Goal: Task Accomplishment & Management: Manage account settings

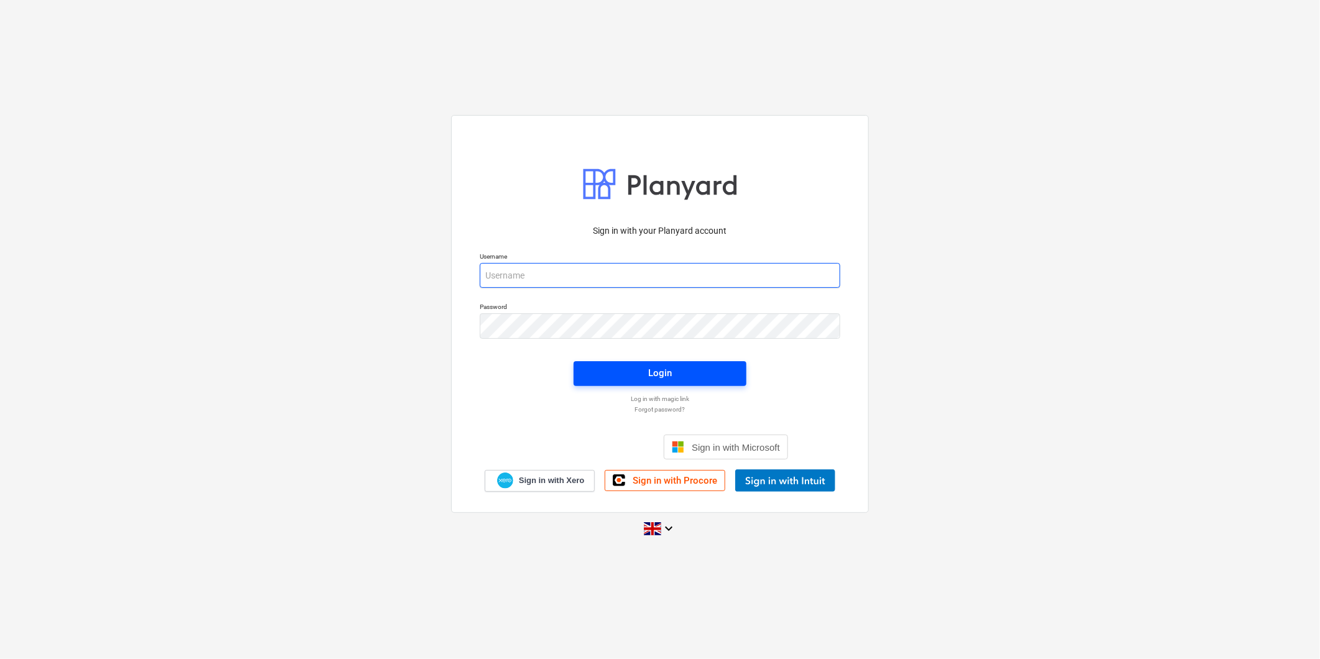
type input "[PERSON_NAME][EMAIL_ADDRESS][PERSON_NAME][DOMAIN_NAME]"
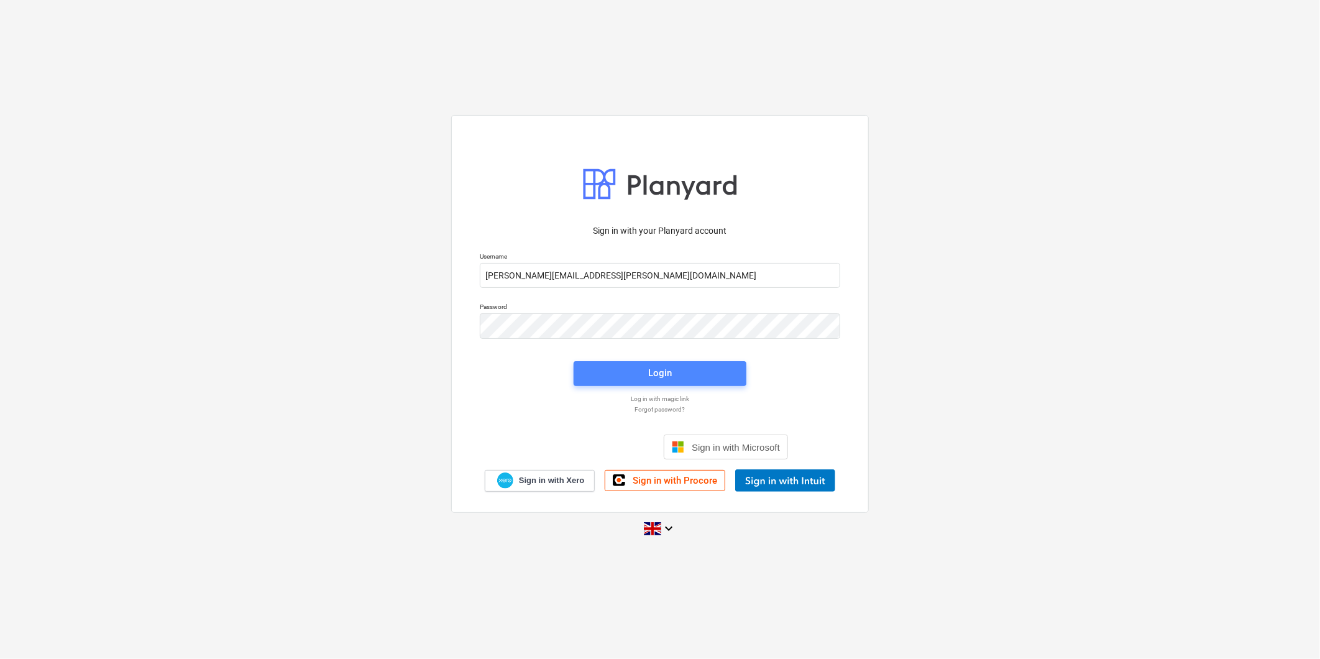
click at [660, 367] on div "Login" at bounding box center [660, 373] width 24 height 16
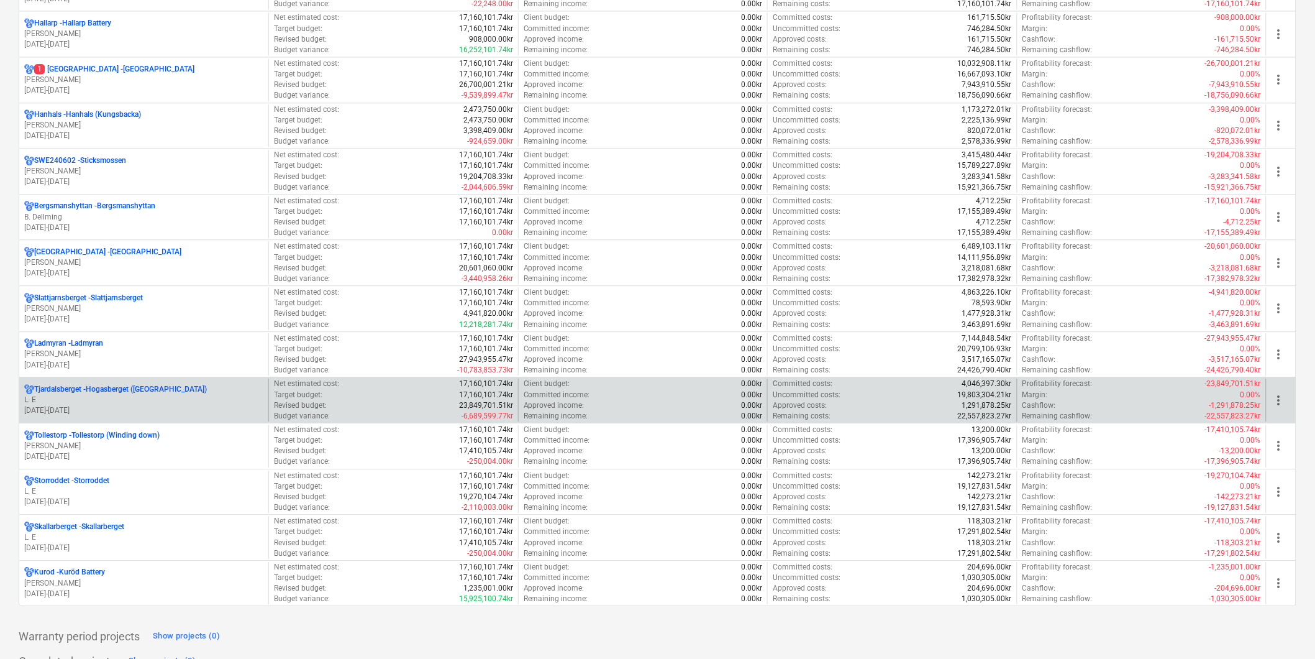
scroll to position [1063, 0]
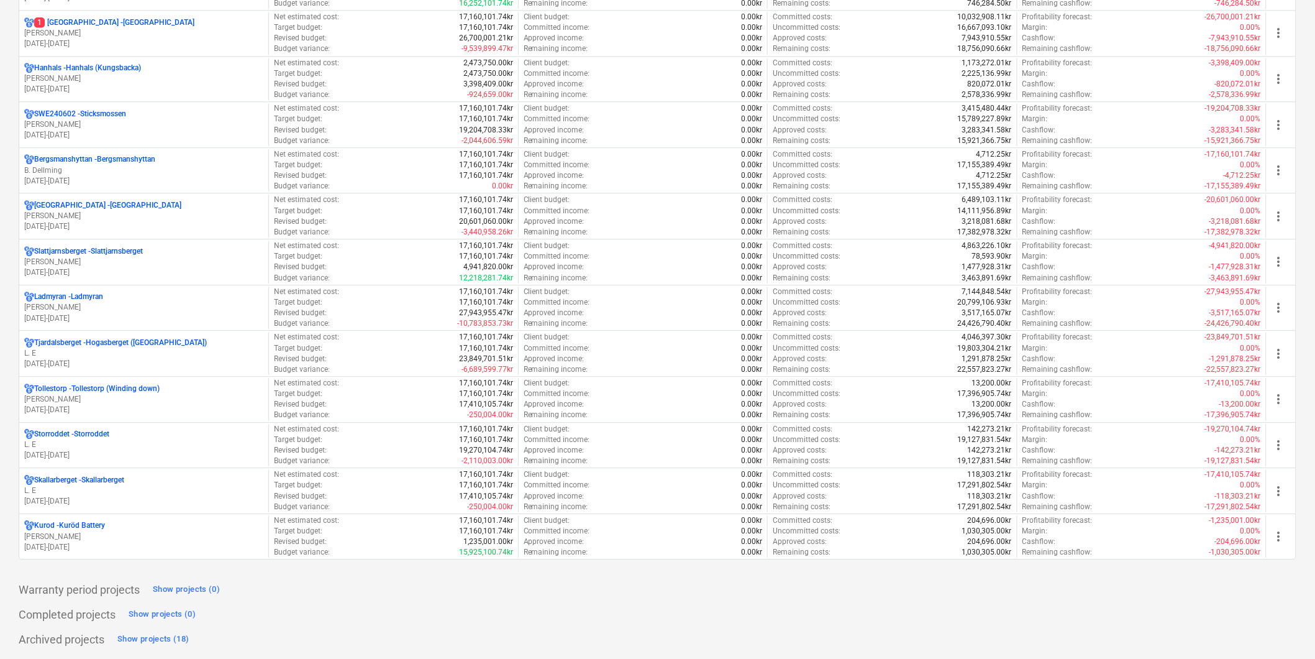
click at [154, 353] on p "L. E" at bounding box center [143, 353] width 239 height 11
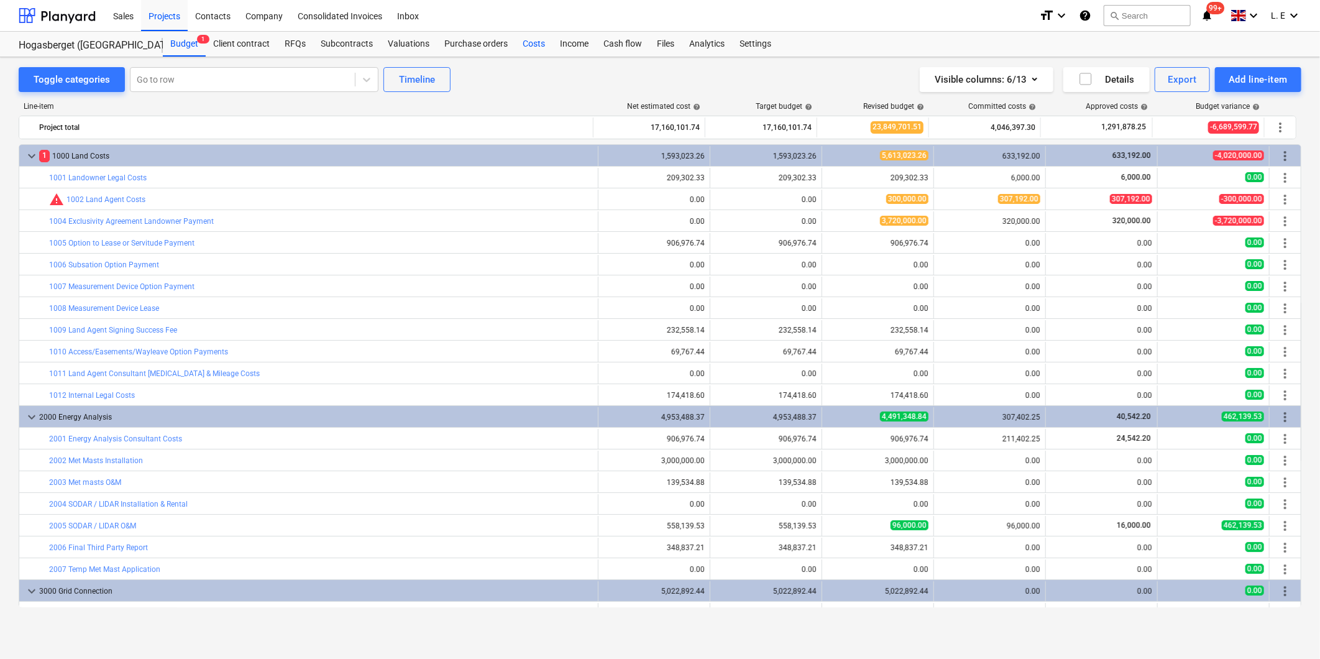
click at [539, 44] on div "Costs" at bounding box center [533, 44] width 37 height 25
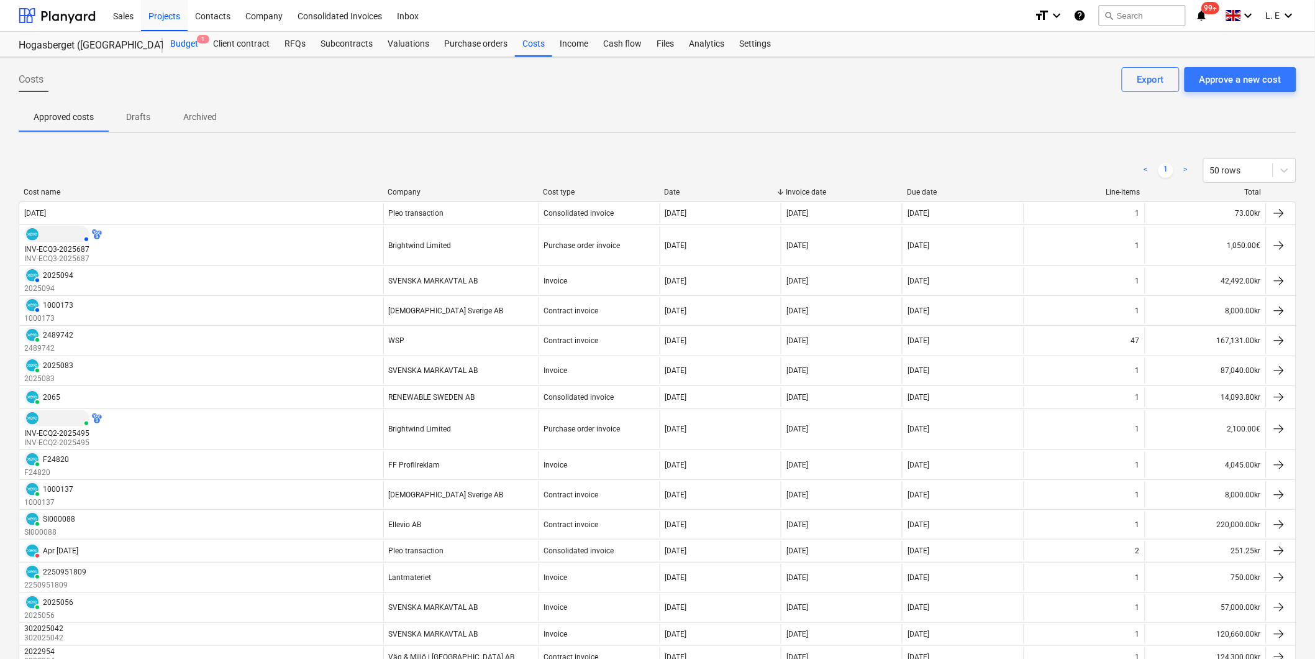
click at [189, 46] on div "Budget 1" at bounding box center [184, 44] width 43 height 25
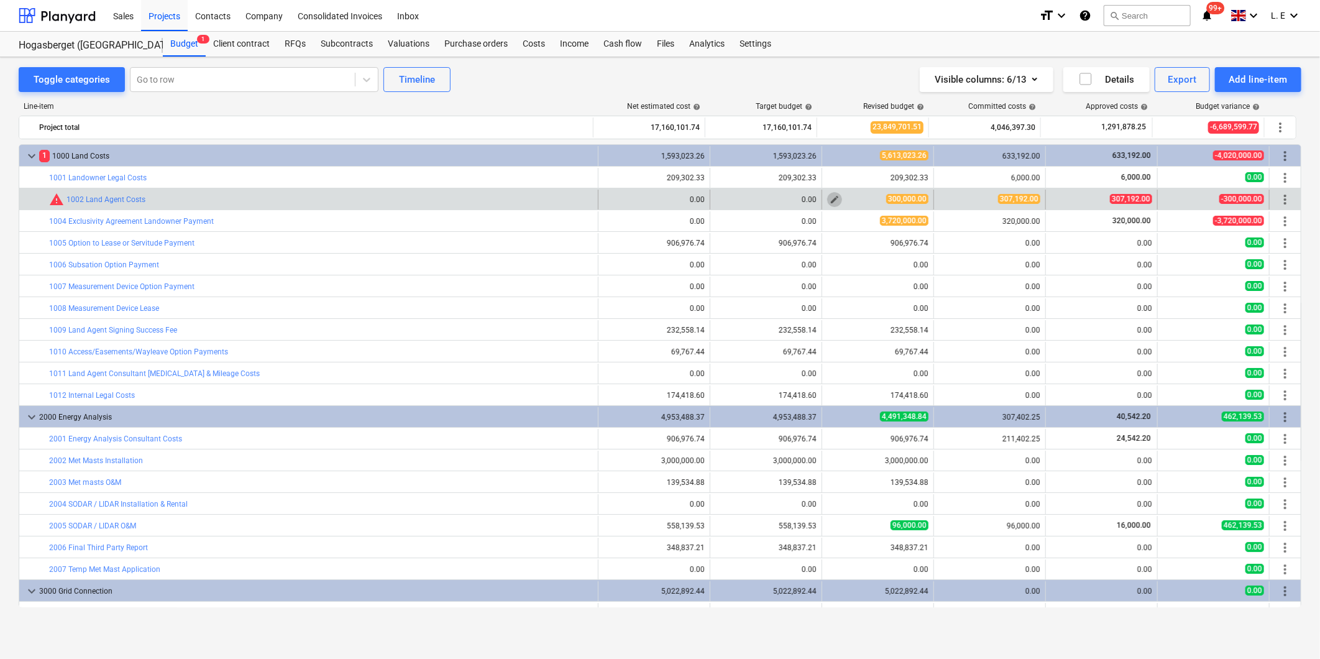
click at [829, 200] on span "edit" at bounding box center [834, 199] width 10 height 10
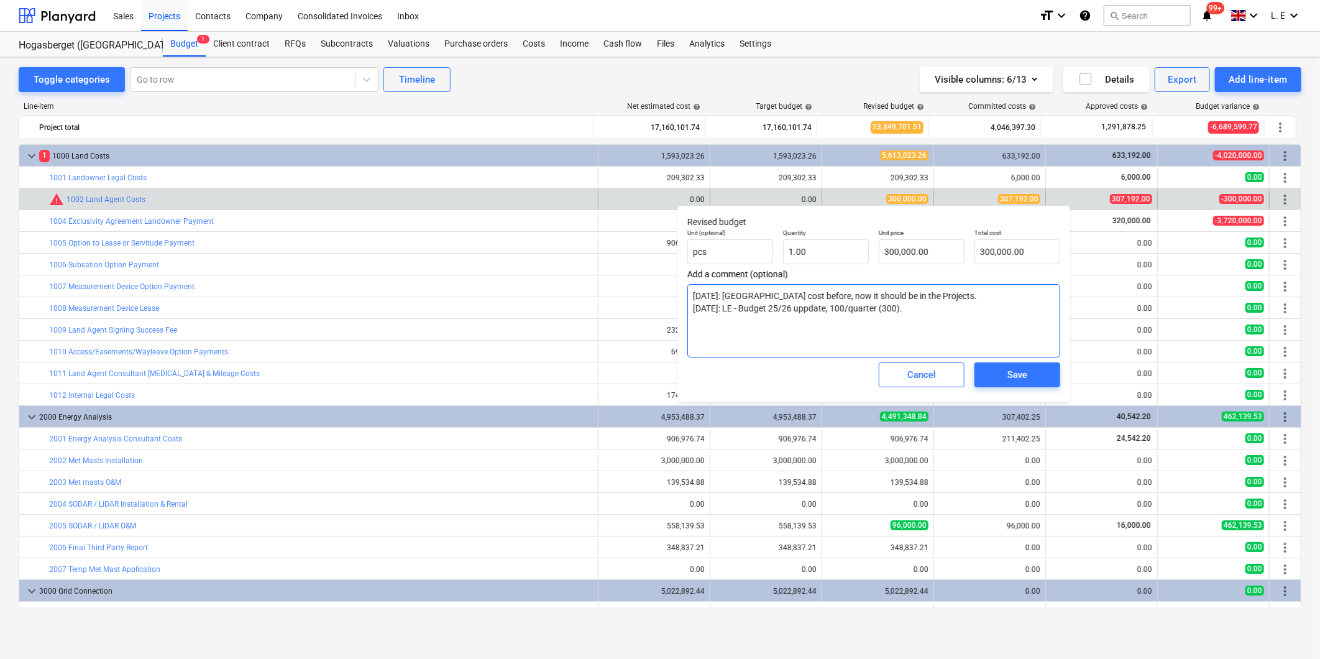
click at [943, 308] on textarea "2024-05-15: LE - OH cost before, now it should be in the Projects. 2025-07-07: …" at bounding box center [873, 320] width 373 height 73
type textarea "2024-05-15: LE - OH cost before, now it should be in the Projects. 2025-07-07: …"
type textarea "x"
type textarea "2024-05-15: LE - OH cost before, now it should be in the Projects. 2025-07-07: …"
type textarea "x"
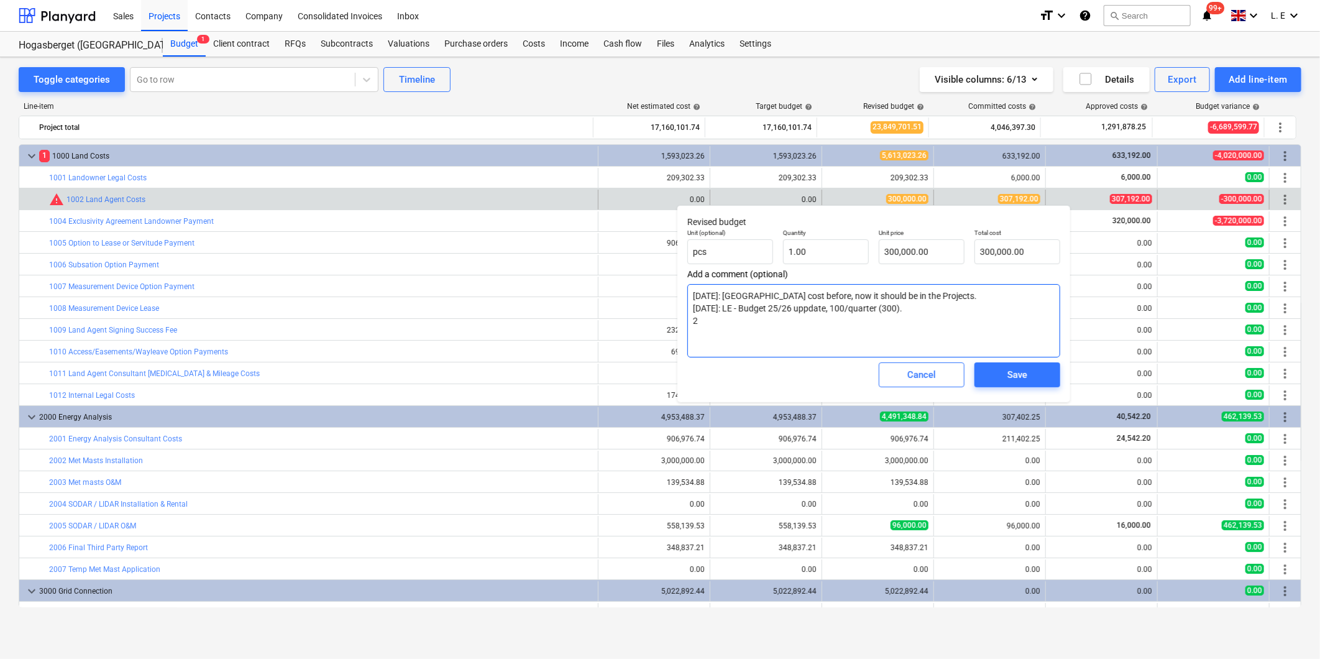
type textarea "2024-05-15: LE - OH cost before, now it should be in the Projects. 2025-07-07: …"
type textarea "x"
type textarea "2024-05-15: LE - OH cost before, now it should be in the Projects. 2025-07-07: …"
type textarea "x"
type textarea "2024-05-15: LE - OH cost before, now it should be in the Projects. 2025-07-07: …"
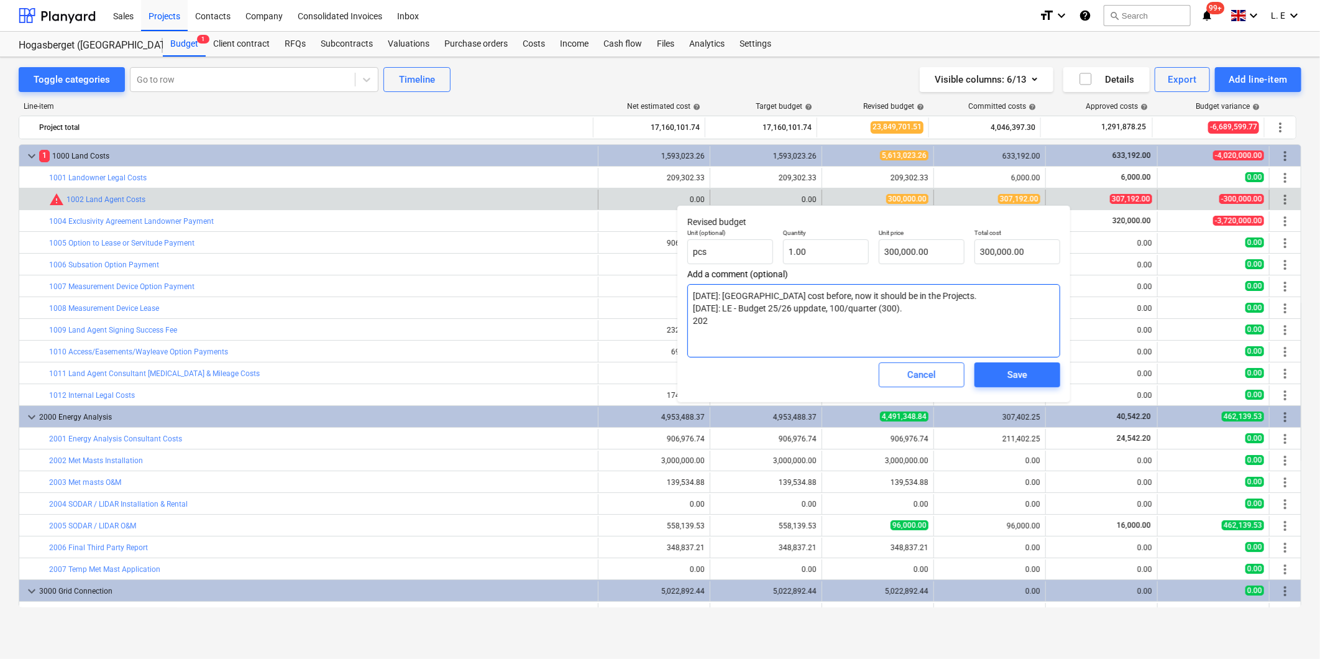
type textarea "x"
type textarea "2024-05-15: LE - OH cost before, now it should be in the Projects. 2025-07-07: …"
type textarea "x"
type textarea "2024-05-15: LE - OH cost before, now it should be in the Projects. 2025-07-07: …"
type textarea "x"
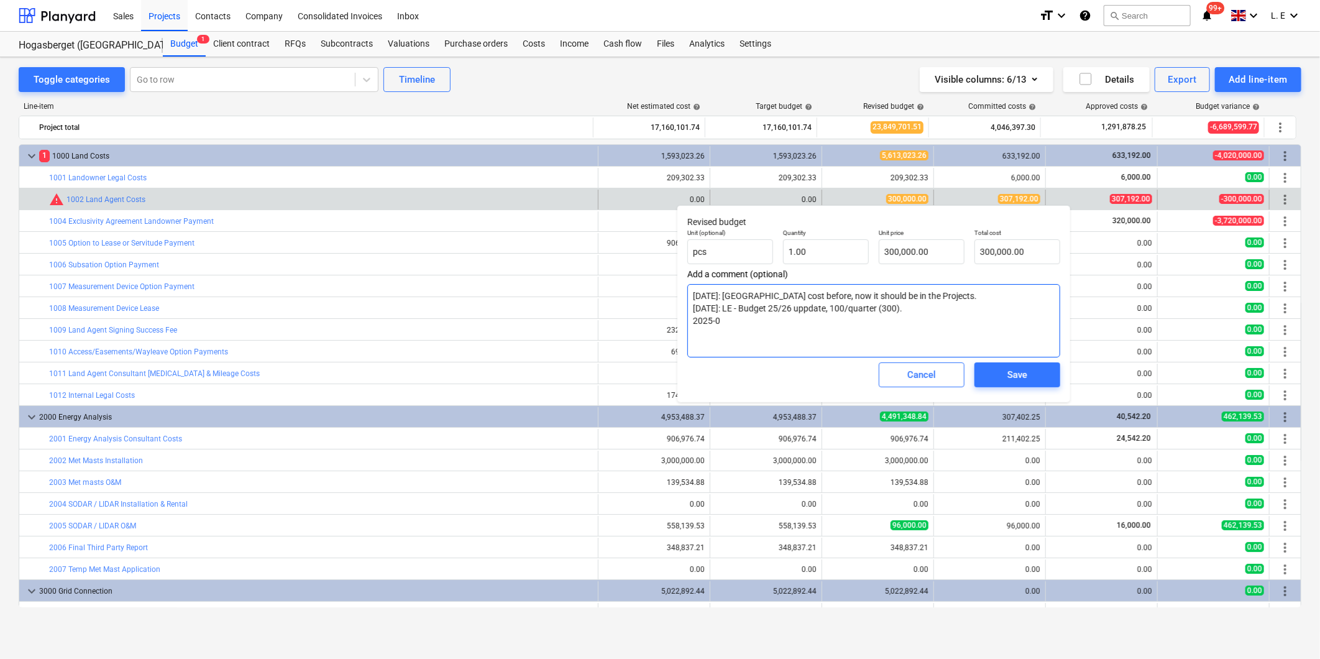
type textarea "2024-05-15: LE - OH cost before, now it should be in the Projects. 2025-07-07: …"
type textarea "x"
type textarea "2024-05-15: LE - OH cost before, now it should be in the Projects. 2025-07-07: …"
type textarea "x"
type textarea "2024-05-15: LE - OH cost before, now it should be in the Projects. 2025-07-07: …"
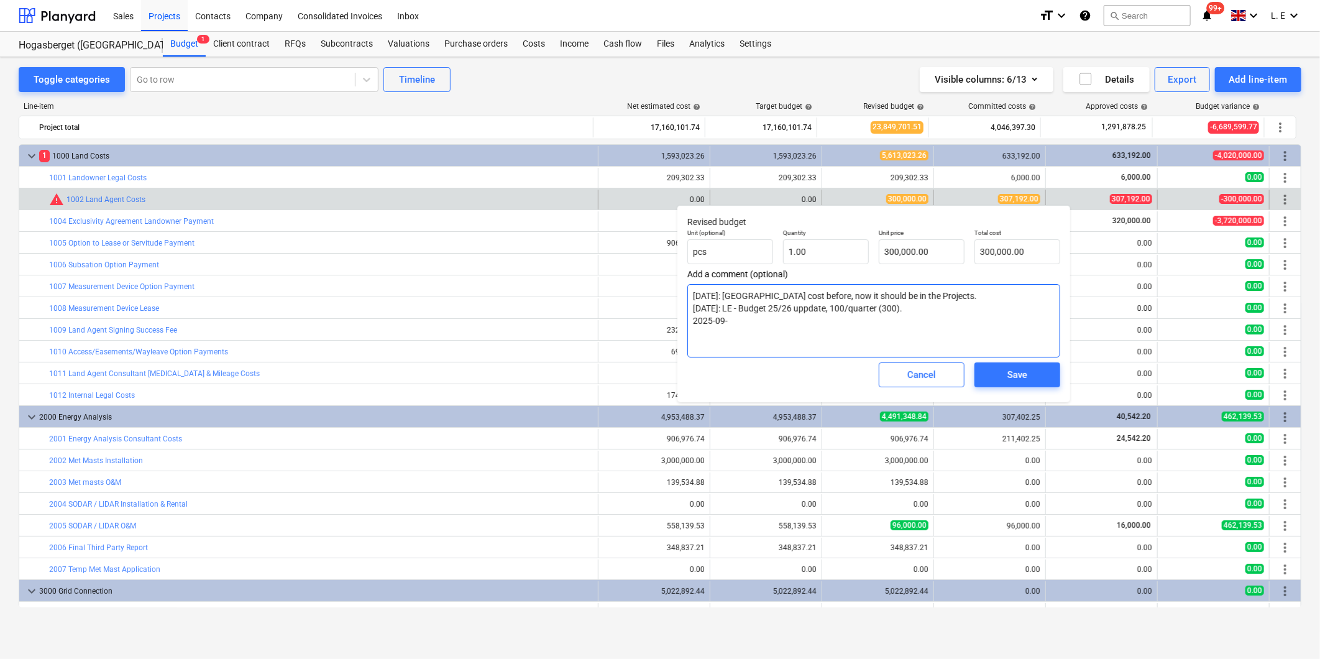
type textarea "x"
type textarea "2024-05-15: LE - OH cost before, now it should be in the Projects. 2025-07-07: …"
type textarea "x"
type textarea "2024-05-15: LE - OH cost before, now it should be in the Projects. 2025-07-07: …"
type textarea "x"
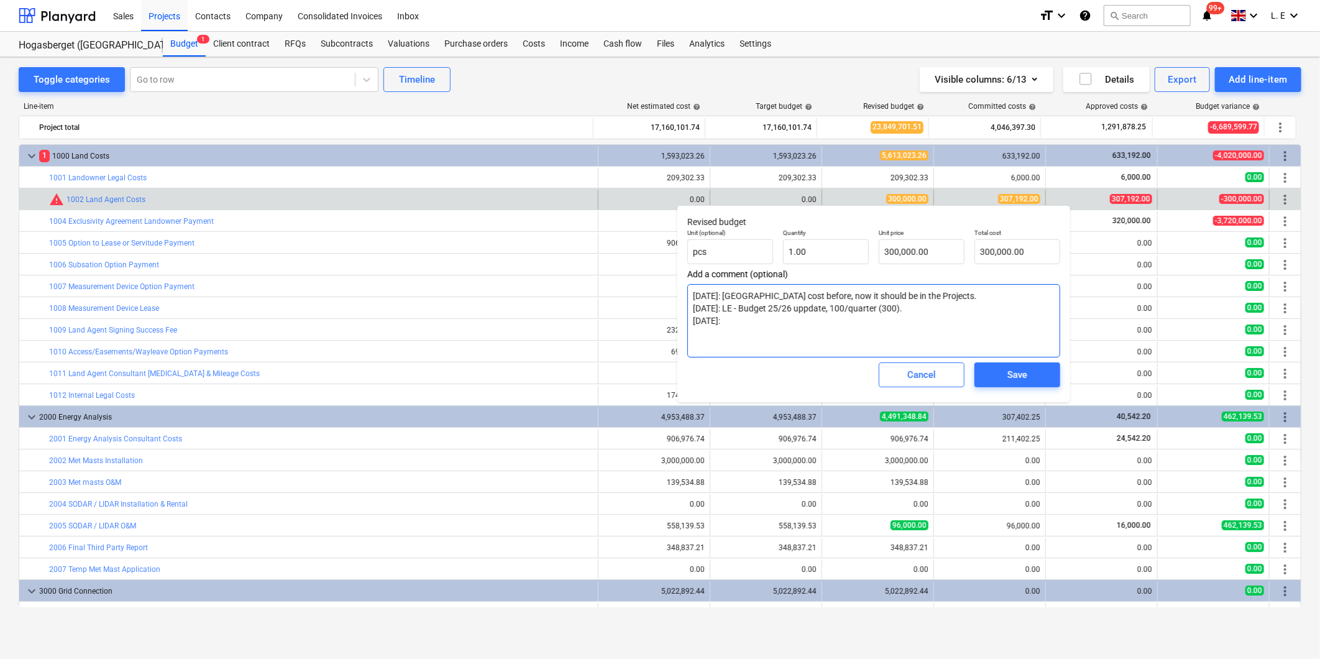
type textarea "2024-05-15: LE - OH cost before, now it should be in the Projects. 2025-07-07: …"
type textarea "x"
type textarea "2024-05-15: LE - OH cost before, now it should be in the Projects. 2025-07-07: …"
type textarea "x"
type textarea "2024-05-15: LE - OH cost before, now it should be in the Projects. 2025-07-07: …"
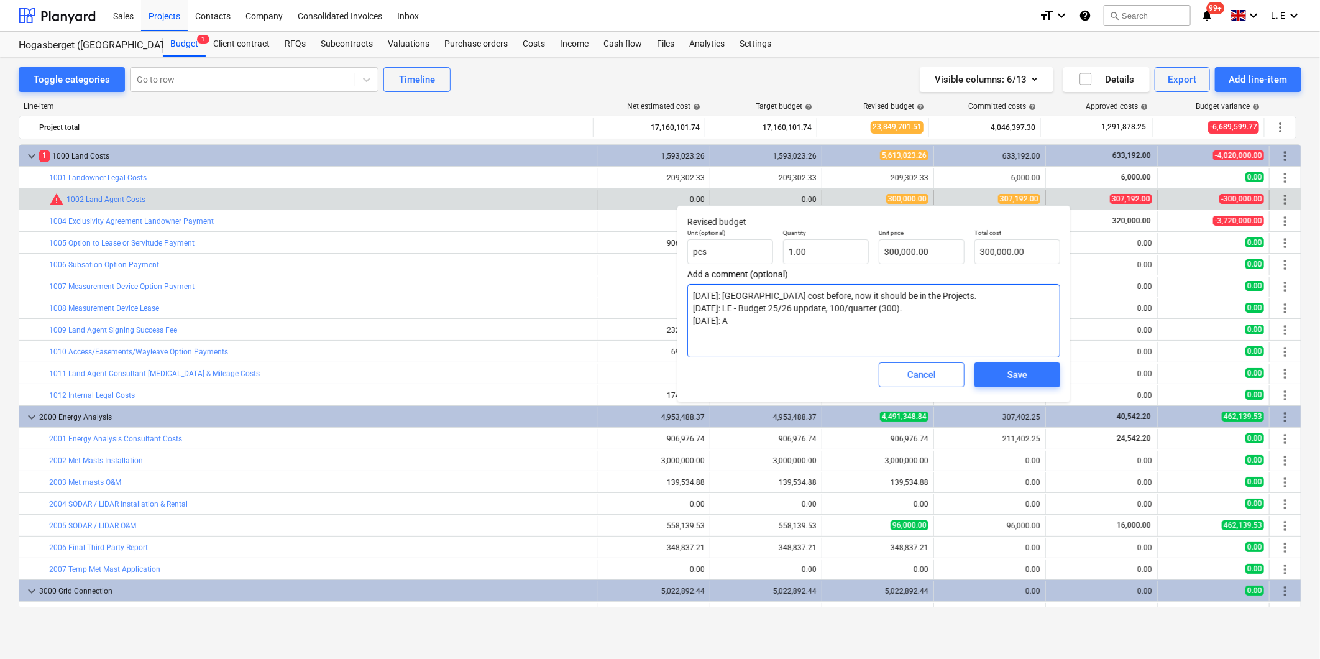
type textarea "x"
type textarea "2024-05-15: LE - OH cost before, now it should be in the Projects. 2025-07-07: …"
type textarea "x"
type textarea "2024-05-15: LE - OH cost before, now it should be in the Projects. 2025-07-07: …"
type textarea "x"
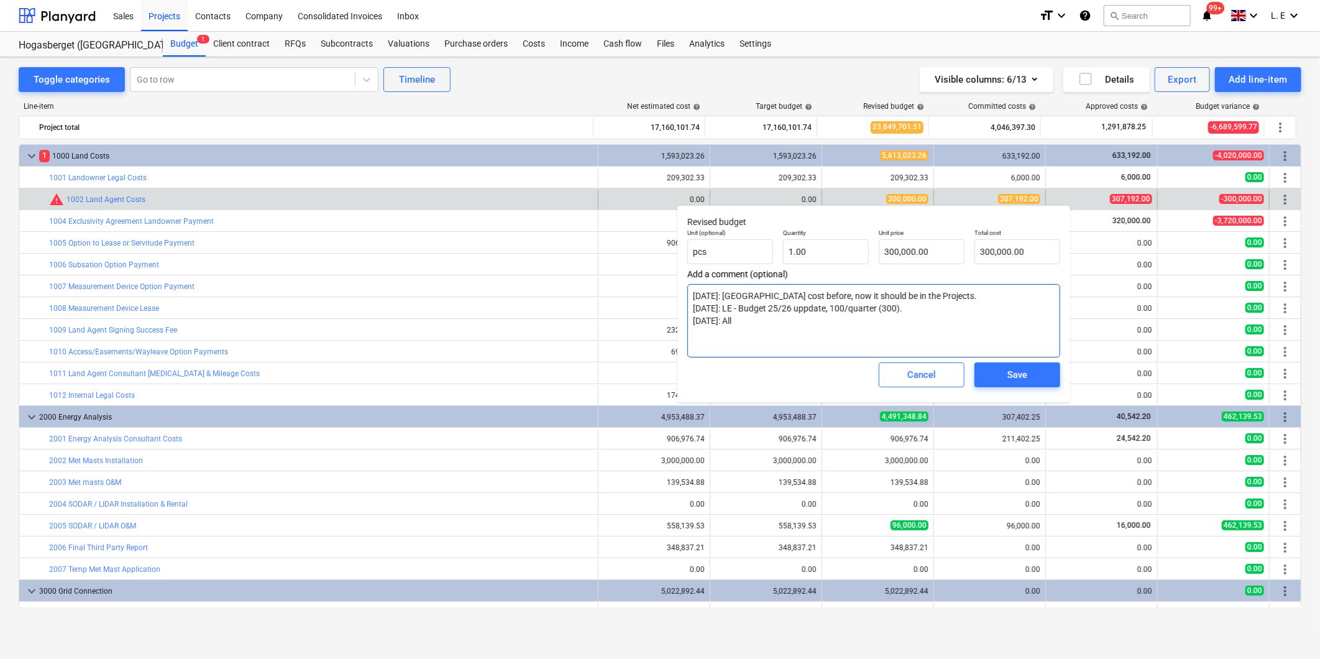
type textarea "2024-05-15: LE - OH cost before, now it should be in the Projects. 2025-07-07: …"
type textarea "x"
type textarea "2024-05-15: LE - OH cost before, now it should be in the Projects. 2025-07-07: …"
type textarea "x"
type textarea "2024-05-15: LE - OH cost before, now it should be in the Projects. 2025-07-07: …"
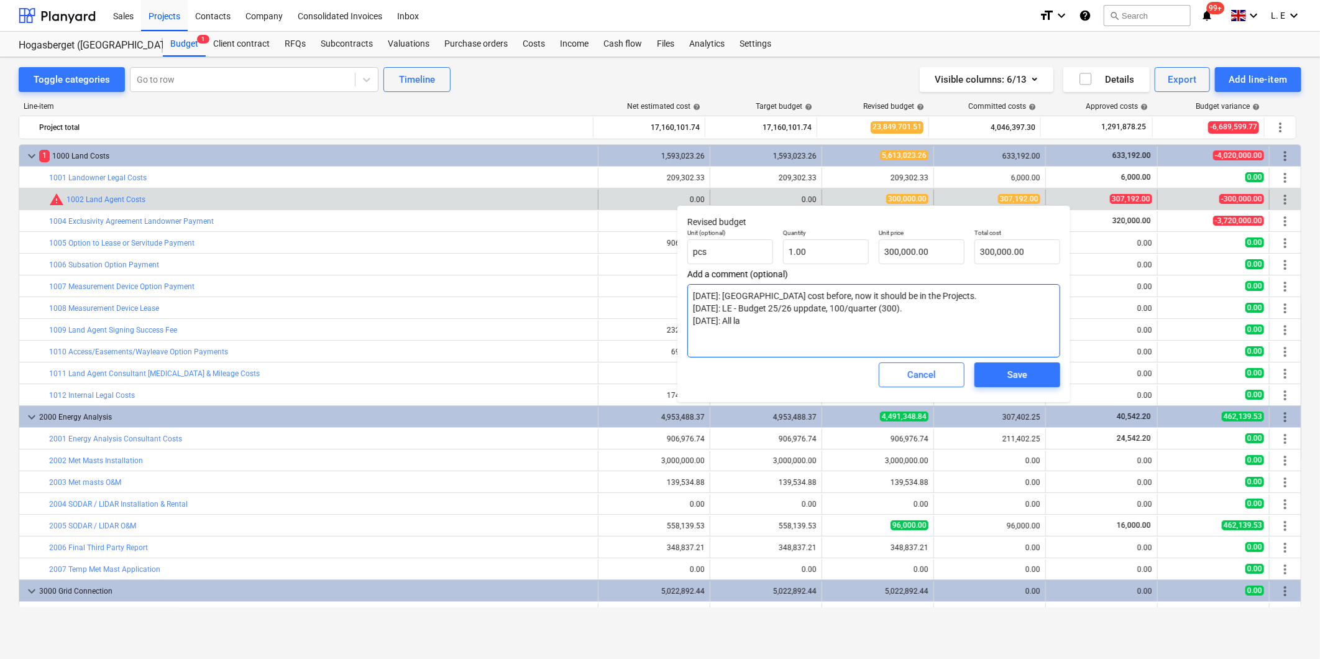
type textarea "x"
type textarea "2024-05-15: LE - OH cost before, now it should be in the Projects. 2025-07-07: …"
type textarea "x"
type textarea "2024-05-15: LE - OH cost before, now it should be in the Projects. 2025-07-07: …"
type textarea "x"
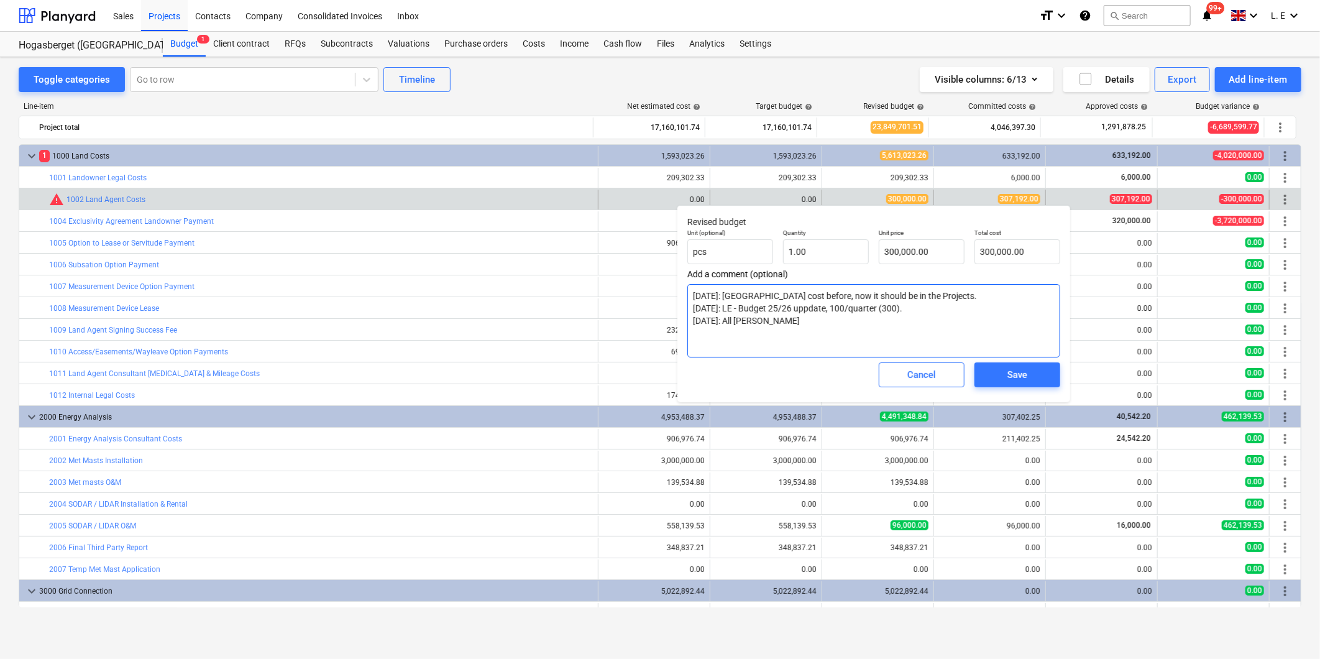
type textarea "2024-05-15: LE - OH cost before, now it should be in the Projects. 2025-07-07: …"
type textarea "x"
type textarea "2024-05-15: LE - OH cost before, now it should be in the Projects. 2025-07-07: …"
type textarea "x"
type textarea "2024-05-15: LE - OH cost before, now it should be in the Projects. 2025-07-07: …"
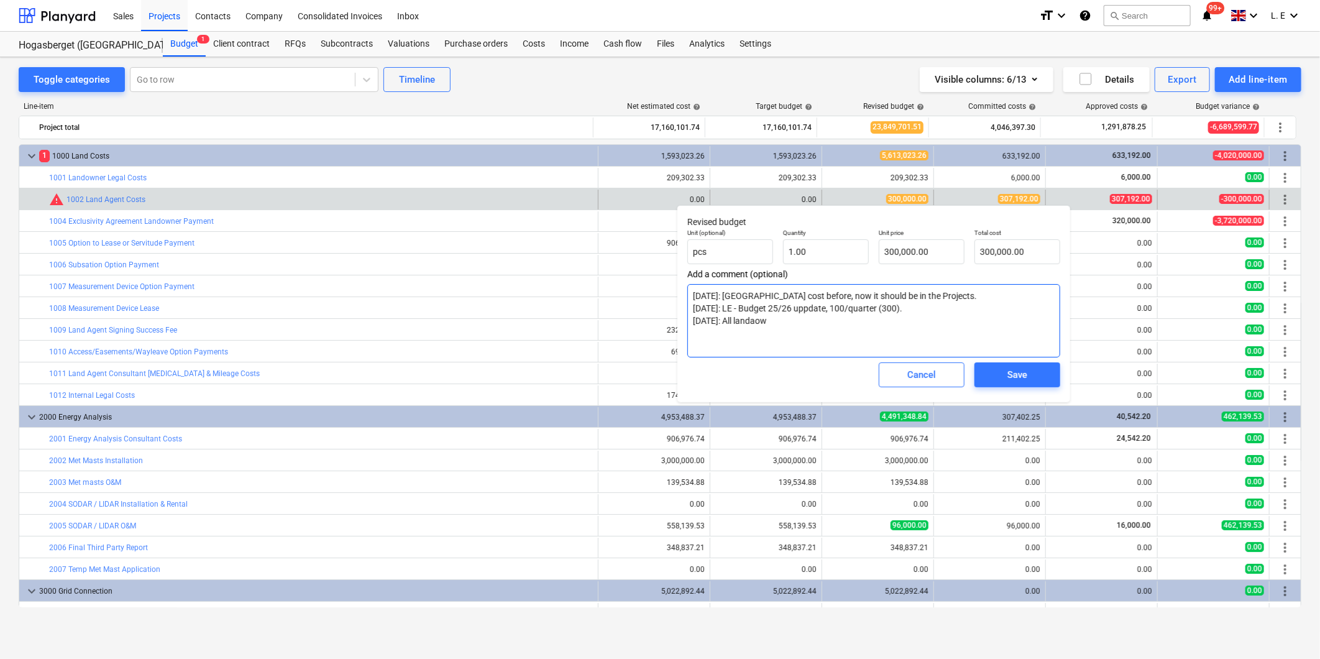
type textarea "x"
type textarea "2024-05-15: LE - OH cost before, now it should be in the Projects. 2025-07-07: …"
type textarea "x"
type textarea "2024-05-15: LE - OH cost before, now it should be in the Projects. 2025-07-07: …"
type textarea "x"
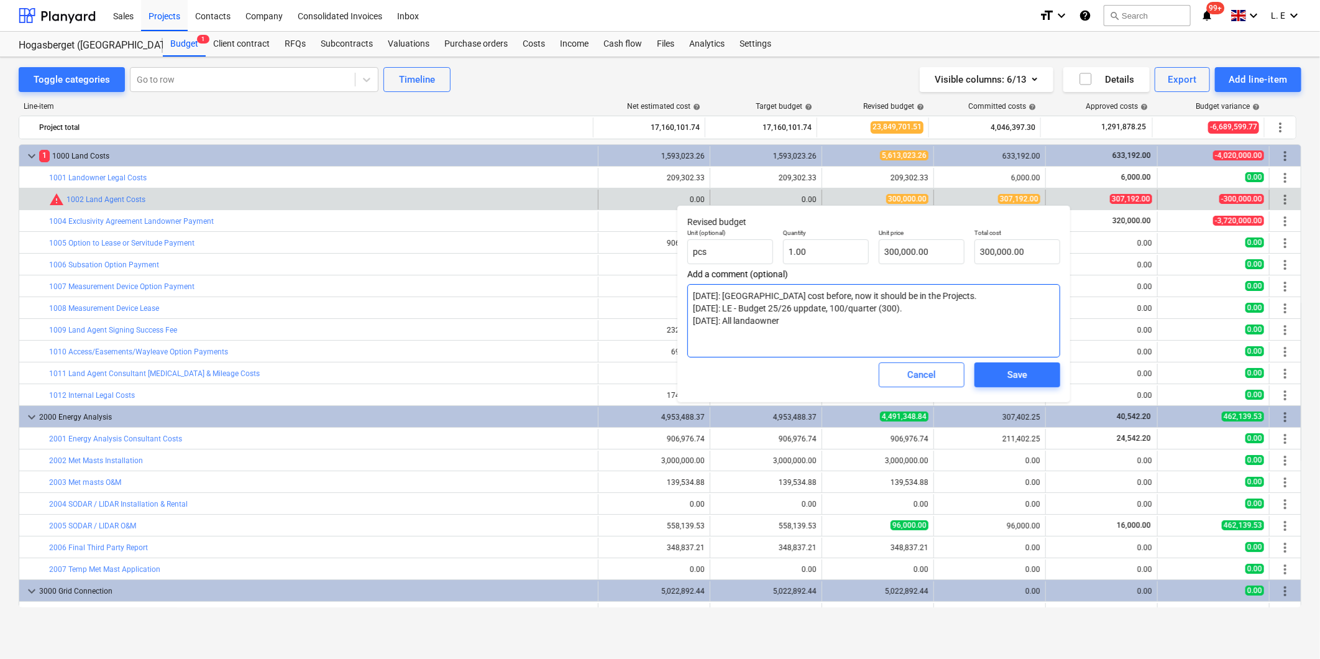
type textarea "2024-05-15: LE - OH cost before, now it should be in the Projects. 2025-07-07: …"
type textarea "x"
type textarea "2024-05-15: LE - OH cost before, now it should be in the Projects. 2025-07-07: …"
type textarea "x"
type textarea "2024-05-15: LE - OH cost before, now it should be in the Projects. 2025-07-07: …"
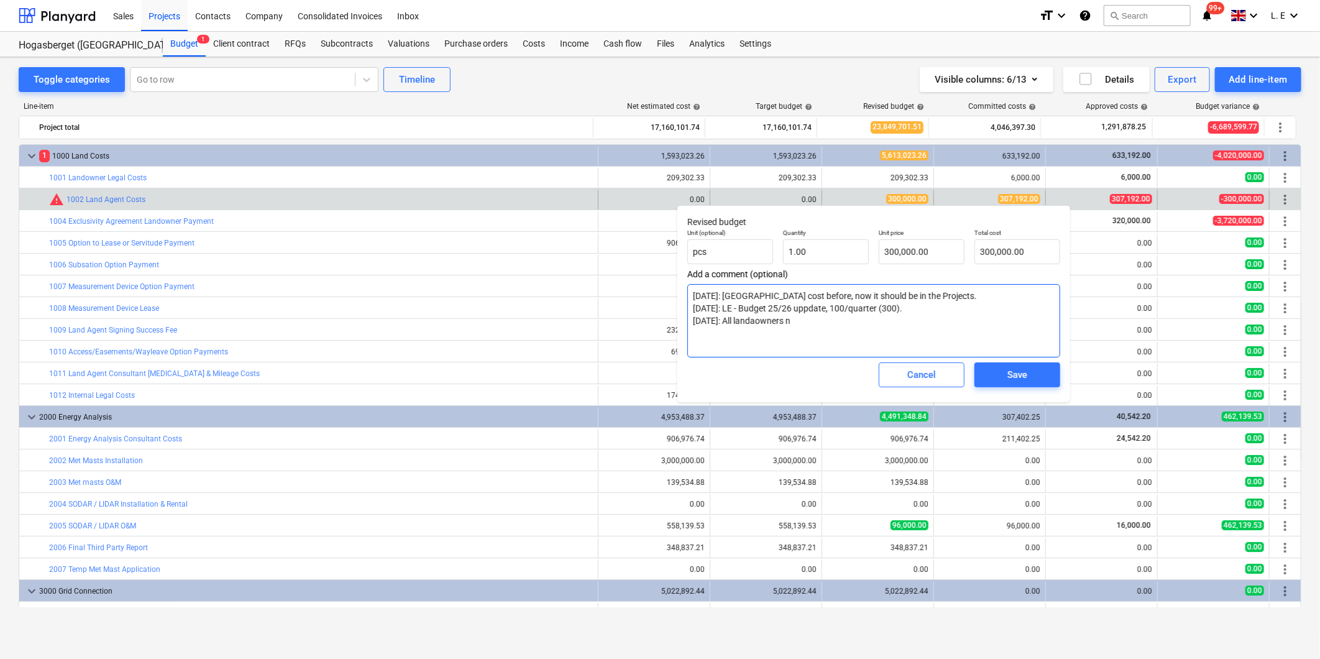
type textarea "x"
type textarea "2024-05-15: LE - OH cost before, now it should be in the Projects. 2025-07-07: …"
type textarea "x"
type textarea "2024-05-15: LE - OH cost before, now it should be in the Projects. 2025-07-07: …"
type textarea "x"
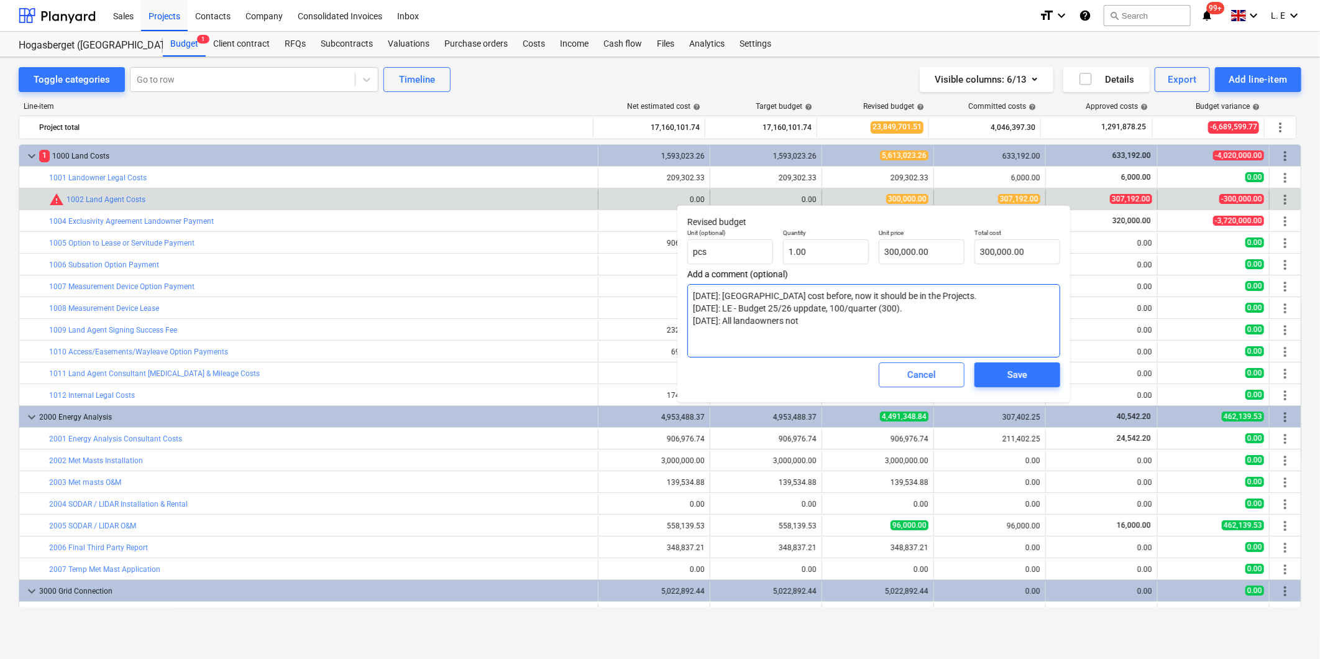
type textarea "2024-05-15: LE - OH cost before, now it should be in the Projects. 2025-07-07: …"
type textarea "x"
type textarea "2024-05-15: LE - OH cost before, now it should be in the Projects. 2025-07-07: …"
type textarea "x"
type textarea "2024-05-15: LE - OH cost before, now it should be in the Projects. 2025-07-07: …"
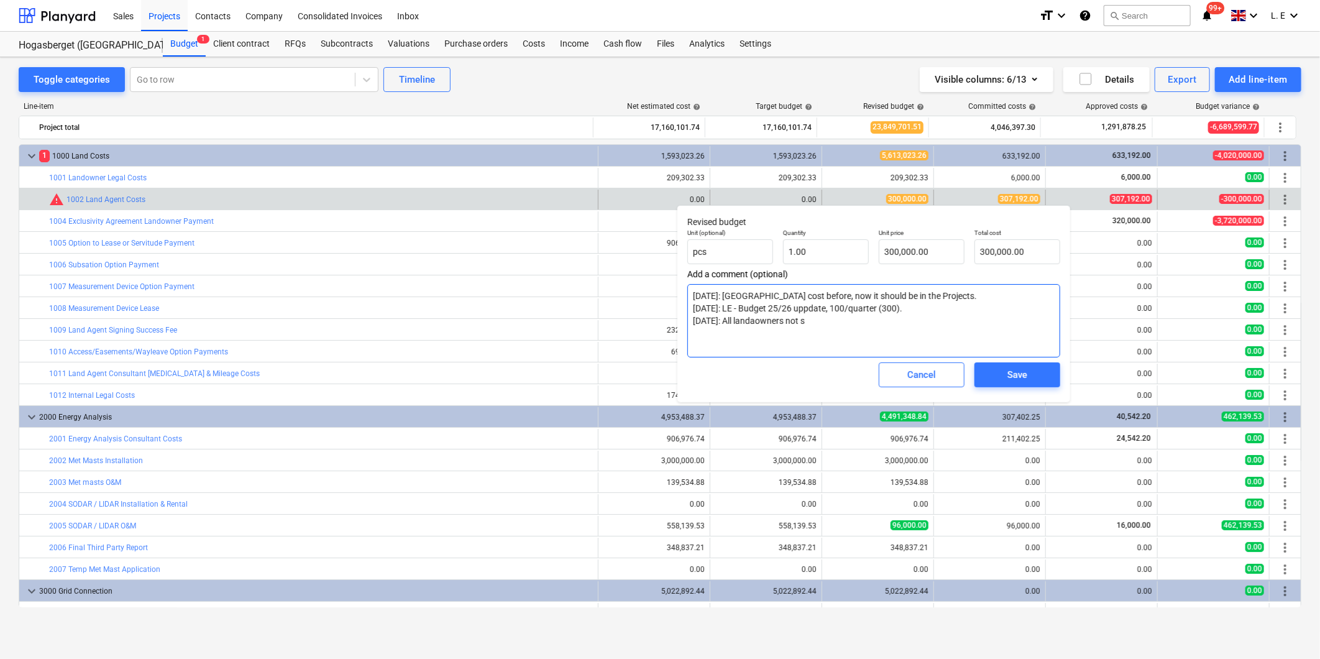
type textarea "x"
type textarea "2024-05-15: LE - OH cost before, now it should be in the Projects. 2025-07-07: …"
type textarea "x"
type textarea "2024-05-15: LE - OH cost before, now it should be in the Projects. 2025-07-07: …"
type textarea "x"
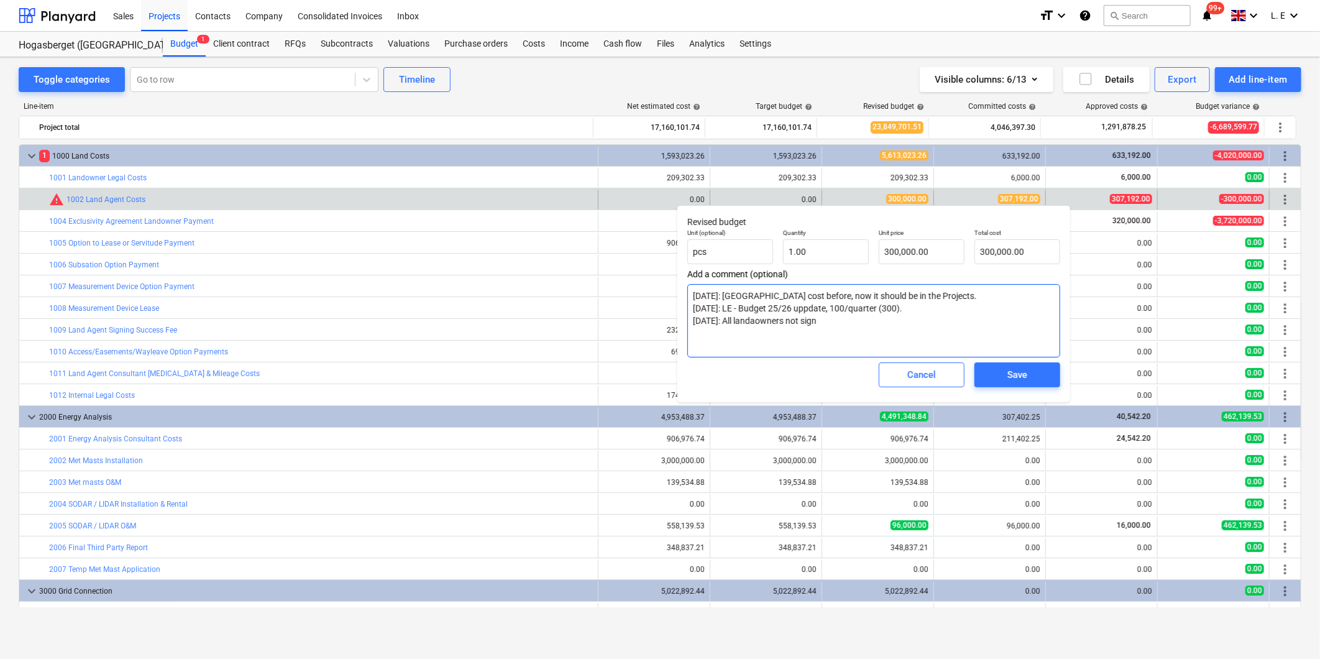
type textarea "2024-05-15: LE - OH cost before, now it should be in the Projects. 2025-07-07: …"
type textarea "x"
type textarea "2024-05-15: LE - OH cost before, now it should be in the Projects. 2025-07-07: …"
type textarea "x"
type textarea "2024-05-15: LE - OH cost before, now it should be in the Projects. 2025-07-07: …"
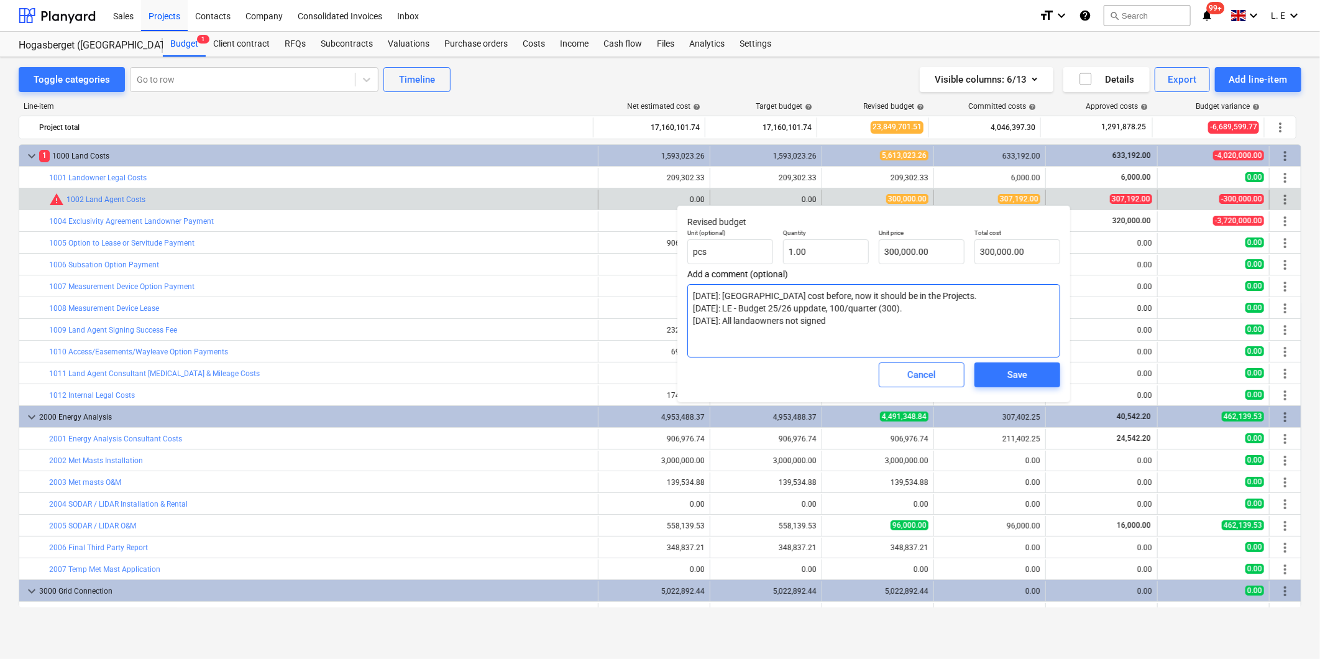
type textarea "x"
type textarea "2024-05-15: LE - OH cost before, now it should be in the Projects. 2025-07-07: …"
type textarea "x"
type textarea "2024-05-15: LE - OH cost before, now it should be in the Projects. 2025-07-07: …"
type textarea "x"
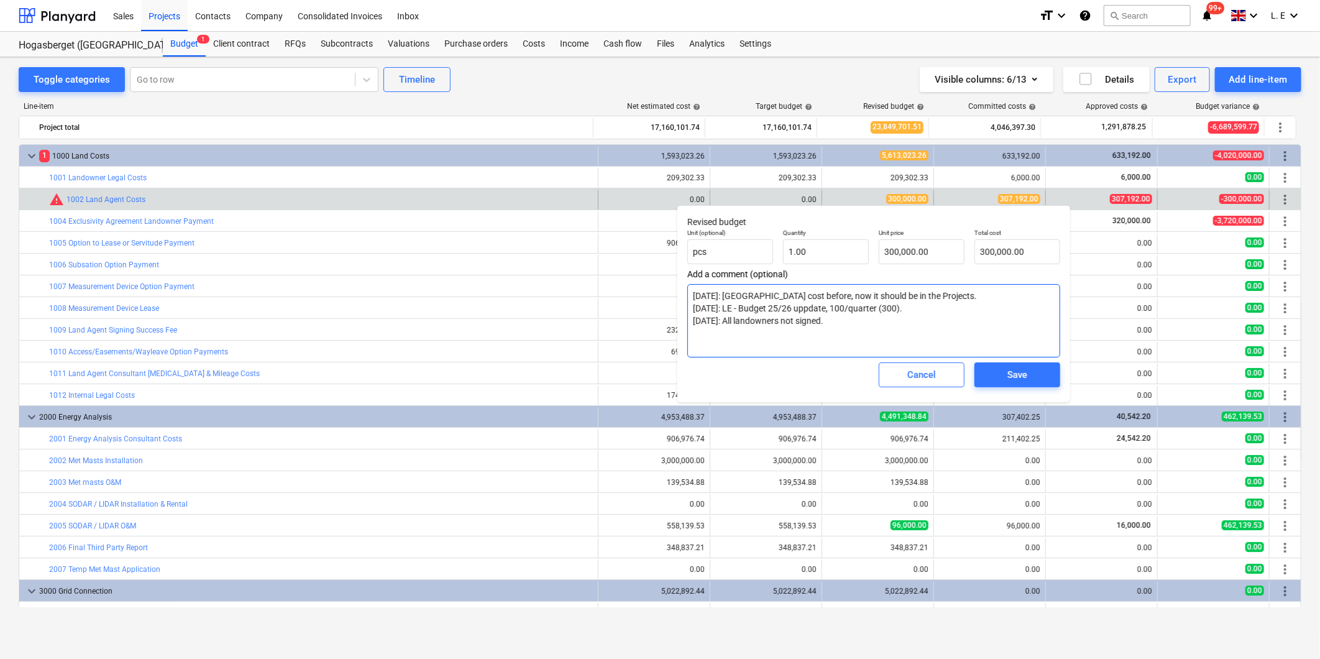
click at [847, 319] on textarea "2024-05-15: LE - OH cost before, now it should be in the Projects. 2025-07-07: …" at bounding box center [873, 320] width 373 height 73
drag, startPoint x: 785, startPoint y: 320, endPoint x: 838, endPoint y: 317, distance: 52.9
click at [838, 317] on textarea "2024-05-15: LE - OH cost before, now it should be in the Projects. 2025-07-07: …" at bounding box center [873, 320] width 373 height 73
click at [853, 323] on textarea "2024-05-15: LE - OH cost before, now it should be in the Projects. 2025-07-07: …" at bounding box center [873, 320] width 373 height 73
type textarea "2024-05-15: LE - OH cost before, now it should be in the Projects. 2025-07-07: …"
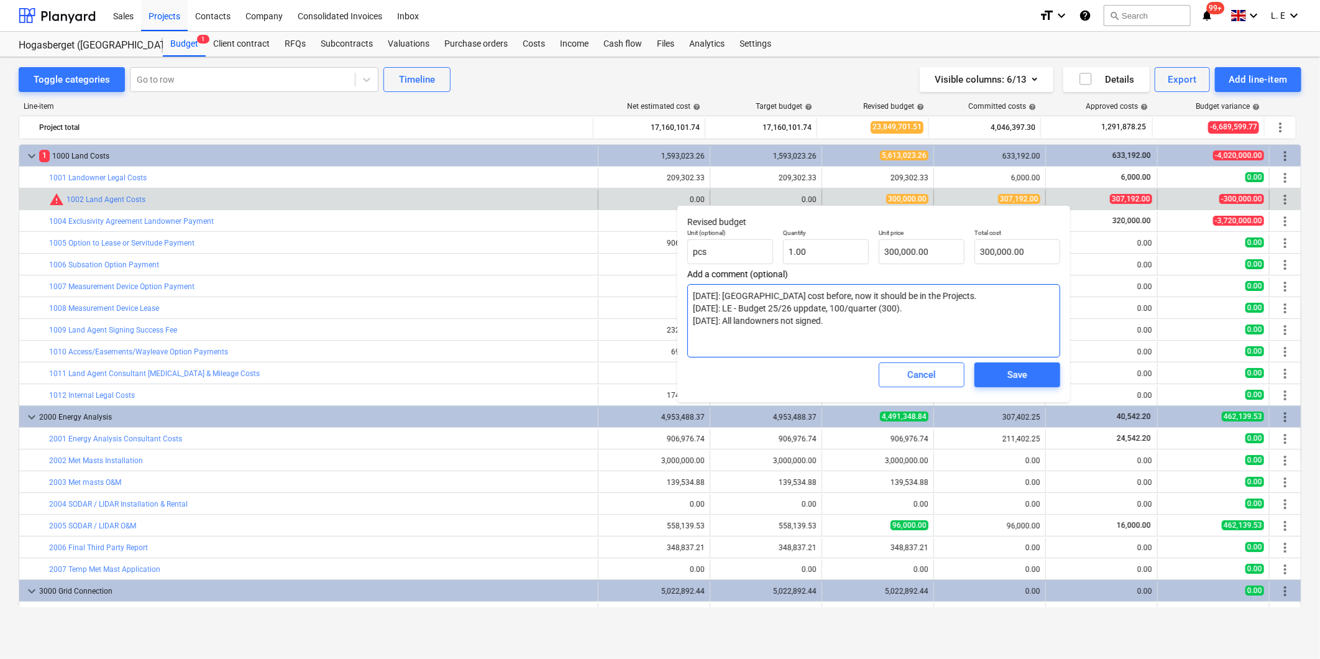
type textarea "x"
type textarea "2024-05-15: LE - OH cost before, now it should be in the Projects. 2025-07-07: …"
type textarea "x"
type textarea "2024-05-15: LE - OH cost before, now it should be in the Projects. 2025-07-07: …"
type textarea "x"
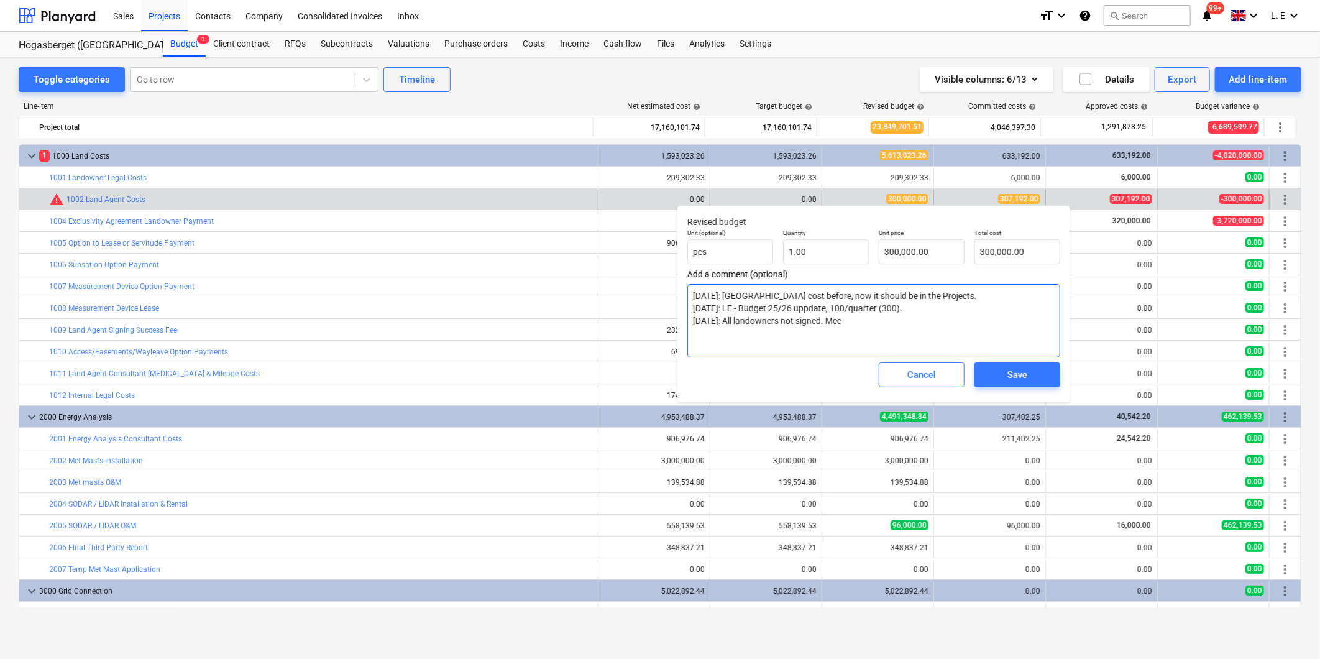
type textarea "2024-05-15: LE - OH cost before, now it should be in the Projects. 2025-07-07: …"
type textarea "x"
type textarea "2024-05-15: LE - OH cost before, now it should be in the Projects. 2025-07-07: …"
type textarea "x"
type textarea "2024-05-15: LE - OH cost before, now it should be in the Projects. 2025-07-07: …"
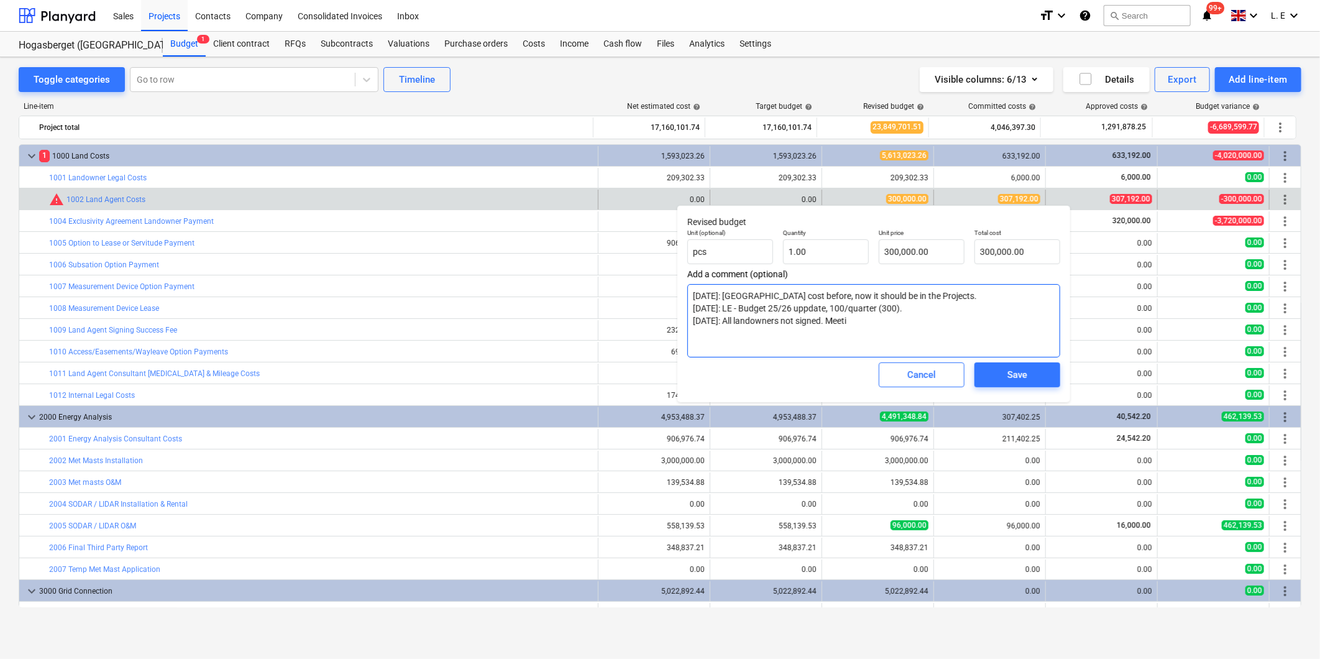
type textarea "x"
type textarea "2024-05-15: LE - OH cost before, now it should be in the Projects. 2025-07-07: …"
type textarea "x"
type textarea "2024-05-15: LE - OH cost before, now it should be in the Projects. 2025-07-07: …"
type textarea "x"
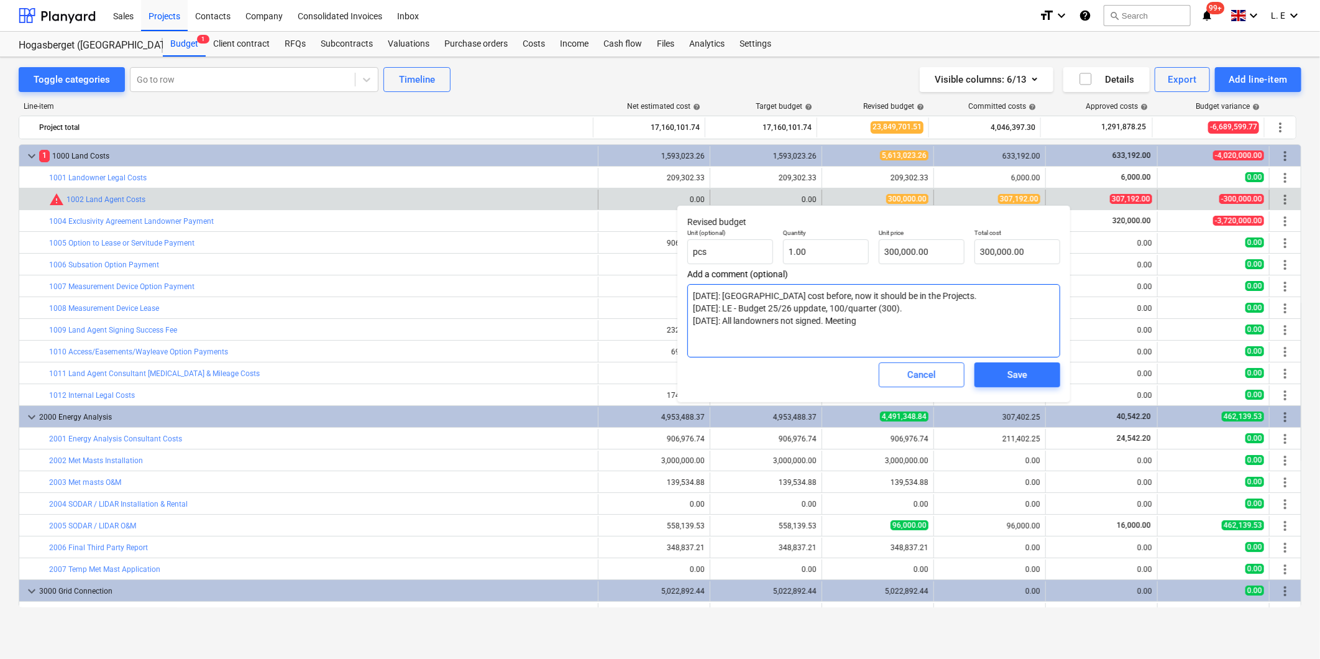
type textarea "2024-05-15: LE - OH cost before, now it should be in the Projects. 2025-07-07: …"
type textarea "x"
type textarea "2024-05-15: LE - OH cost before, now it should be in the Projects. 2025-07-07: …"
type textarea "x"
type textarea "2024-05-15: LE - OH cost before, now it should be in the Projects. 2025-07-07: …"
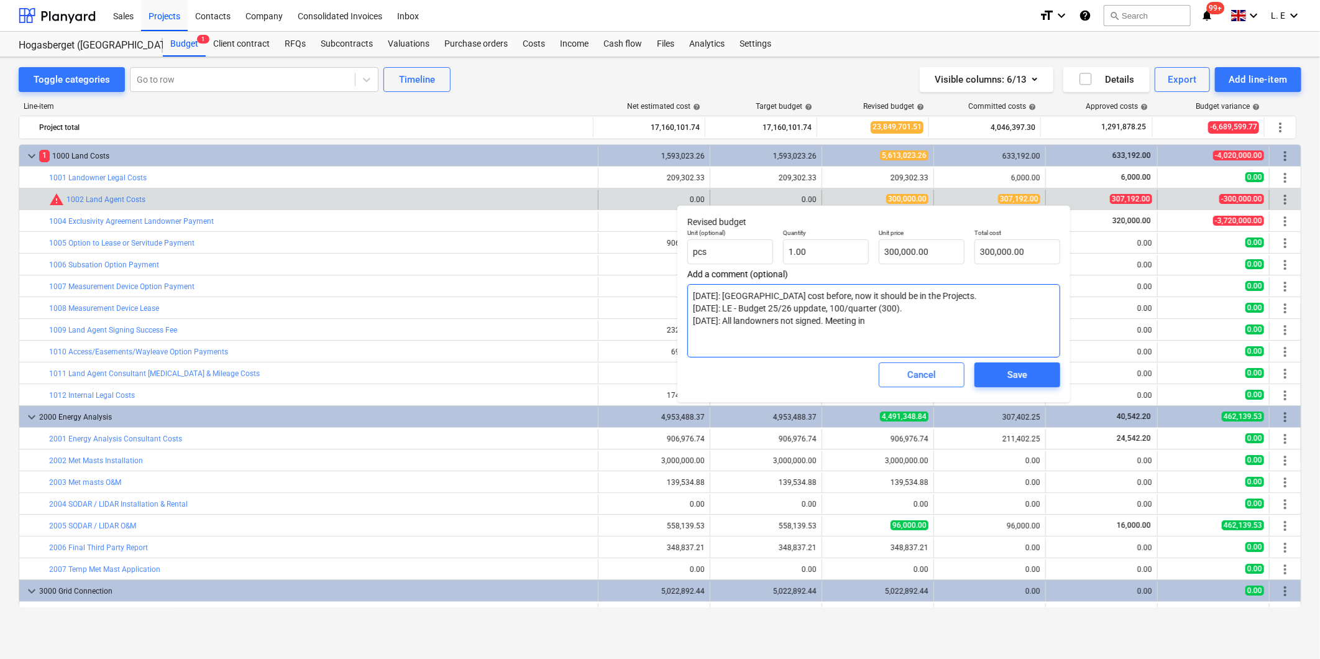
type textarea "x"
type textarea "2024-05-15: LE - OH cost before, now it should be in the Projects. 2025-07-07: …"
type textarea "x"
type textarea "2024-05-15: LE - OH cost before, now it should be in the Projects. 2025-07-07: …"
type textarea "x"
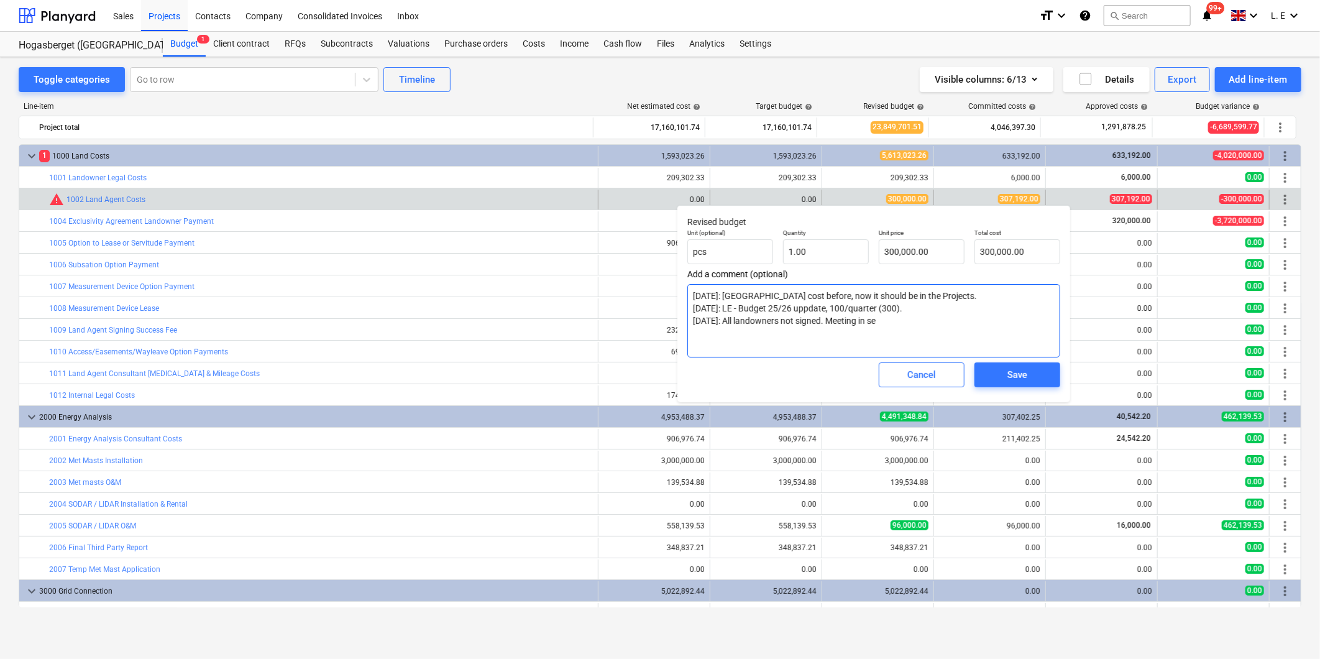
type textarea "2024-05-15: LE - OH cost before, now it should be in the Projects. 2025-07-07: …"
type textarea "x"
type textarea "2024-05-15: LE - OH cost before, now it should be in the Projects. 2025-07-07: …"
type textarea "x"
type textarea "2024-05-15: LE - OH cost before, now it should be in the Projects. 2025-07-07: …"
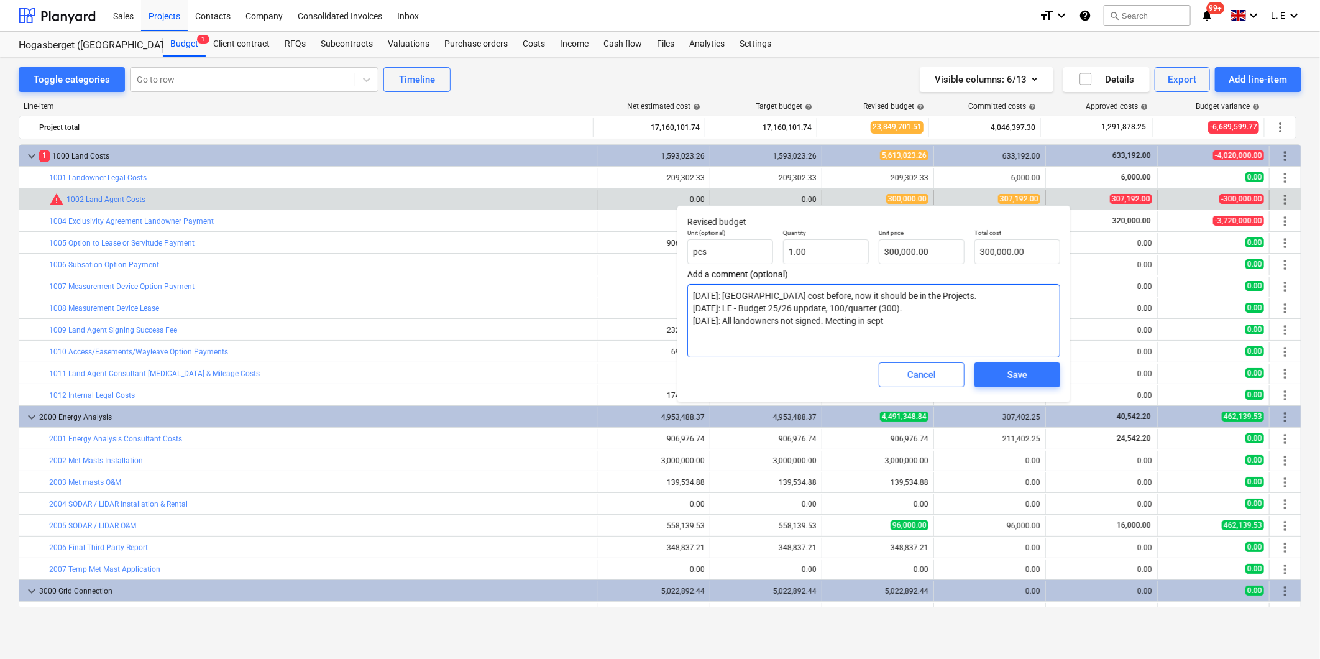
type textarea "x"
type textarea "2024-05-15: LE - OH cost before, now it should be in the Projects. 2025-07-07: …"
type textarea "x"
type textarea "2024-05-15: LE - OH cost before, now it should be in the Projects. 2025-07-07: …"
type textarea "x"
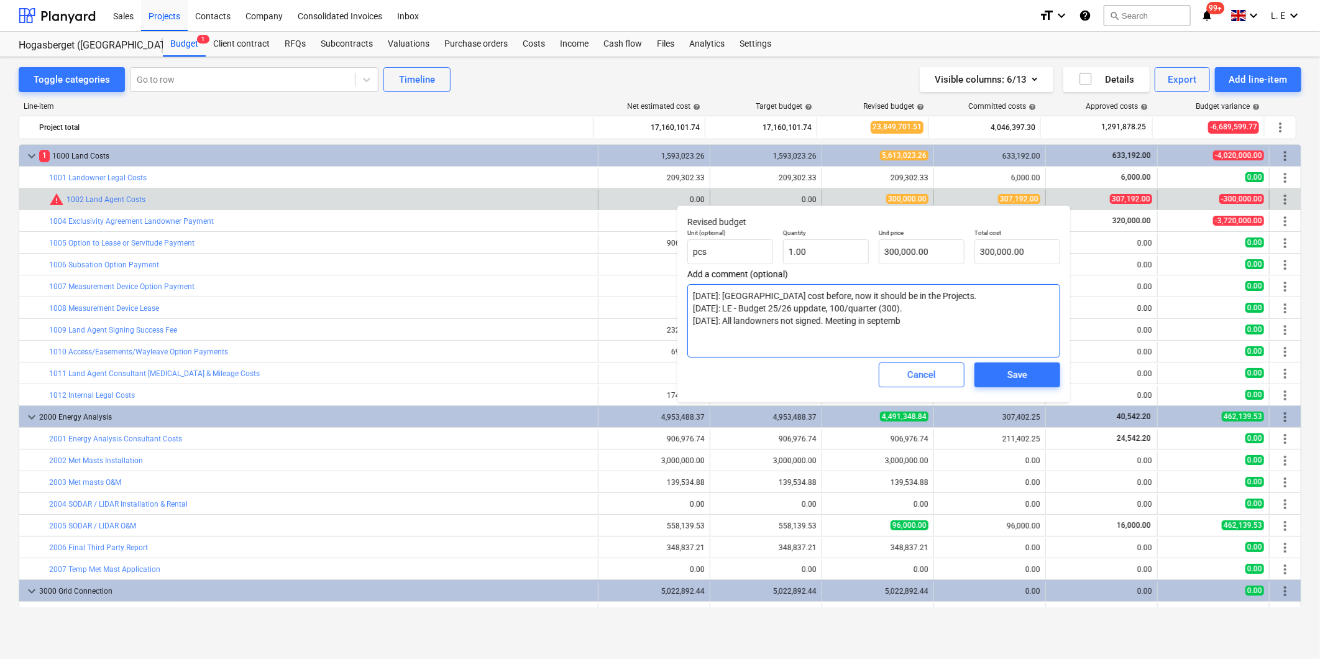
type textarea "2024-05-15: LE - OH cost before, now it should be in the Projects. 2025-07-07: …"
type textarea "x"
type textarea "2024-05-15: LE - OH cost before, now it should be in the Projects. 2025-07-07: …"
type textarea "x"
type textarea "2024-05-15: LE - OH cost before, now it should be in the Projects. 2025-07-07: …"
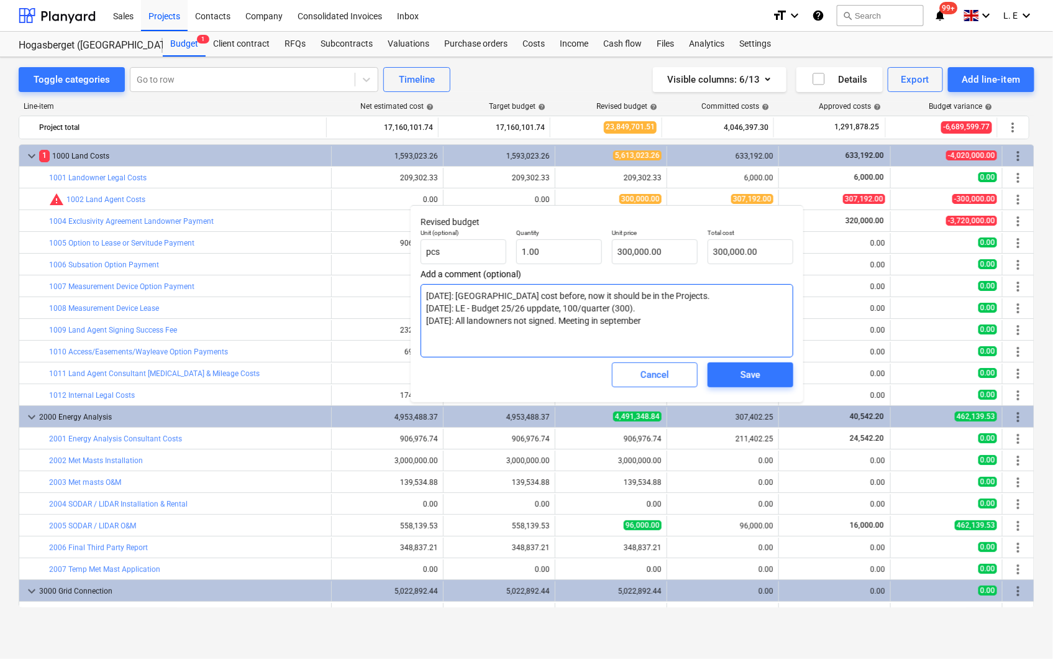
click at [685, 320] on textarea "2024-05-15: LE - OH cost before, now it should be in the Projects. 2025-07-07: …" at bounding box center [607, 320] width 373 height 73
type textarea "x"
type textarea "2024-05-15: LE - OH cost before, now it should be in the Projects. 2025-07-07: …"
type textarea "x"
type textarea "2024-05-15: LE - OH cost before, now it should be in the Projects. 2025-07-07: …"
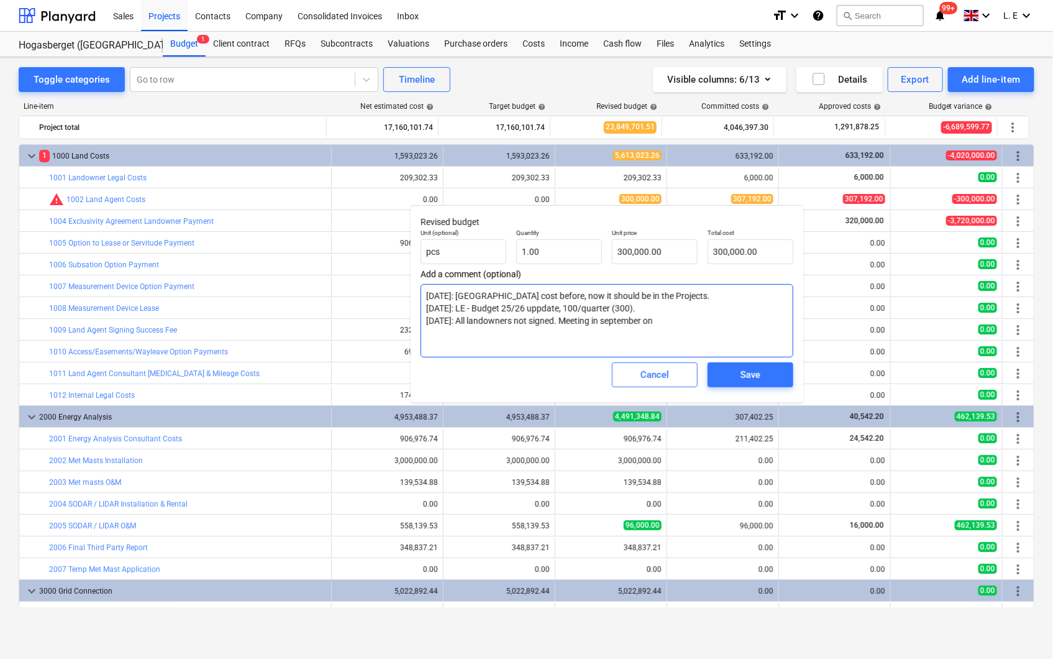
type textarea "x"
type textarea "2024-05-15: LE - OH cost before, now it should be in the Projects. 2025-07-07: …"
type textarea "x"
type textarea "2024-05-15: LE - OH cost before, now it should be in the Projects. 2025-07-07: …"
type textarea "x"
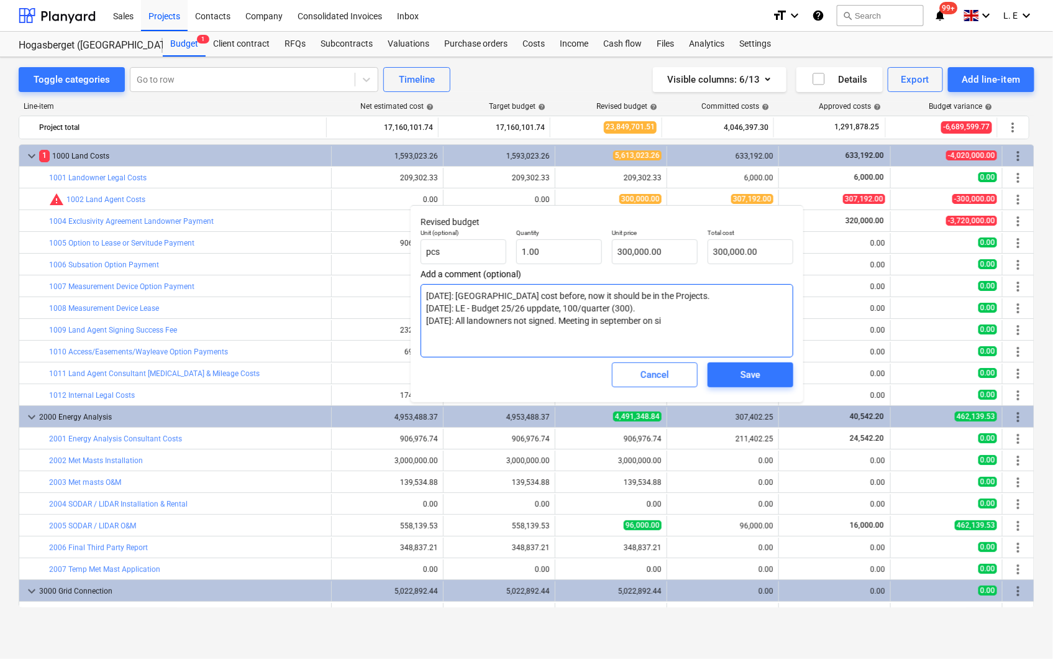
type textarea "2024-05-15: LE - OH cost before, now it should be in the Projects. 2025-07-07: …"
type textarea "x"
type textarea "2024-05-15: LE - OH cost before, now it should be in the Projects. 2025-07-07: …"
type textarea "x"
type textarea "2024-05-15: LE - OH cost before, now it should be in the Projects. 2025-07-07: …"
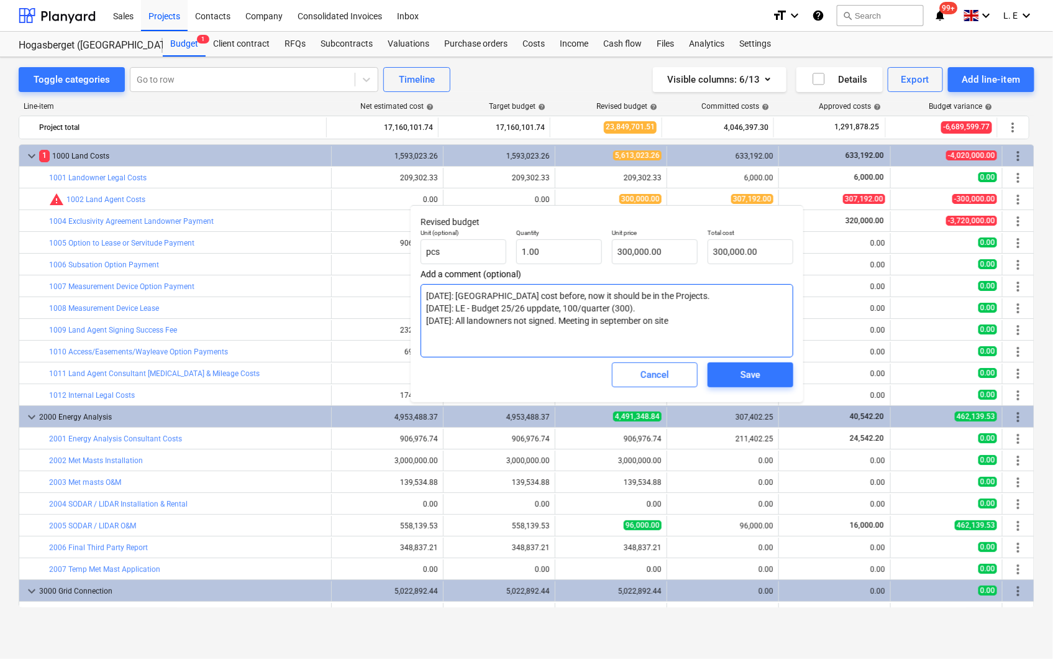
type textarea "x"
type textarea "2024-05-15: LE - OH cost before, now it should be in the Projects. 2025-07-07: …"
type textarea "x"
type textarea "2024-05-15: LE - OH cost before, now it should be in the Projects. 2025-07-07: …"
type textarea "x"
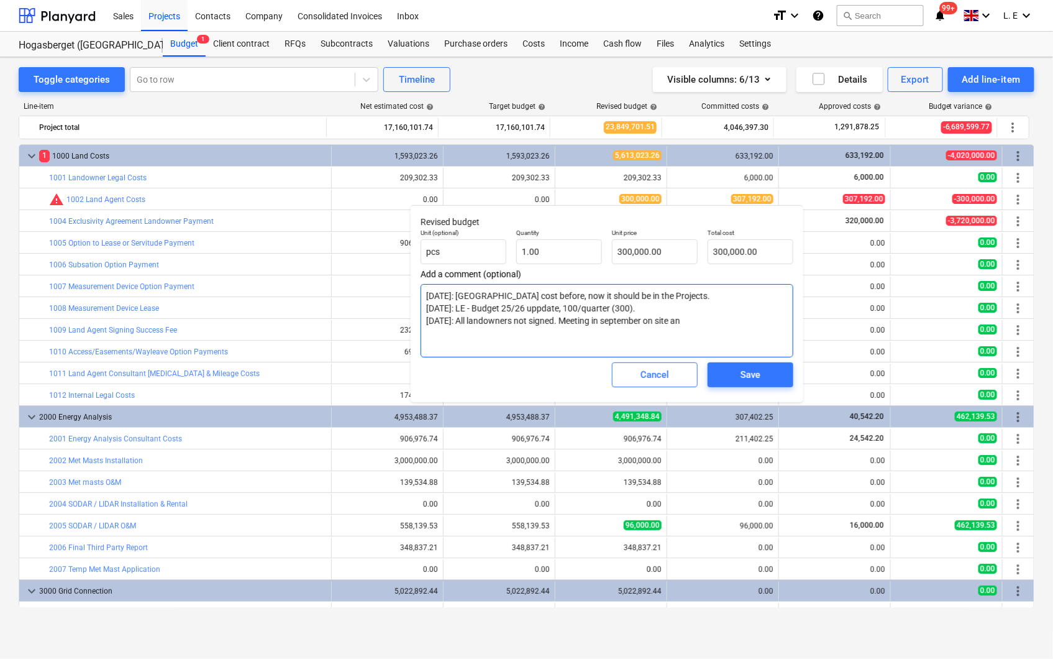
type textarea "2024-05-15: LE - OH cost before, now it should be in the Projects. 2025-07-07: …"
type textarea "x"
type textarea "2024-05-15: LE - OH cost before, now it should be in the Projects. 2025-07-07: …"
type textarea "x"
type textarea "2024-05-15: LE - OH cost before, now it should be in the Projects. 2025-07-07: …"
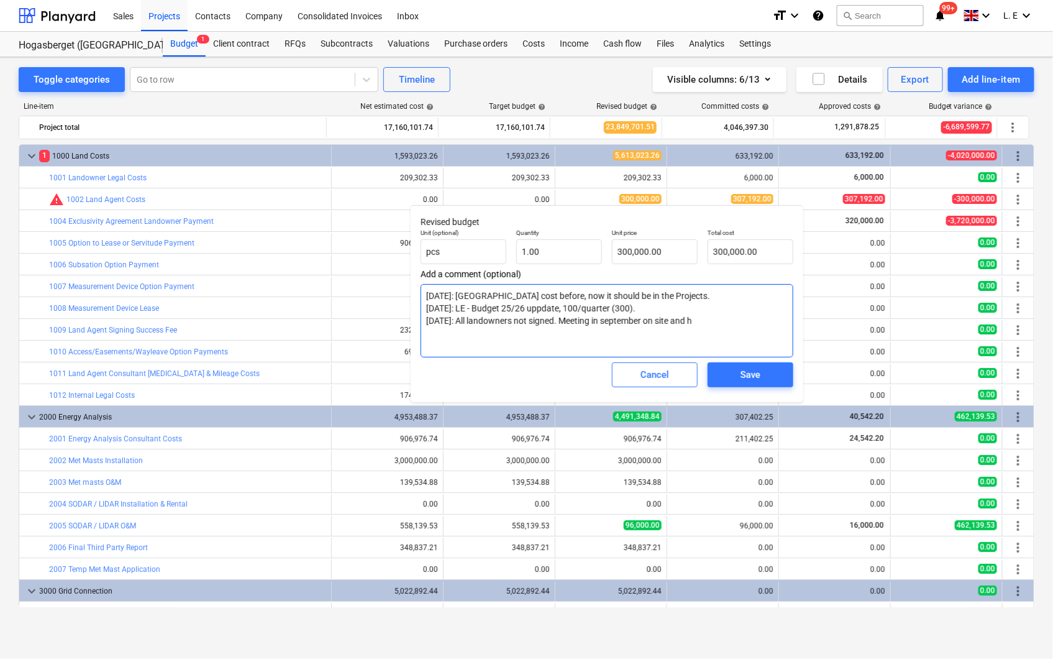
type textarea "x"
type textarea "2024-05-15: LE - OH cost before, now it should be in the Projects. 2025-07-07: …"
type textarea "x"
type textarea "2024-05-15: LE - OH cost before, now it should be in the Projects. 2025-07-07: …"
type textarea "x"
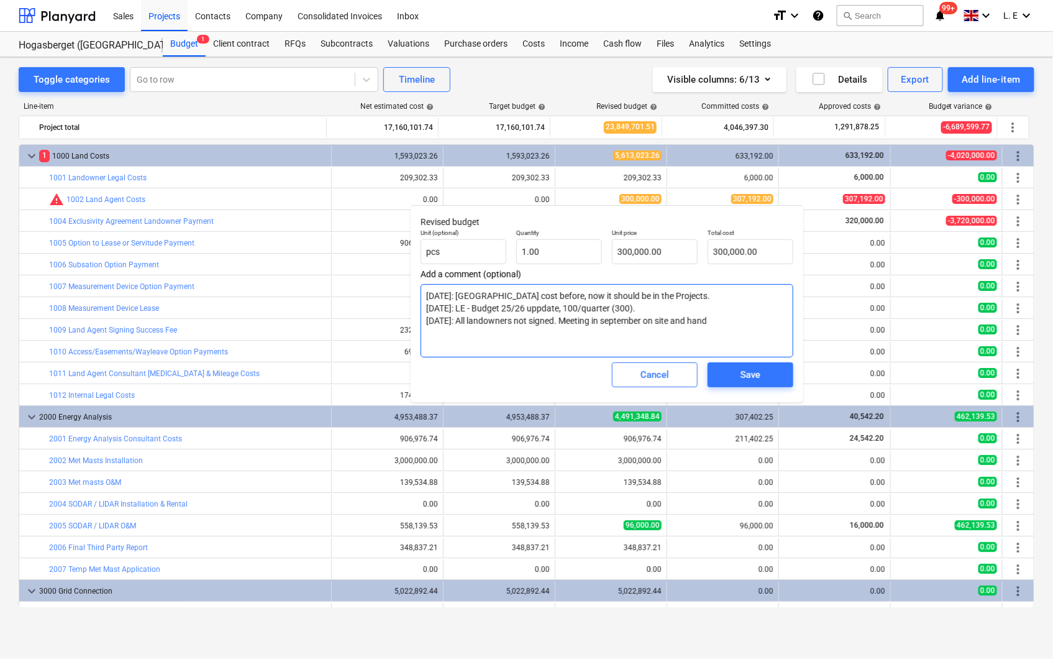
type textarea "2024-05-15: LE - OH cost before, now it should be in the Projects. 2025-07-07: …"
type textarea "x"
type textarea "2024-05-15: LE - OH cost before, now it should be in the Projects. 2025-07-07: …"
type textarea "x"
type textarea "2024-05-15: LE - OH cost before, now it should be in the Projects. 2025-07-07: …"
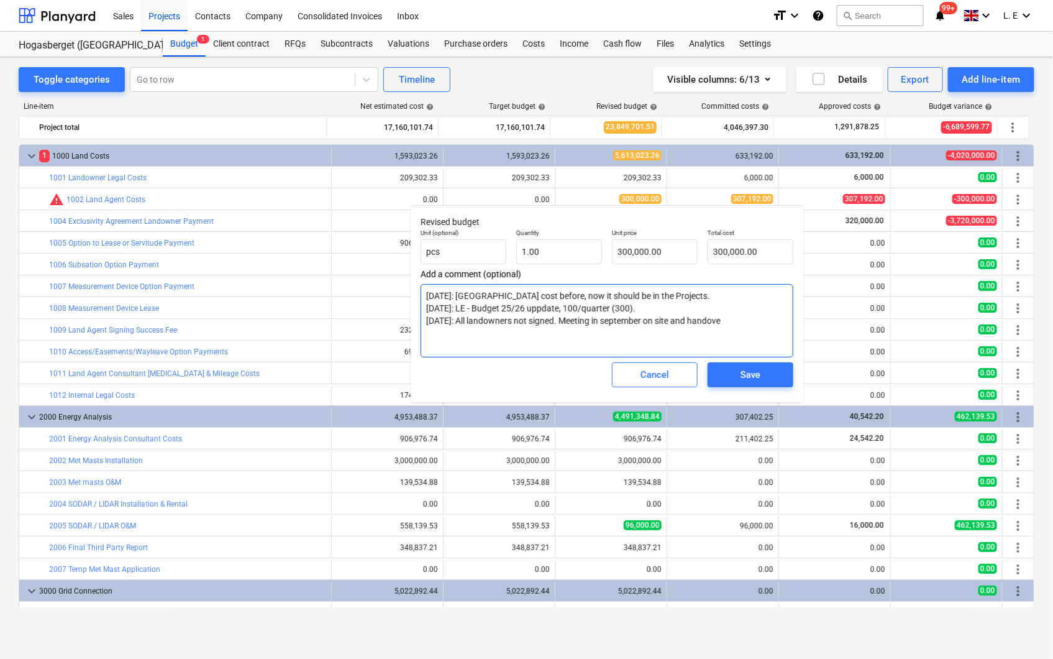
type textarea "x"
type textarea "2024-05-15: LE - OH cost before, now it should be in the Projects. 2025-07-07: …"
type textarea "x"
type textarea "2024-05-15: LE - OH cost before, now it should be in the Projects. 2025-07-07: …"
type textarea "x"
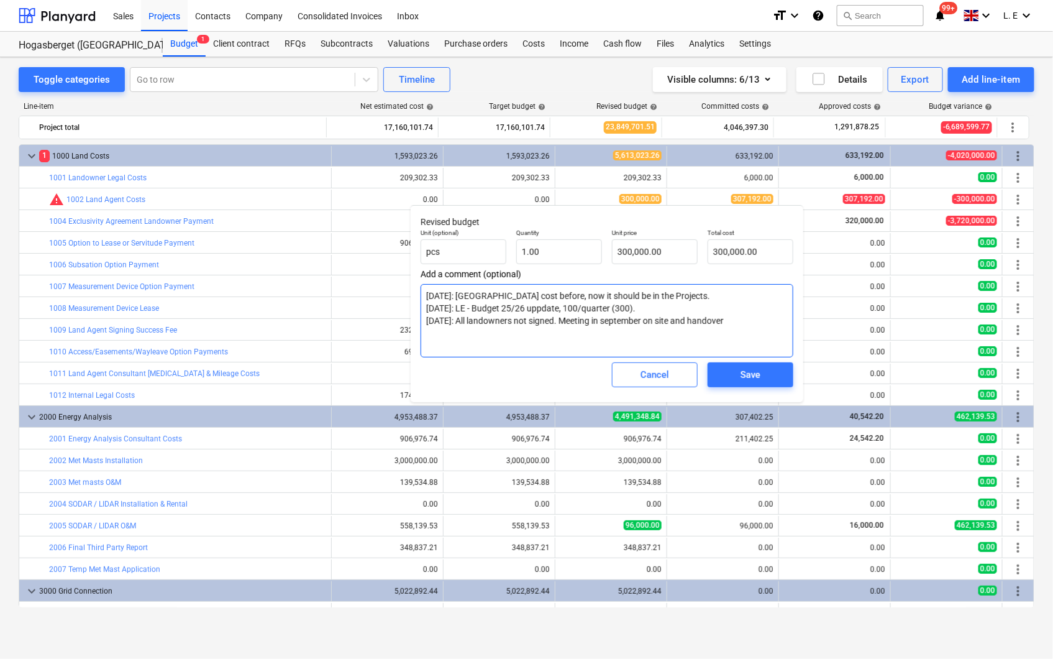
type textarea "2024-05-15: LE - OH cost before, now it should be in the Projects. 2025-07-07: …"
type textarea "x"
type textarea "2024-05-15: LE - OH cost before, now it should be in the Projects. 2025-07-07: …"
type textarea "x"
type textarea "2024-05-15: LE - OH cost before, now it should be in the Projects. 2025-07-07: …"
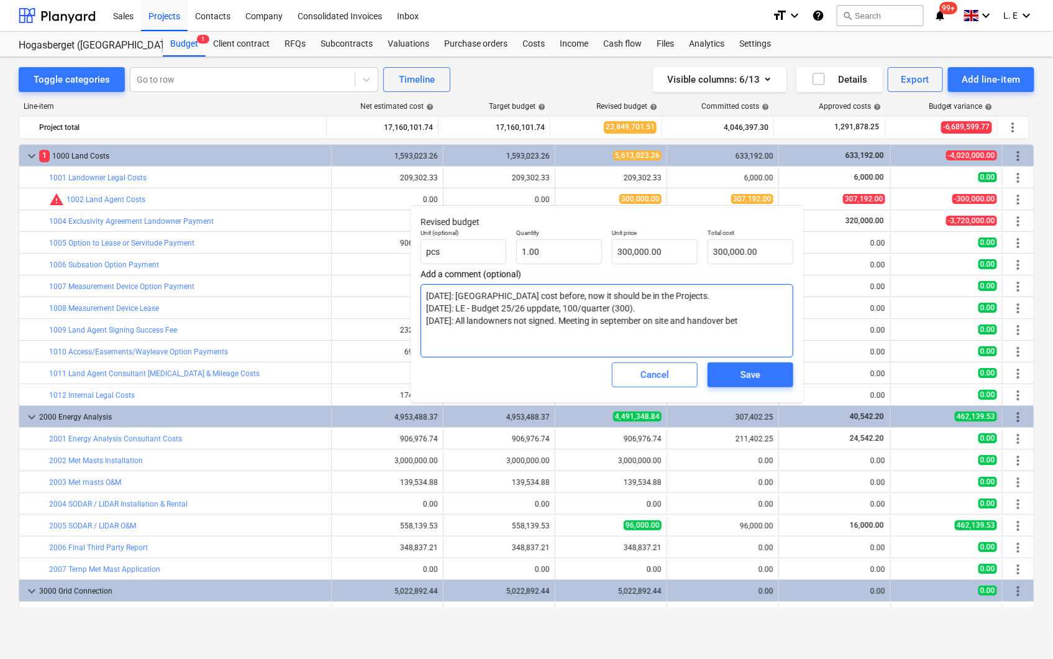
type textarea "x"
type textarea "2024-05-15: LE - OH cost before, now it should be in the Projects. 2025-07-07: …"
type textarea "x"
type textarea "2024-05-15: LE - OH cost before, now it should be in the Projects. 2025-07-07: …"
type textarea "x"
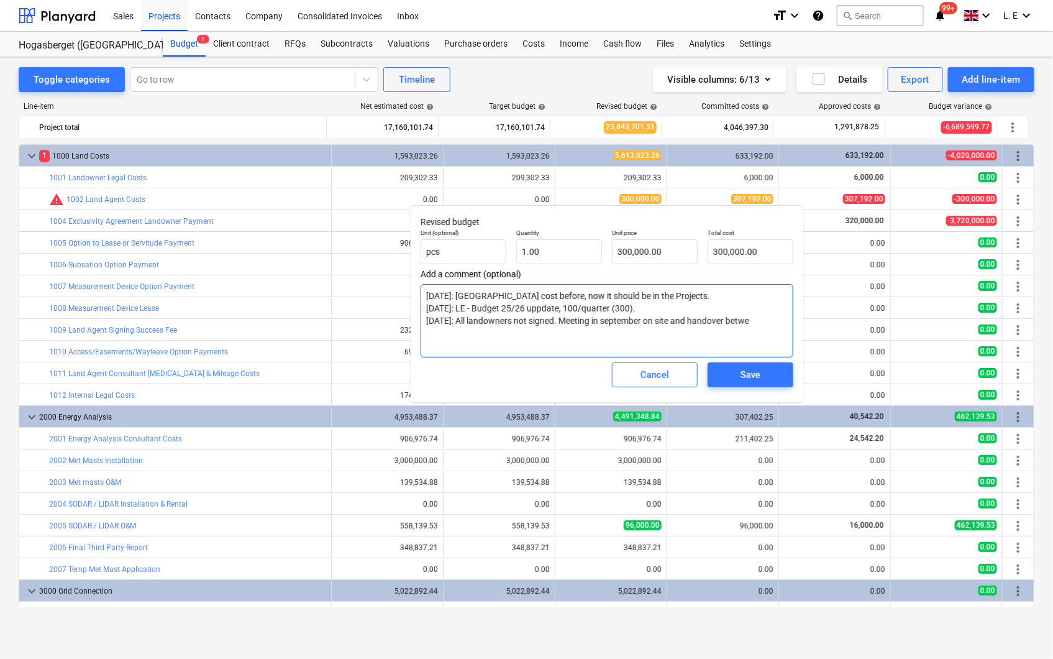
type textarea "2024-05-15: LE - OH cost before, now it should be in the Projects. 2025-07-07: …"
type textarea "x"
type textarea "2024-05-15: LE - OH cost before, now it should be in the Projects. 2025-07-07: …"
type textarea "x"
type textarea "2024-05-15: LE - OH cost before, now it should be in the Projects. 2025-07-07: …"
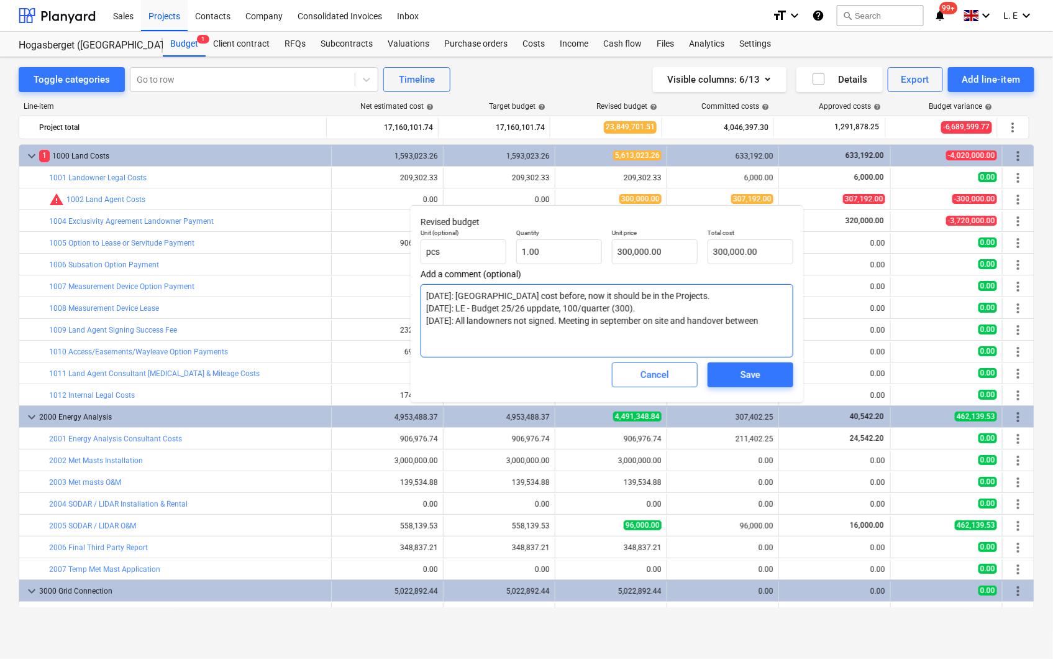
type textarea "x"
type textarea "2024-05-15: LE - OH cost before, now it should be in the Projects. 2025-07-07: …"
type textarea "x"
type textarea "2024-05-15: LE - OH cost before, now it should be in the Projects. 2025-07-07: …"
type textarea "x"
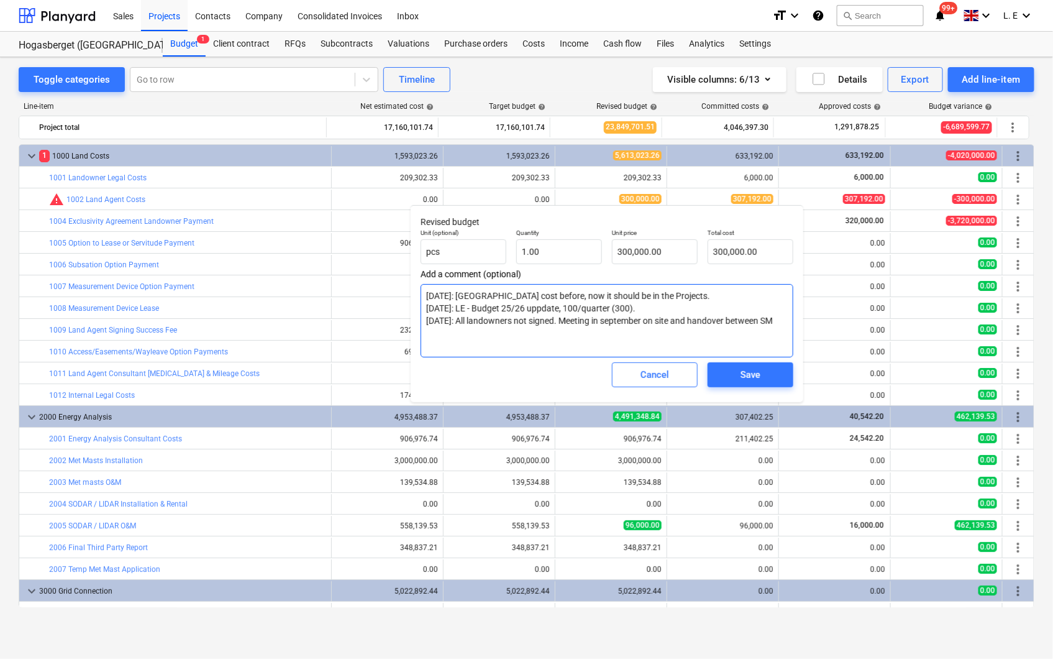
type textarea "2024-05-15: LE - OH cost before, now it should be in the Projects. 2025-07-07: …"
type textarea "x"
type textarea "2024-05-15: LE - OH cost before, now it should be in the Projects. 2025-07-07: …"
type textarea "x"
type textarea "2024-05-15: LE - OH cost before, now it should be in the Projects. 2025-07-07: …"
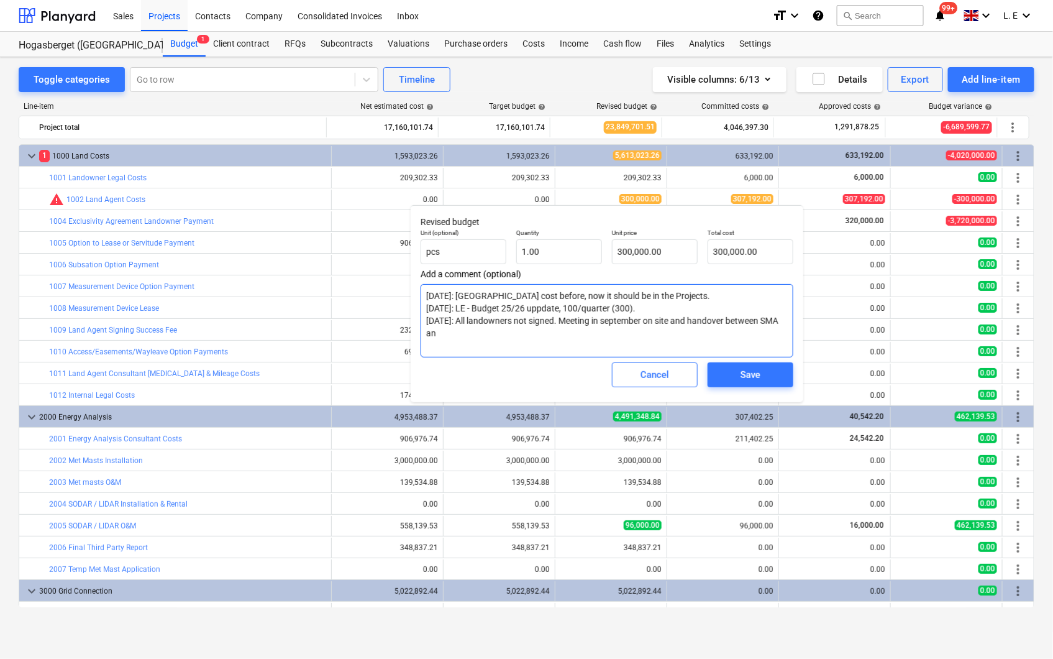
type textarea "x"
type textarea "2024-05-15: LE - OH cost before, now it should be in the Projects. 2025-07-07: …"
type textarea "x"
type textarea "2024-05-15: LE - OH cost before, now it should be in the Projects. 2025-07-07: …"
type textarea "x"
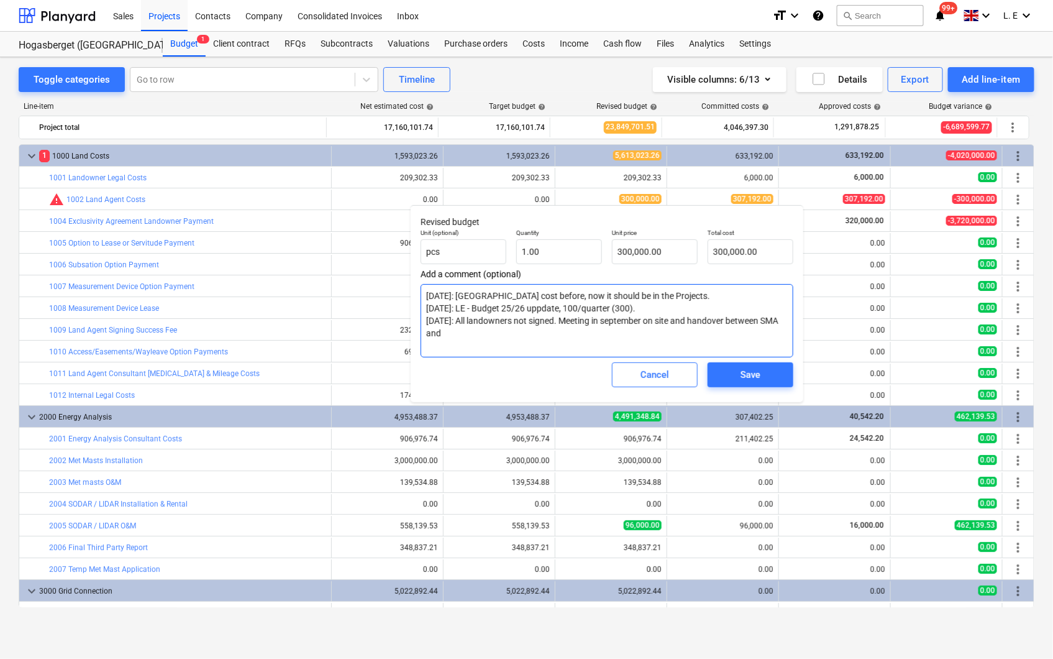
type textarea "2024-05-15: LE - OH cost before, now it should be in the Projects. 2025-07-07: …"
type textarea "x"
type textarea "2024-05-15: LE - OH cost before, now it should be in the Projects. 2025-07-07: …"
type textarea "x"
type textarea "2024-05-15: LE - OH cost before, now it should be in the Projects. 2025-07-07: …"
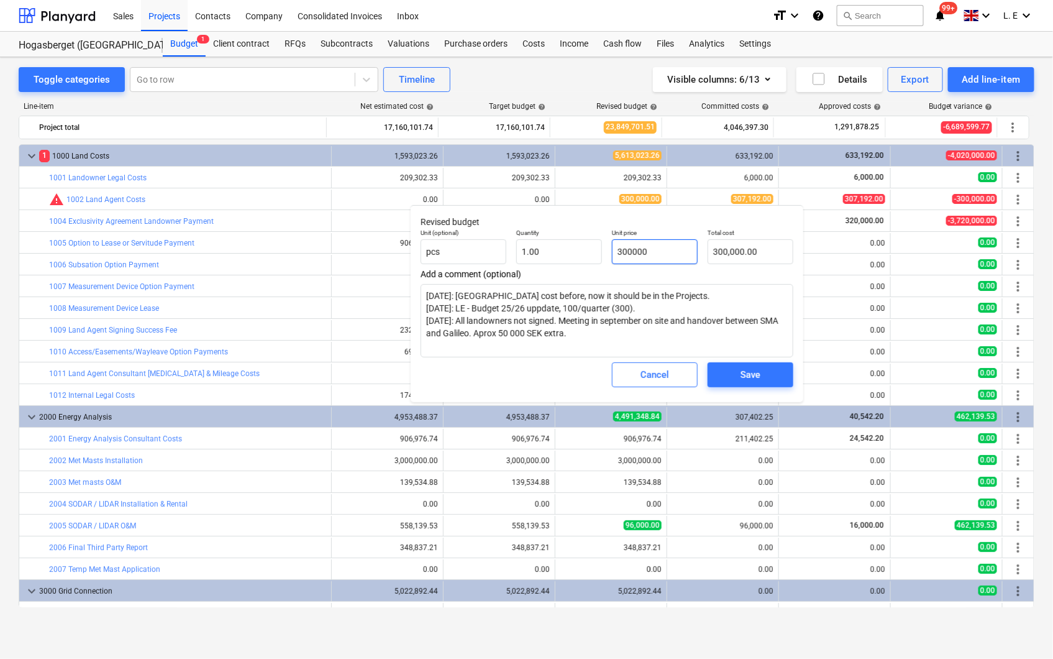
click at [626, 251] on input "300000" at bounding box center [655, 251] width 86 height 25
click at [711, 320] on textarea "2024-05-15: LE - OH cost before, now it should be in the Projects. 2025-07-07: …" at bounding box center [607, 320] width 373 height 73
click at [755, 373] on div "Save" at bounding box center [751, 375] width 20 height 16
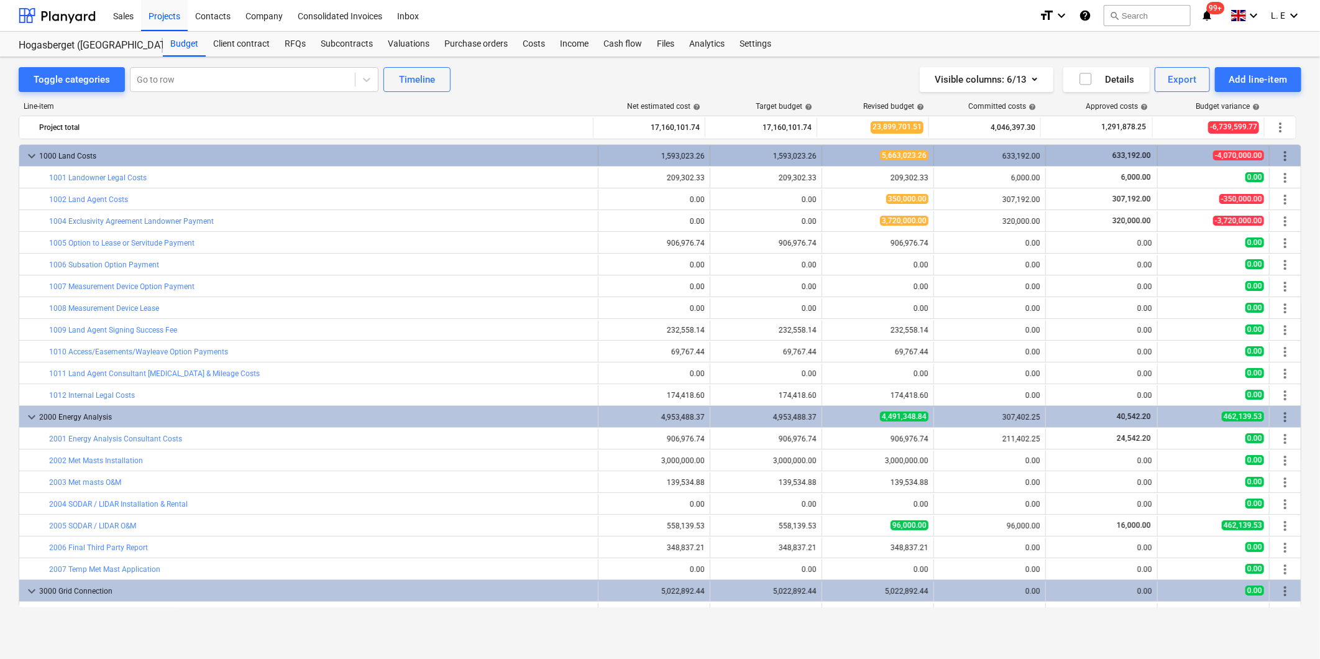
click at [35, 153] on span "keyboard_arrow_down" at bounding box center [31, 155] width 15 height 15
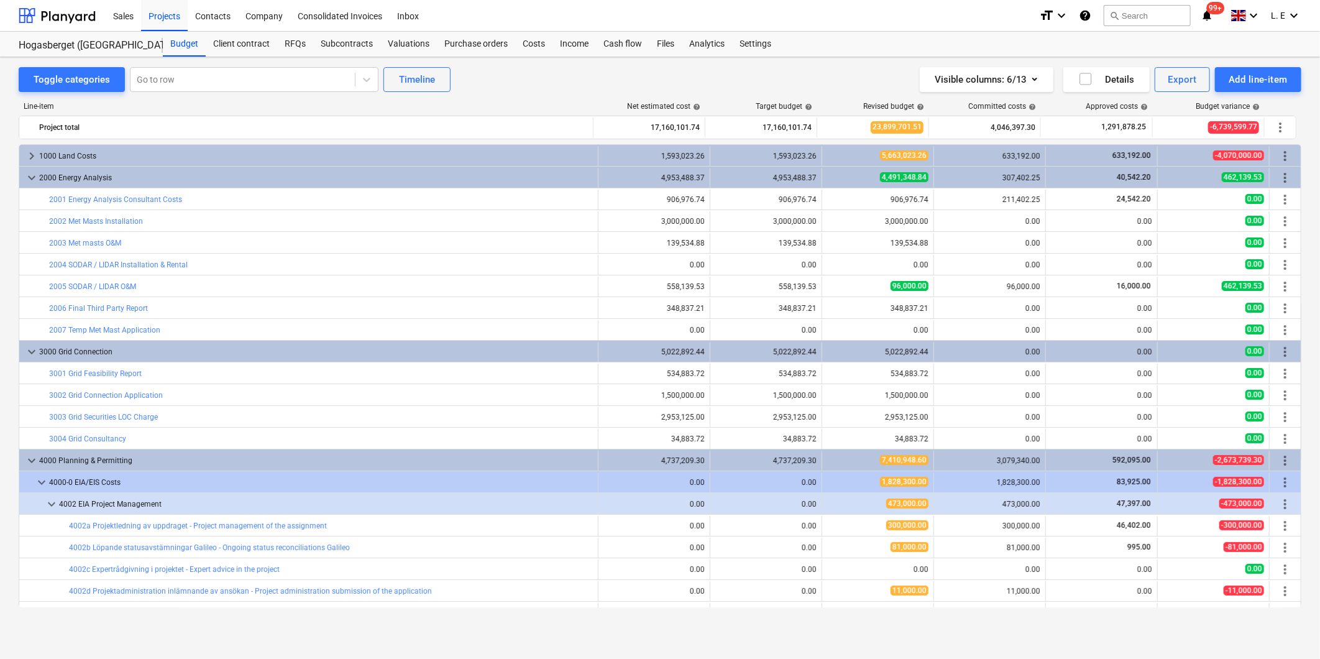
click at [35, 153] on span "keyboard_arrow_right" at bounding box center [31, 155] width 15 height 15
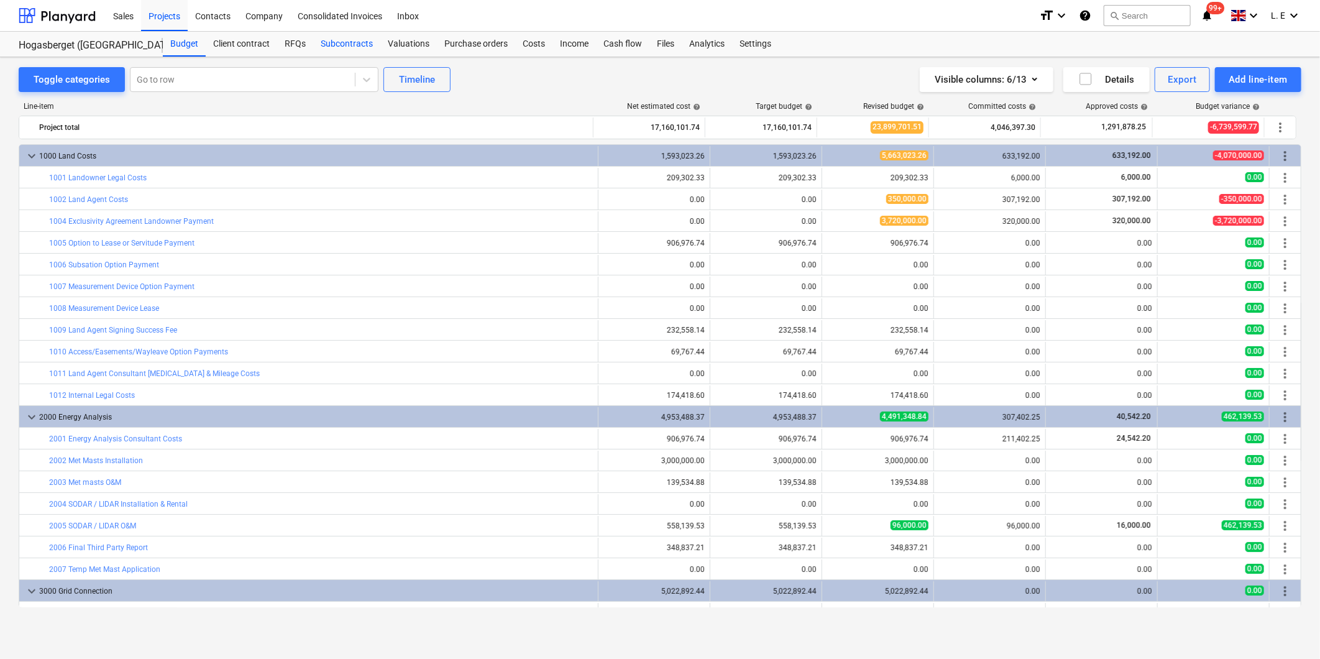
click at [339, 45] on div "Subcontracts" at bounding box center [346, 44] width 67 height 25
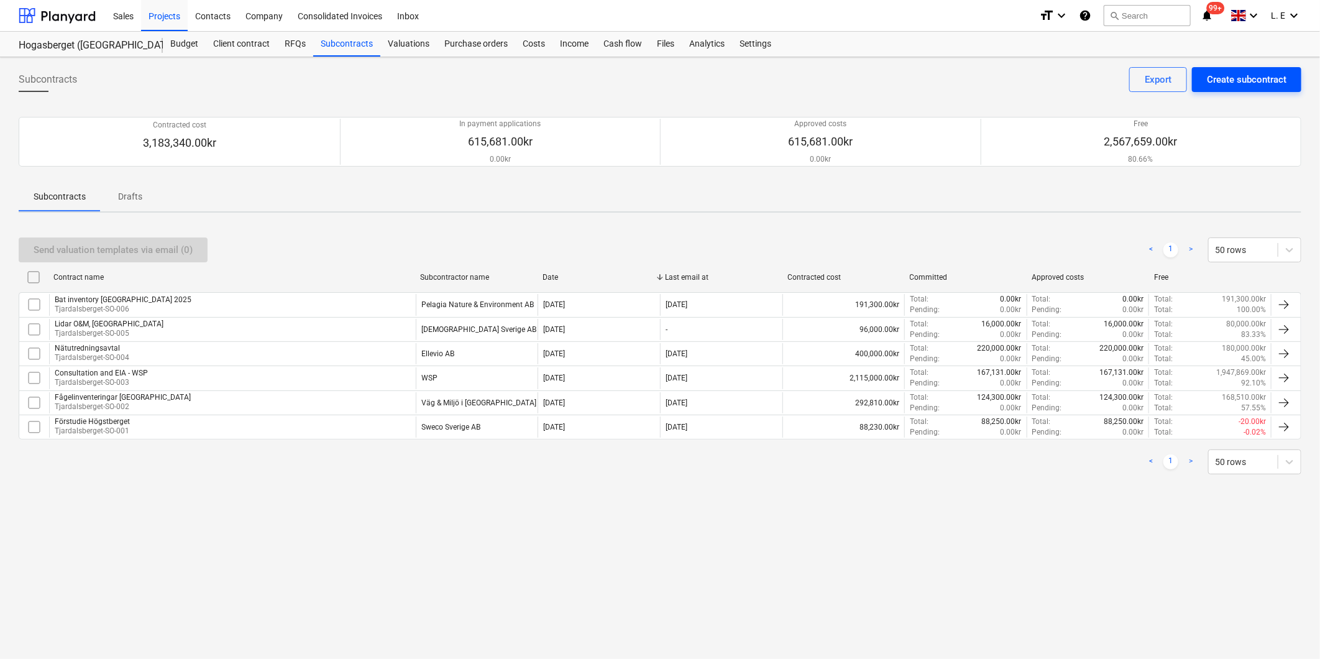
click at [1052, 78] on div "Create subcontract" at bounding box center [1247, 79] width 80 height 16
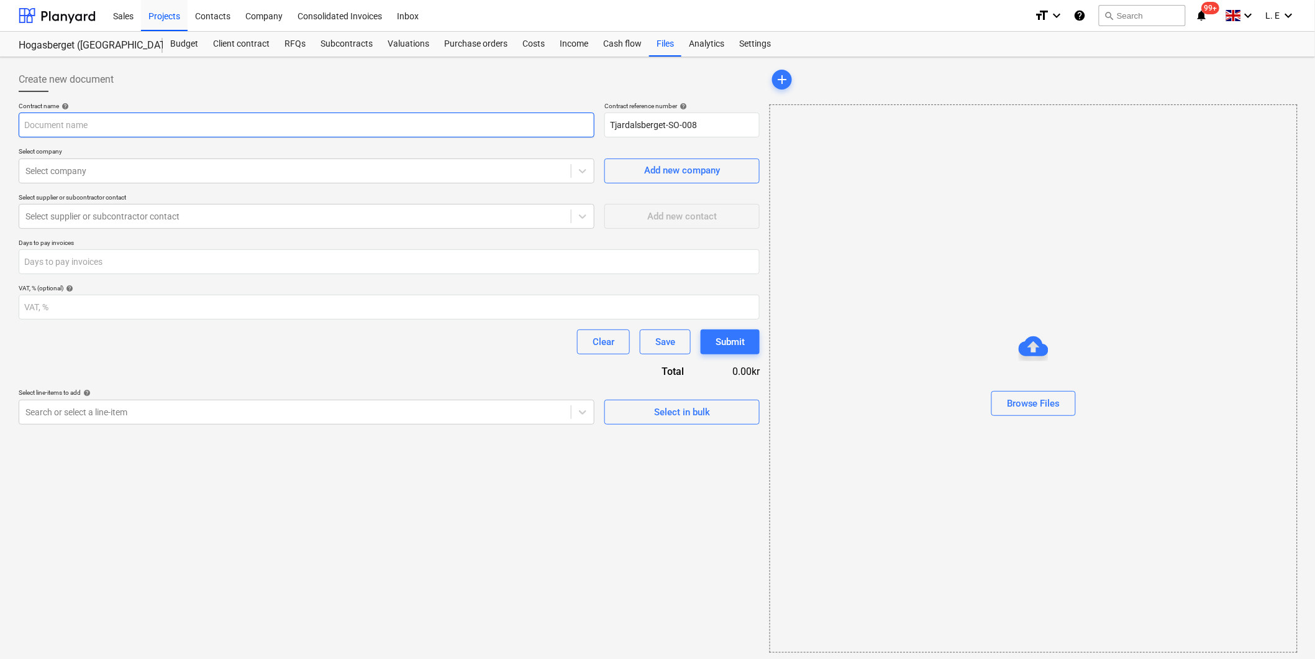
click at [144, 124] on input "text" at bounding box center [307, 124] width 576 height 25
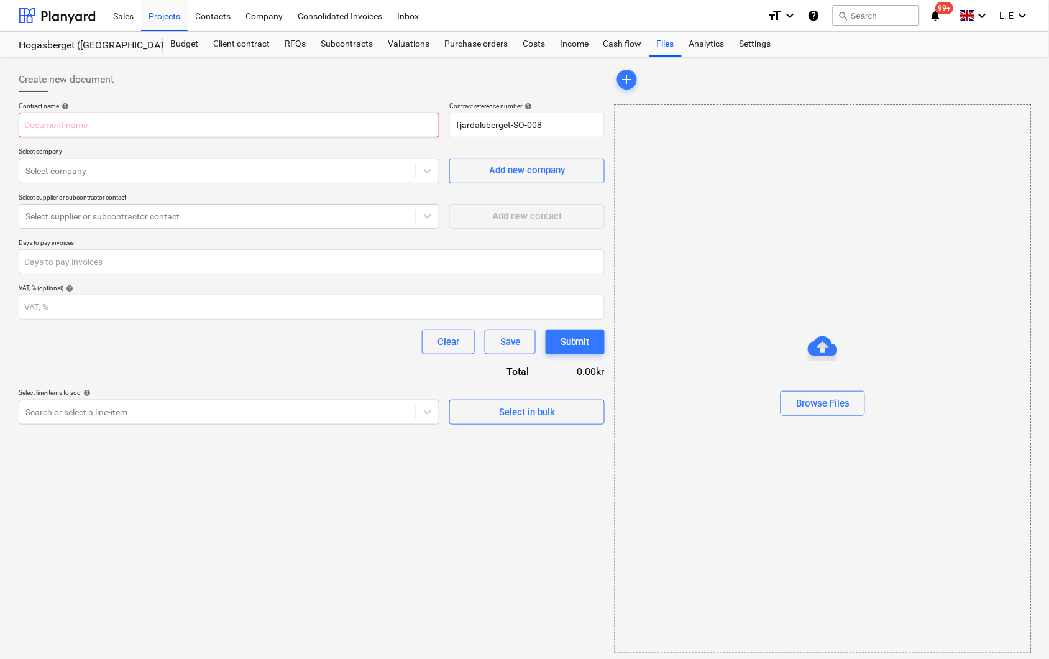
click at [158, 124] on input "text" at bounding box center [229, 124] width 421 height 25
paste input "Extra charge related to EPE for asset review"
click at [165, 165] on div at bounding box center [217, 171] width 384 height 12
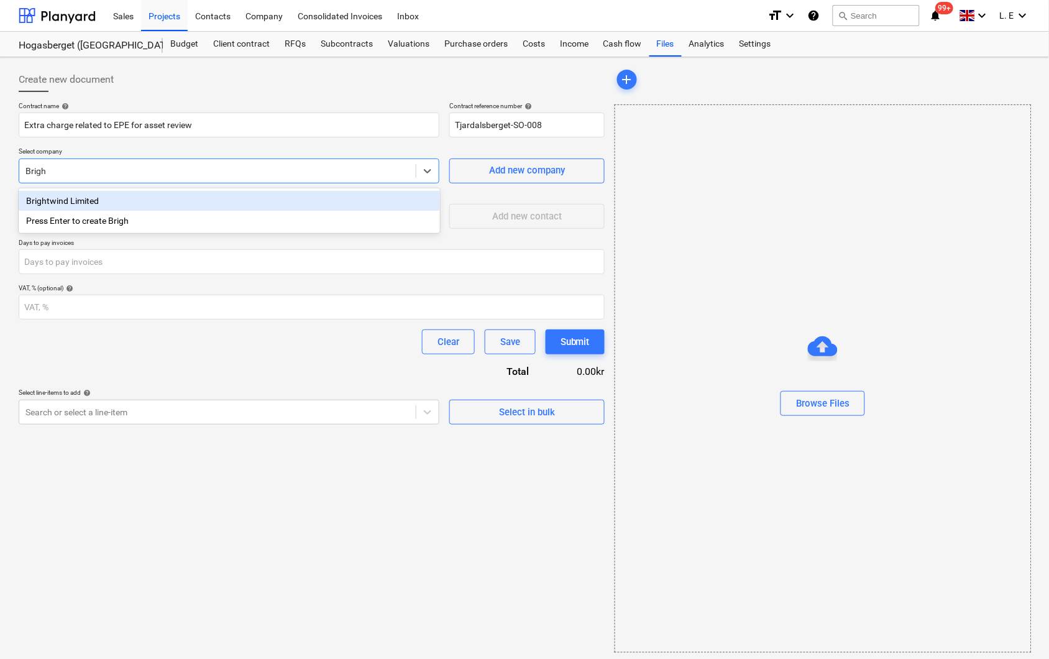
click at [172, 199] on div "Brightwind Limited" at bounding box center [229, 201] width 421 height 20
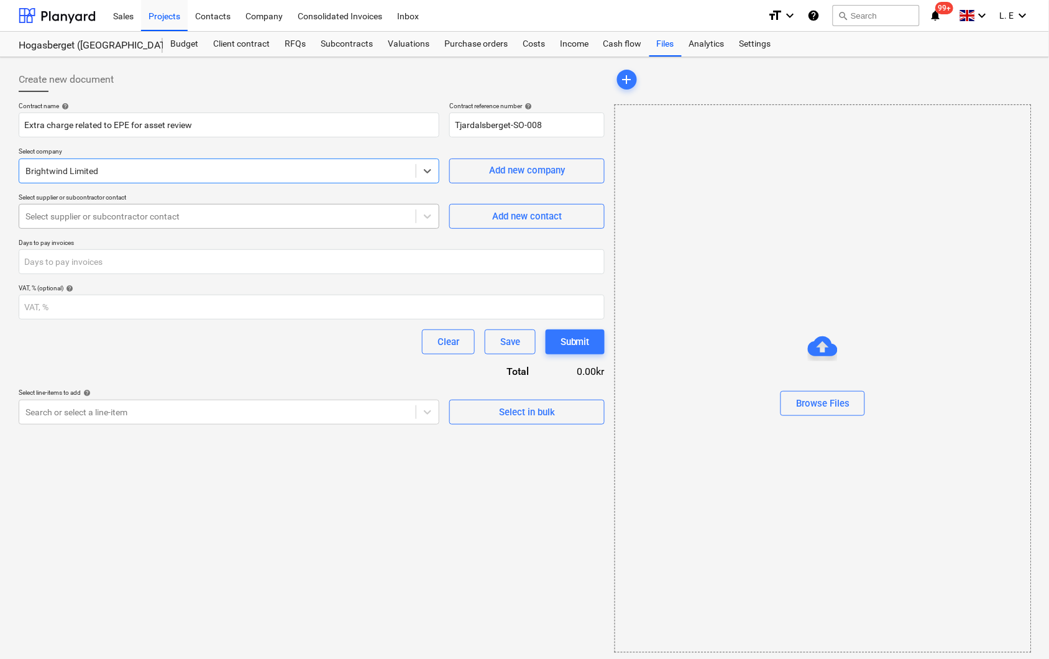
click at [388, 220] on div at bounding box center [217, 216] width 384 height 12
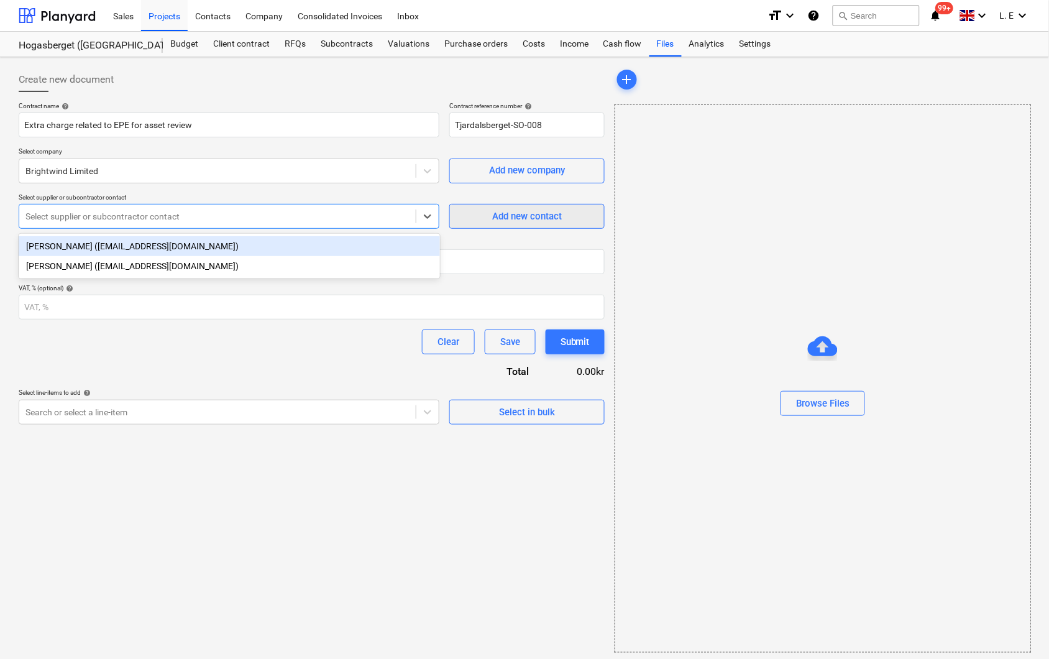
click at [526, 212] on div "Add new contact" at bounding box center [527, 216] width 70 height 16
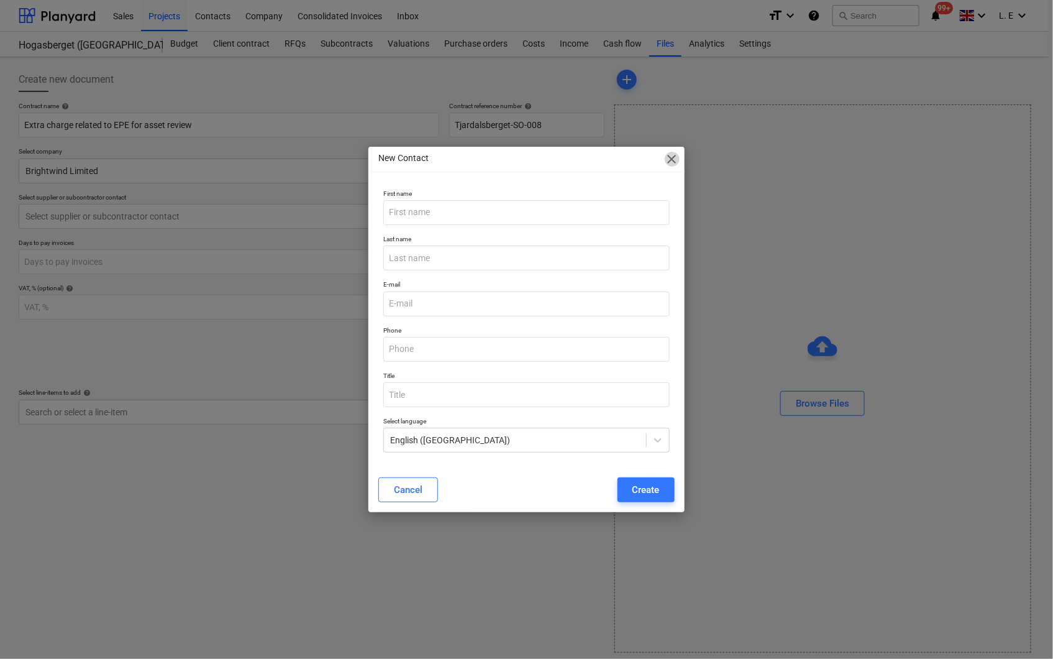
click at [667, 158] on span "close" at bounding box center [672, 159] width 15 height 15
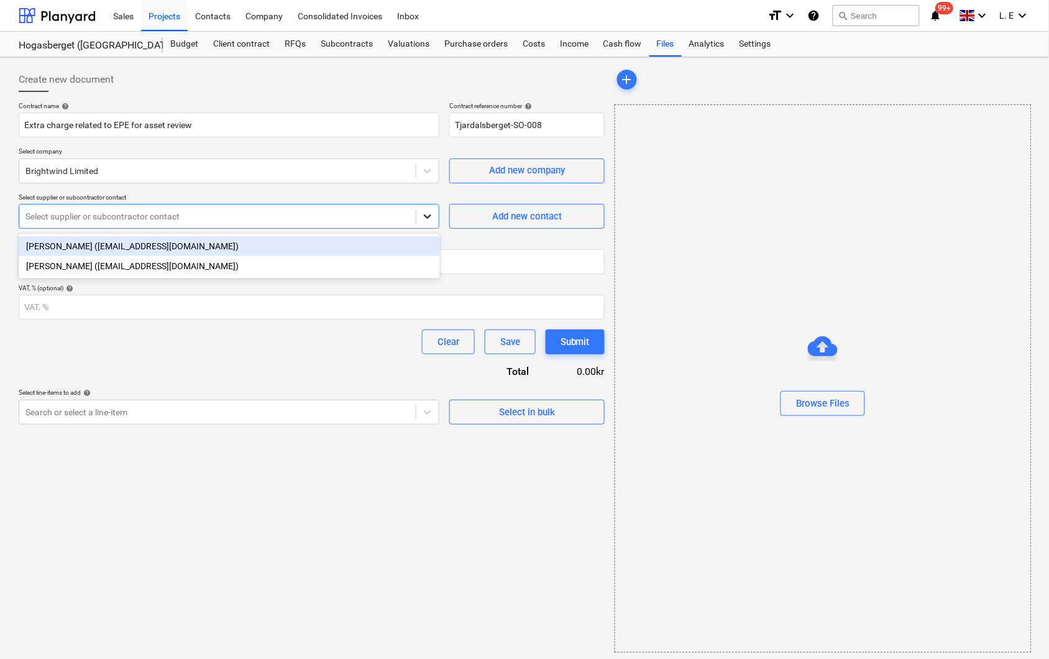
click at [426, 216] on icon at bounding box center [427, 216] width 7 height 4
click at [386, 249] on div "Kristina (kg@galileoempower.com)" at bounding box center [229, 246] width 421 height 20
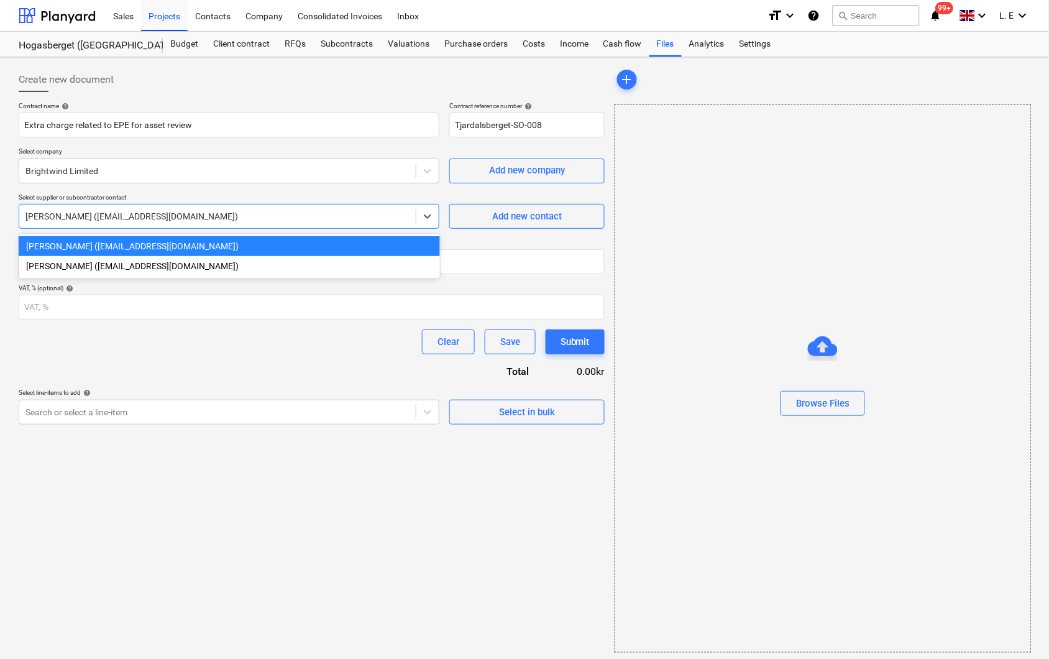
drag, startPoint x: 250, startPoint y: 218, endPoint x: -48, endPoint y: 217, distance: 298.8
click at [0, 217] on html "Sales Projects Contacts Company Consolidated Invoices Inbox format_size keyboar…" at bounding box center [524, 329] width 1049 height 659
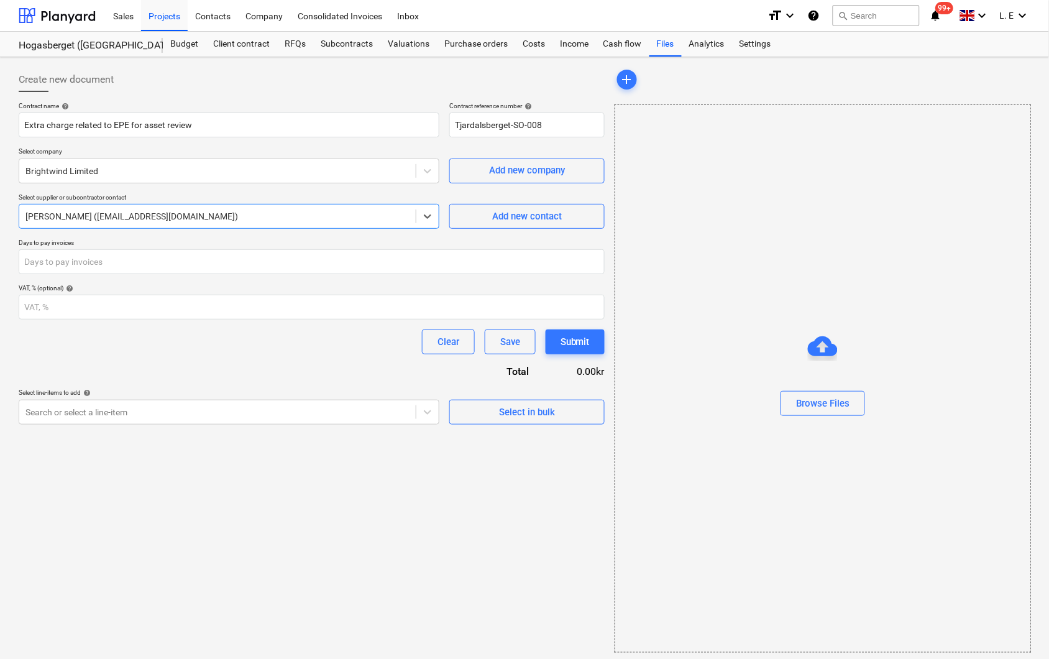
click at [180, 214] on div at bounding box center [217, 216] width 384 height 12
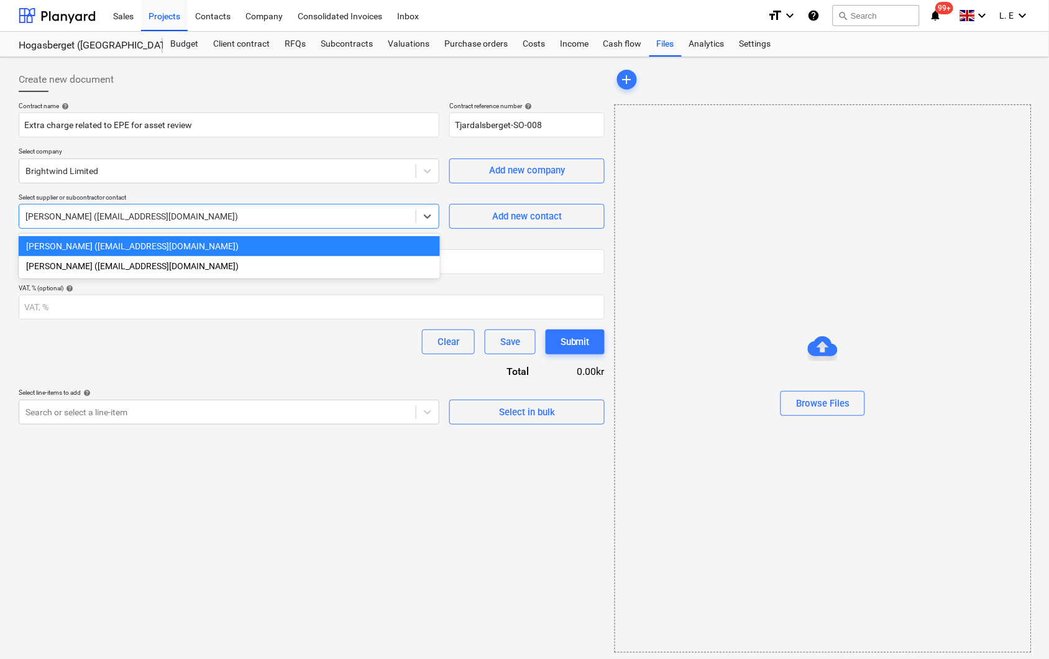
drag, startPoint x: 165, startPoint y: 216, endPoint x: 89, endPoint y: 216, distance: 75.8
click at [89, 216] on div at bounding box center [217, 216] width 384 height 12
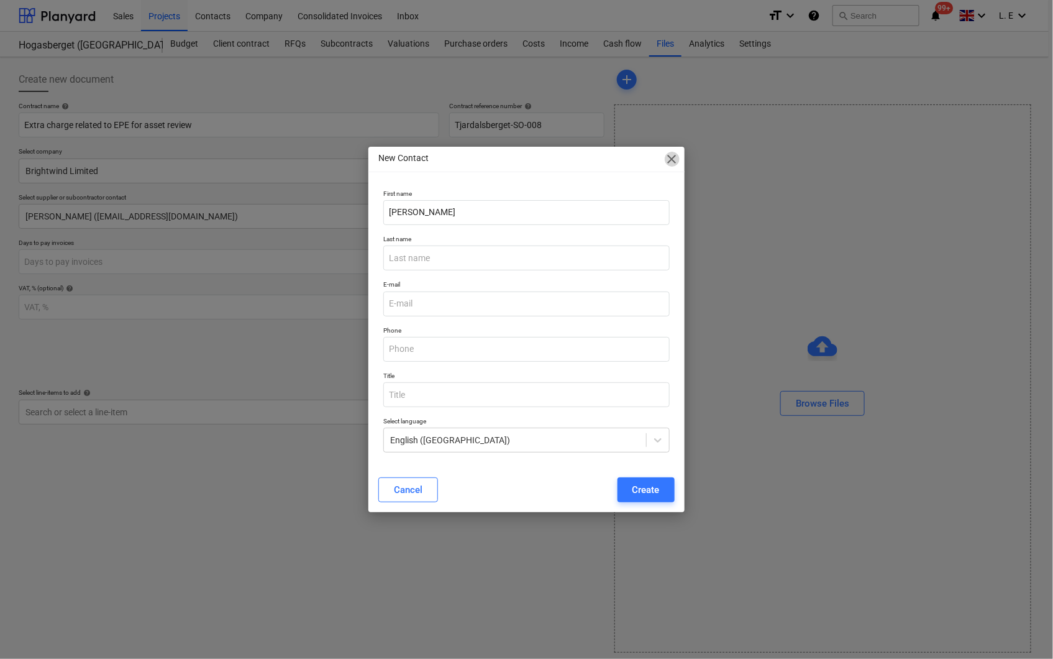
click at [669, 153] on span "close" at bounding box center [672, 159] width 15 height 15
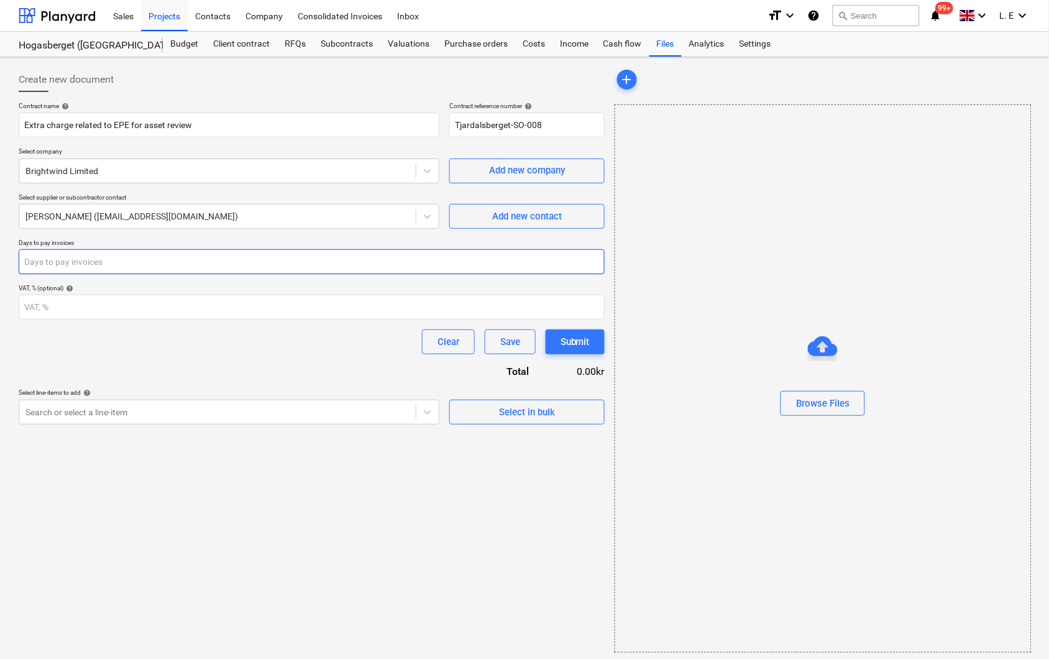
click at [318, 258] on input "number" at bounding box center [312, 261] width 586 height 25
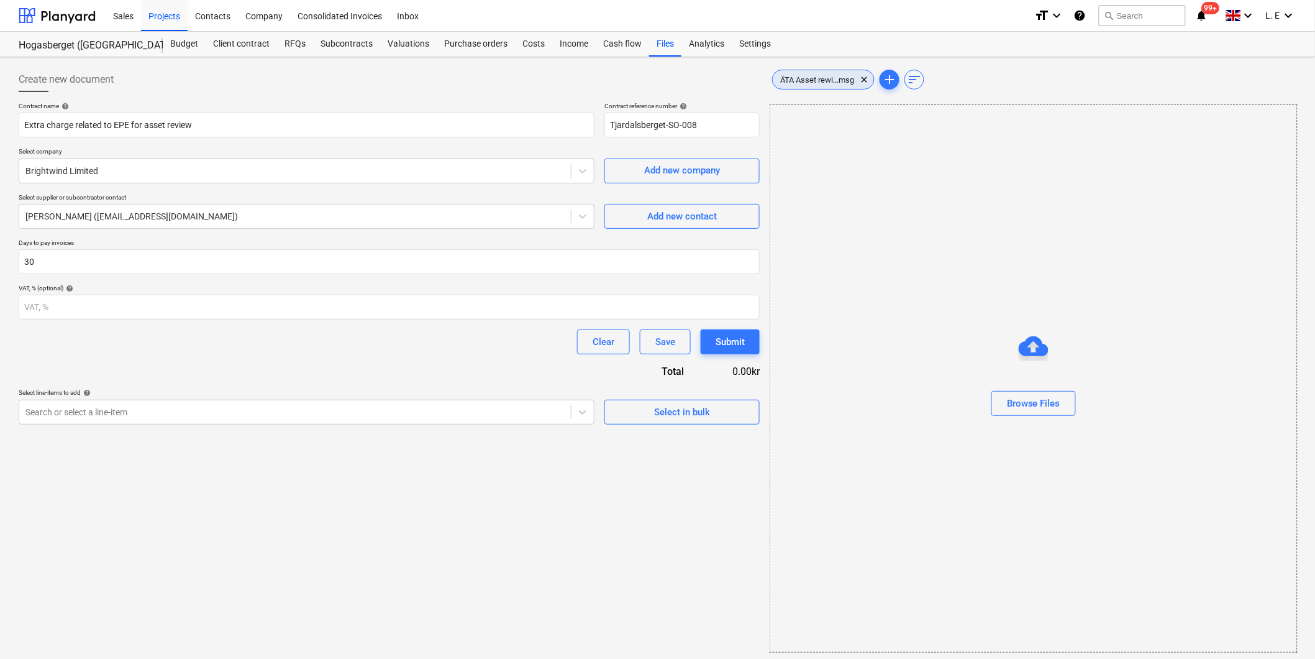
click at [813, 76] on span "ÄTA Asset rewi...msg" at bounding box center [817, 79] width 89 height 9
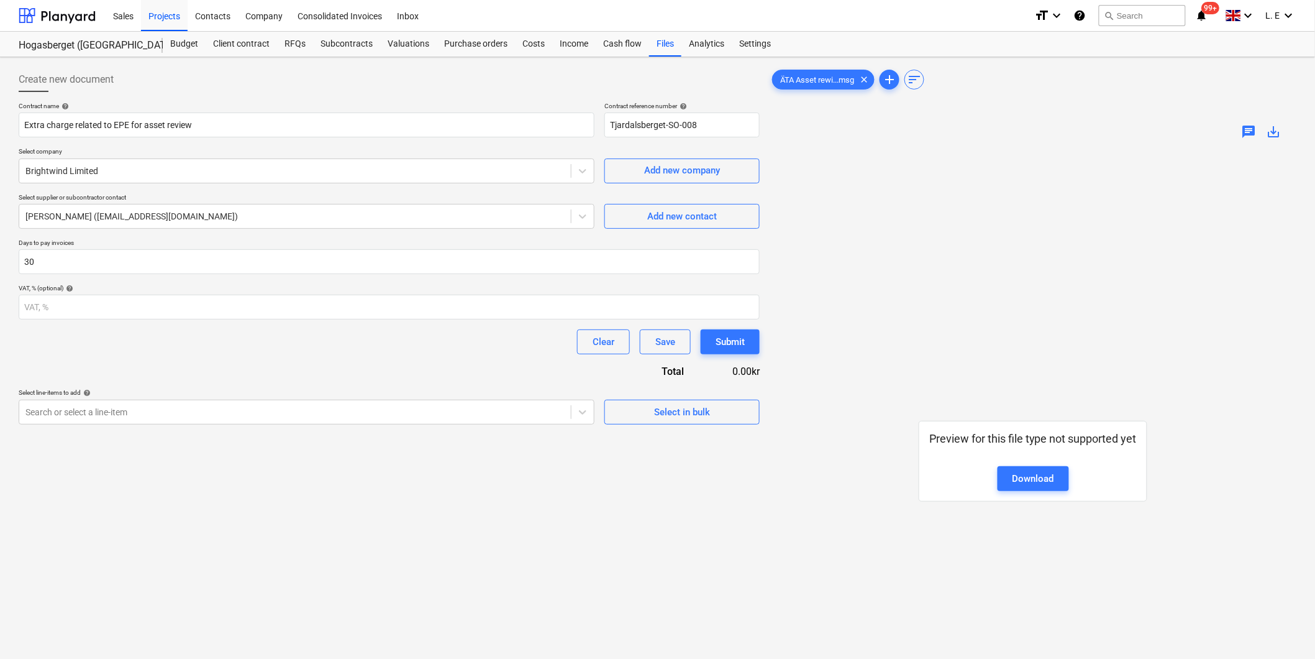
click at [450, 526] on div "Create new document Contract name help Extra charge related to EPE for asset re…" at bounding box center [389, 420] width 751 height 716
click at [580, 415] on icon at bounding box center [583, 412] width 12 height 12
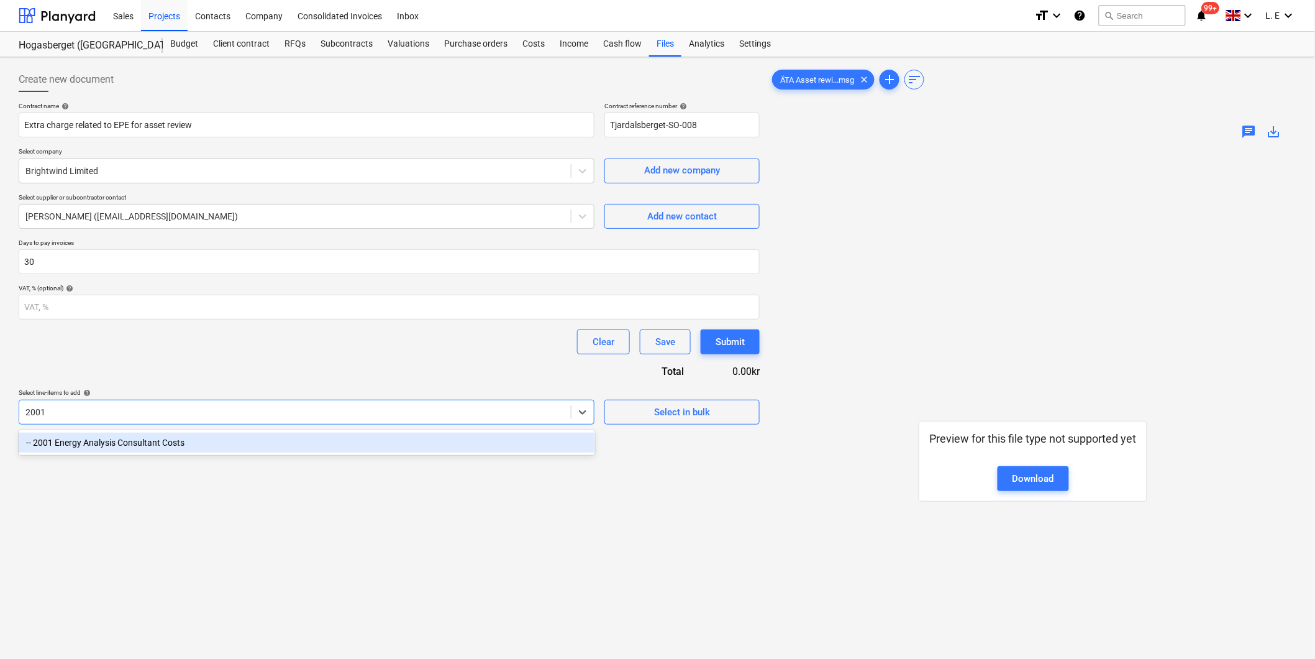
click at [521, 436] on div "-- 2001 Energy Analysis Consultant Costs" at bounding box center [307, 442] width 577 height 20
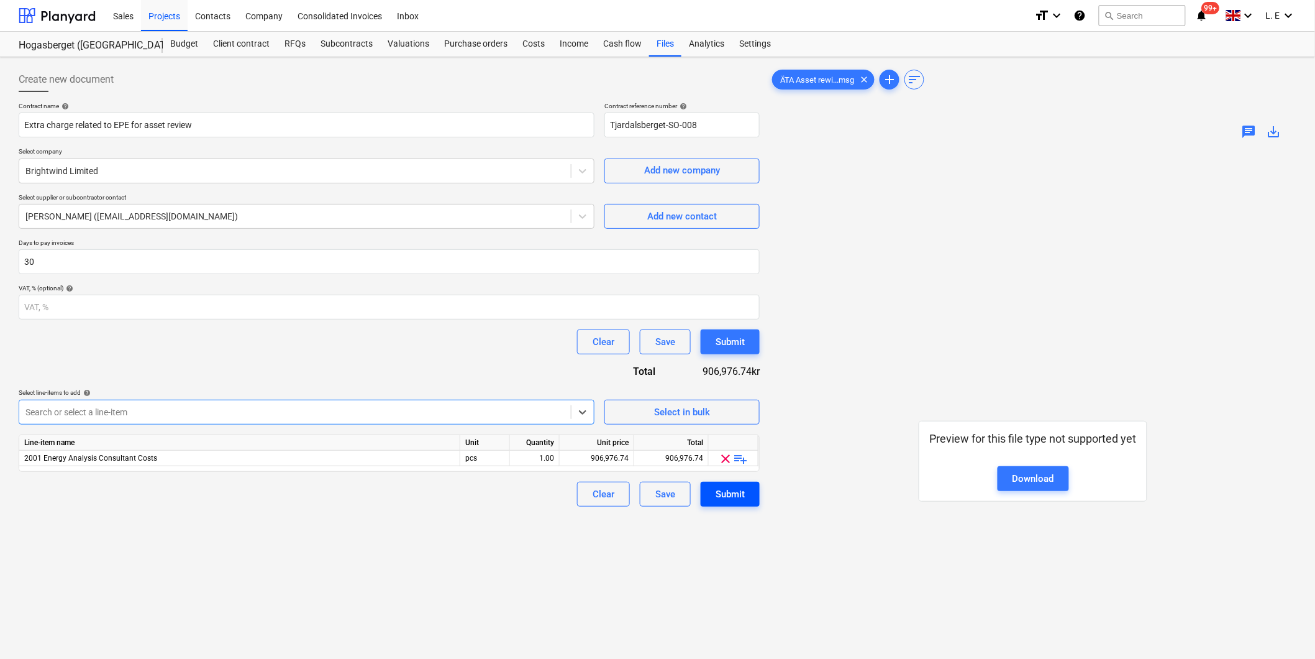
click at [729, 493] on div "Submit" at bounding box center [730, 494] width 29 height 16
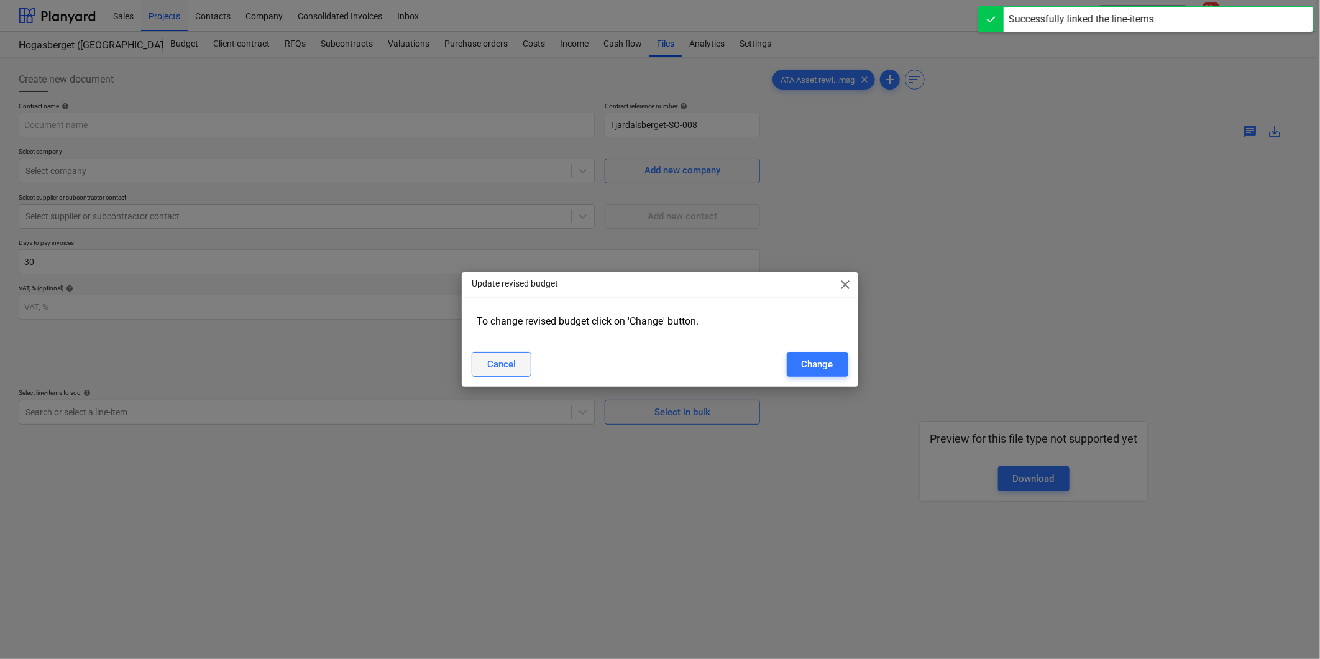
click at [520, 368] on button "Cancel" at bounding box center [502, 364] width 60 height 25
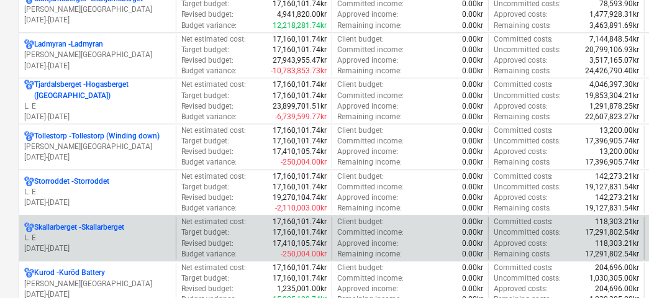
scroll to position [1280, 0]
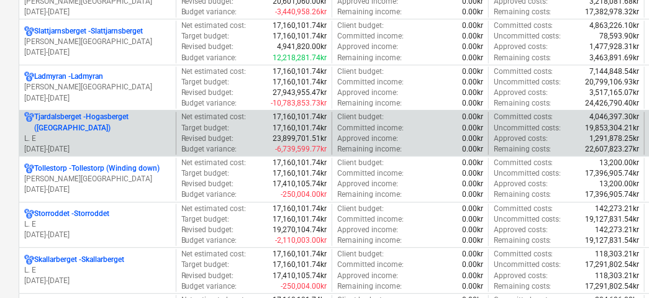
click at [80, 144] on p "[DATE] - [DATE]" at bounding box center [97, 149] width 147 height 11
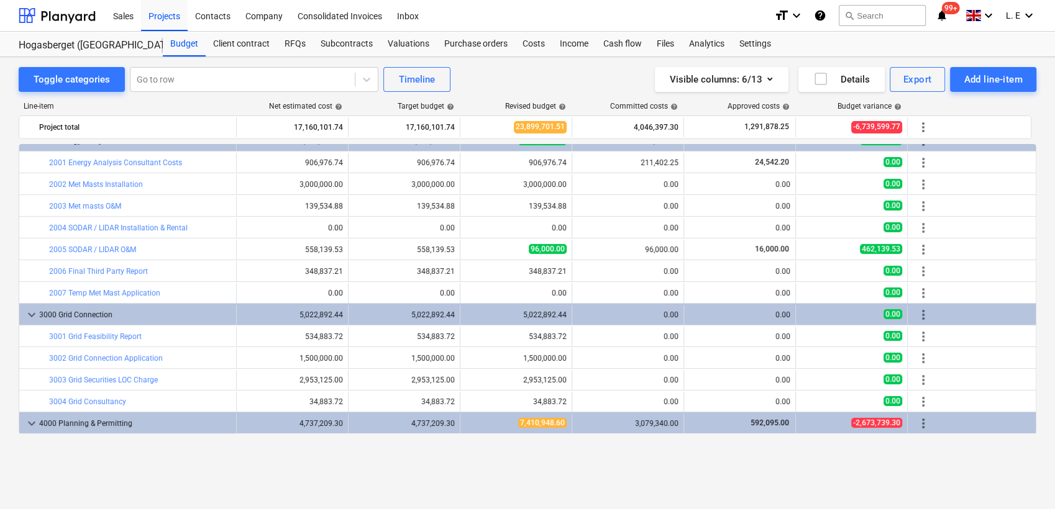
scroll to position [207, 0]
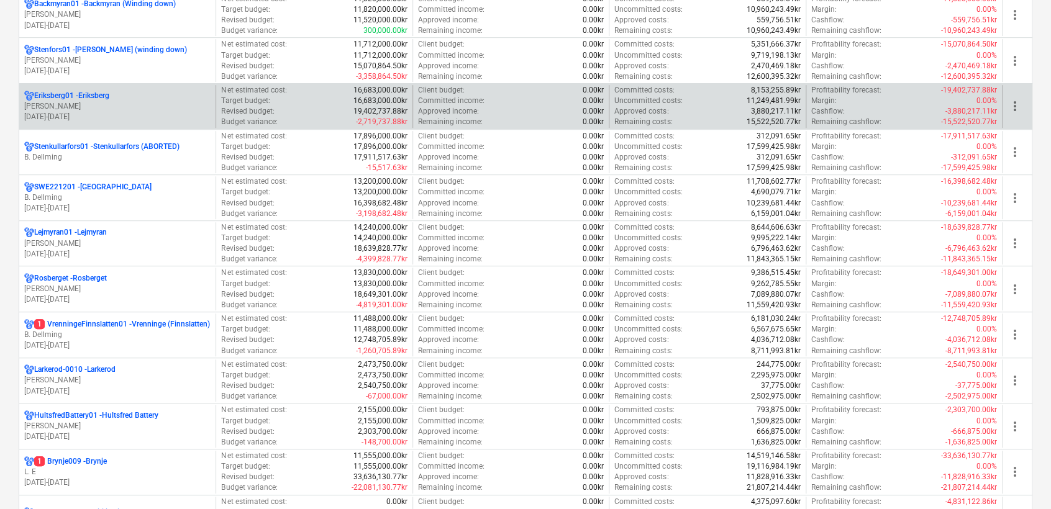
scroll to position [276, 0]
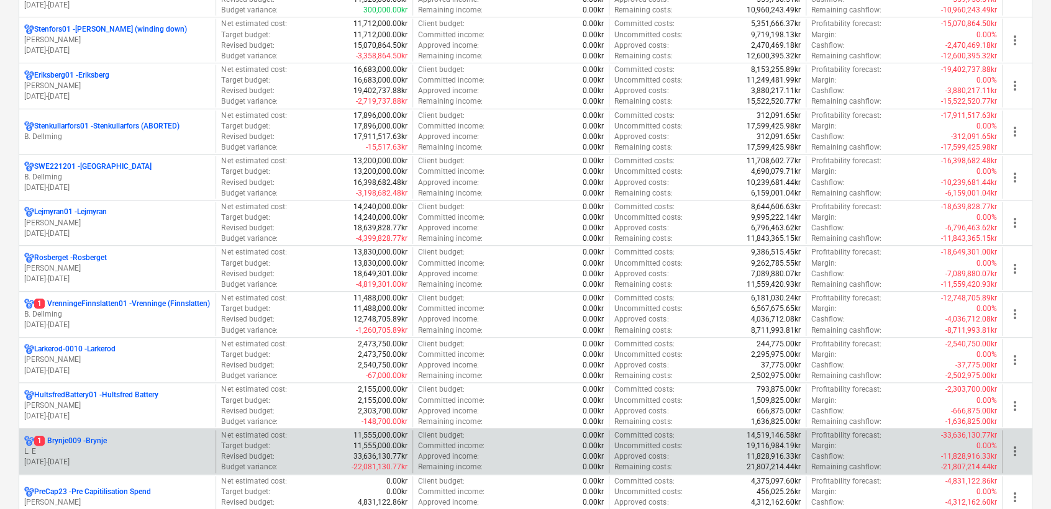
click at [99, 452] on p "L. E" at bounding box center [117, 452] width 186 height 11
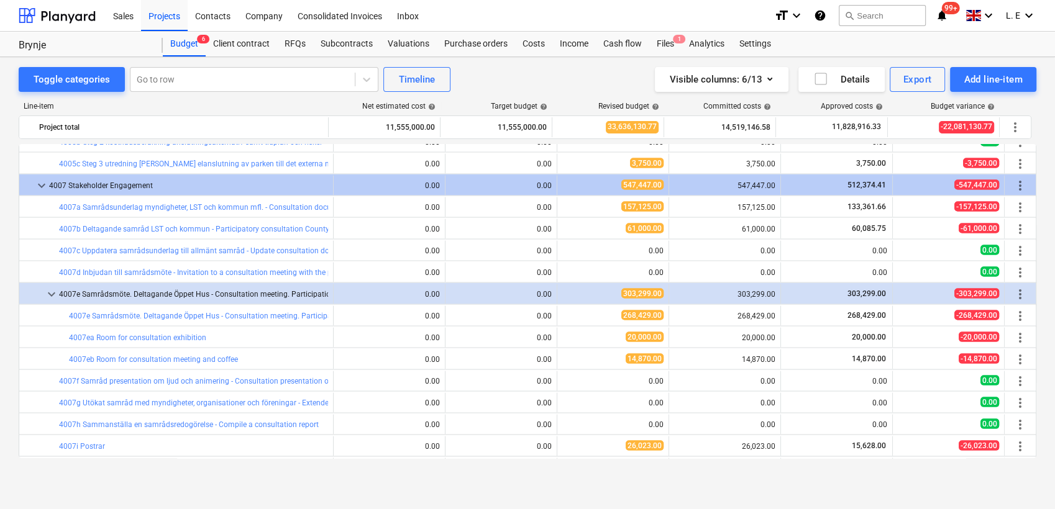
scroll to position [2583, 0]
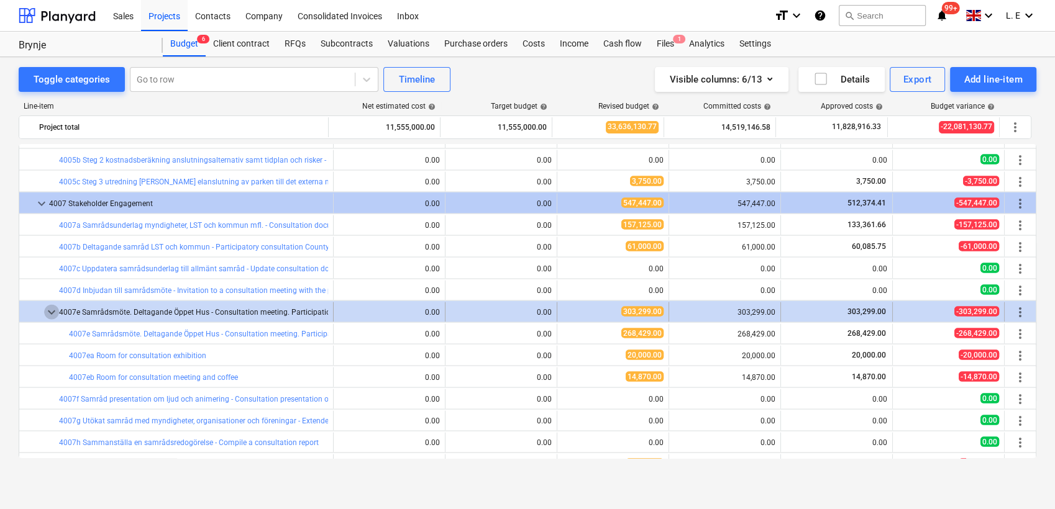
click at [50, 311] on span "keyboard_arrow_down" at bounding box center [51, 312] width 15 height 15
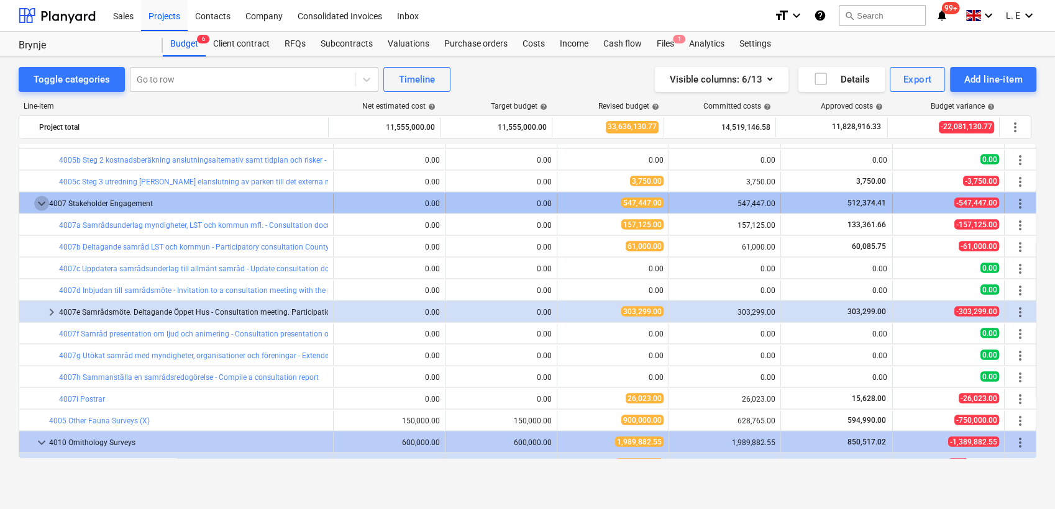
click at [39, 206] on span "keyboard_arrow_down" at bounding box center [41, 203] width 15 height 15
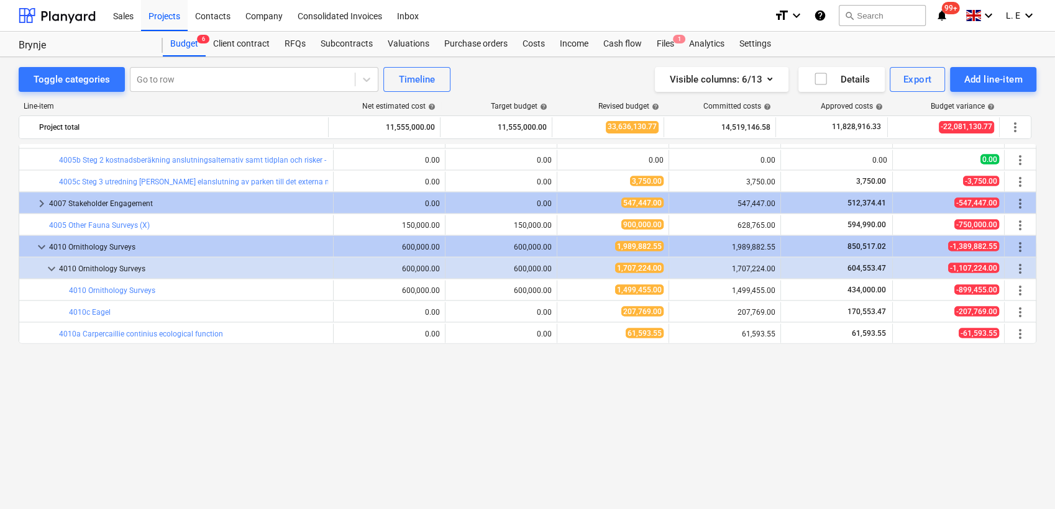
scroll to position [2445, 0]
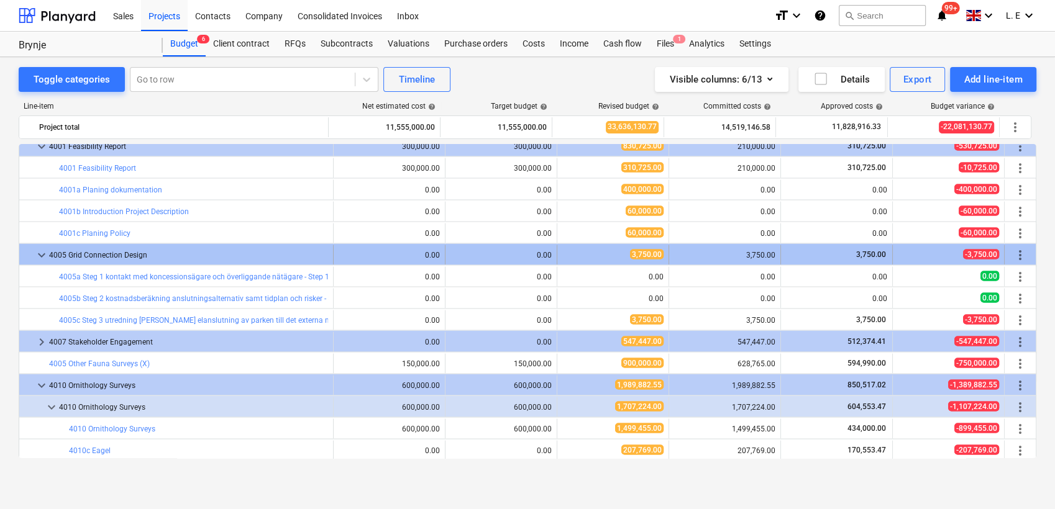
click at [36, 254] on span "keyboard_arrow_down" at bounding box center [41, 254] width 15 height 15
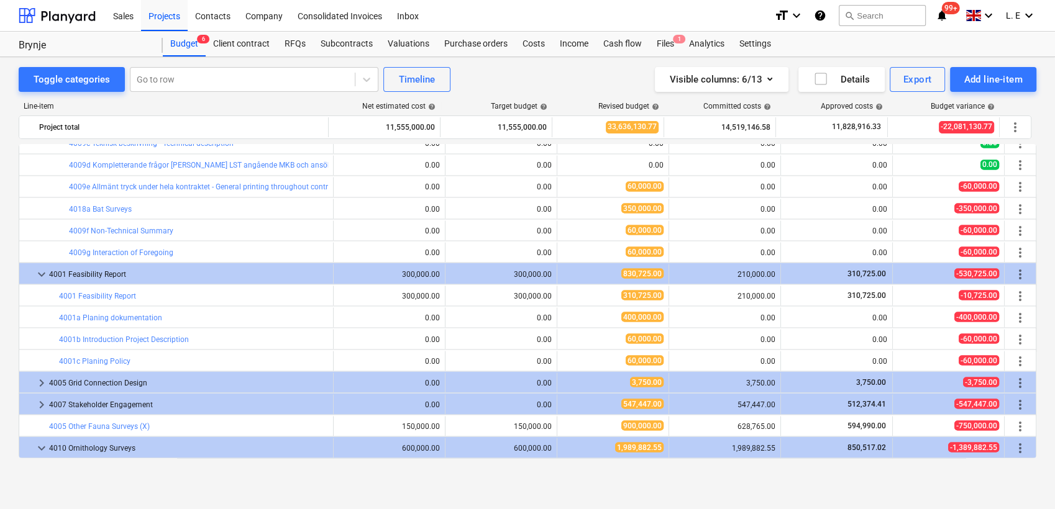
scroll to position [2307, 0]
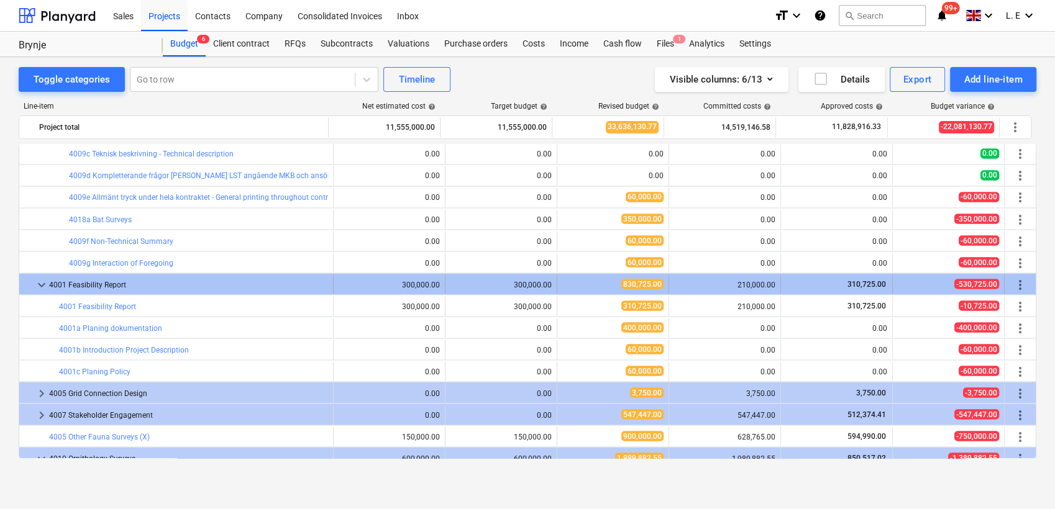
click at [34, 286] on div at bounding box center [29, 285] width 10 height 20
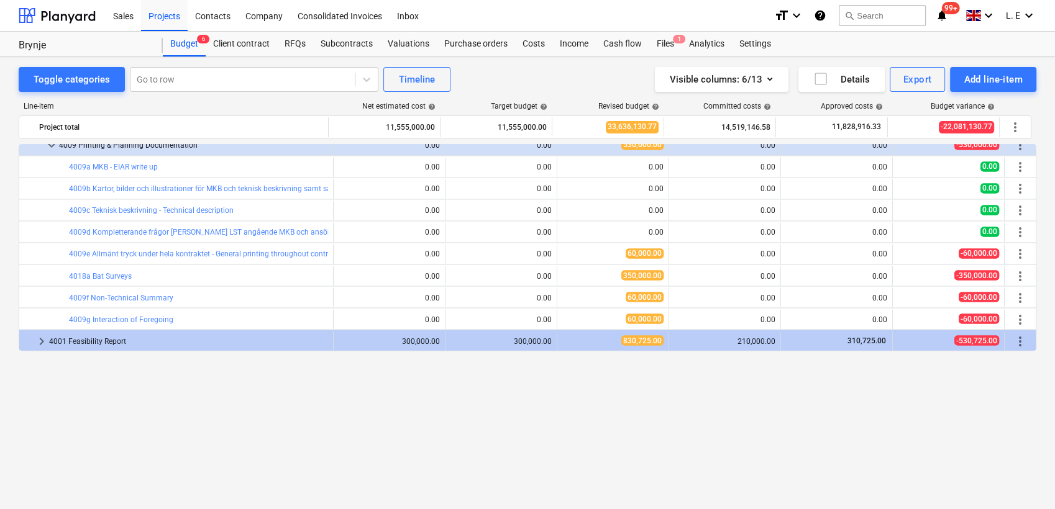
scroll to position [2100, 0]
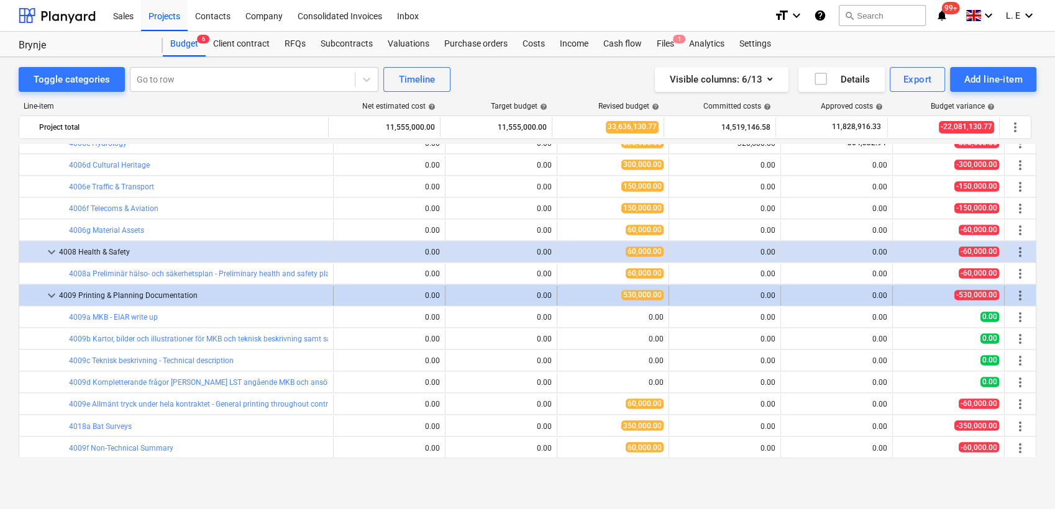
click at [55, 296] on span "keyboard_arrow_down" at bounding box center [51, 295] width 15 height 15
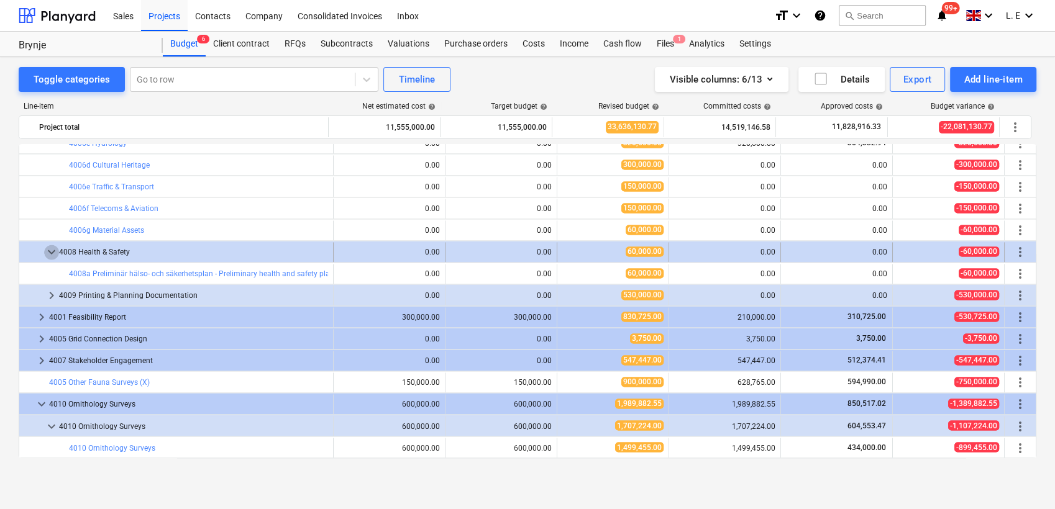
click at [50, 253] on span "keyboard_arrow_down" at bounding box center [51, 252] width 15 height 15
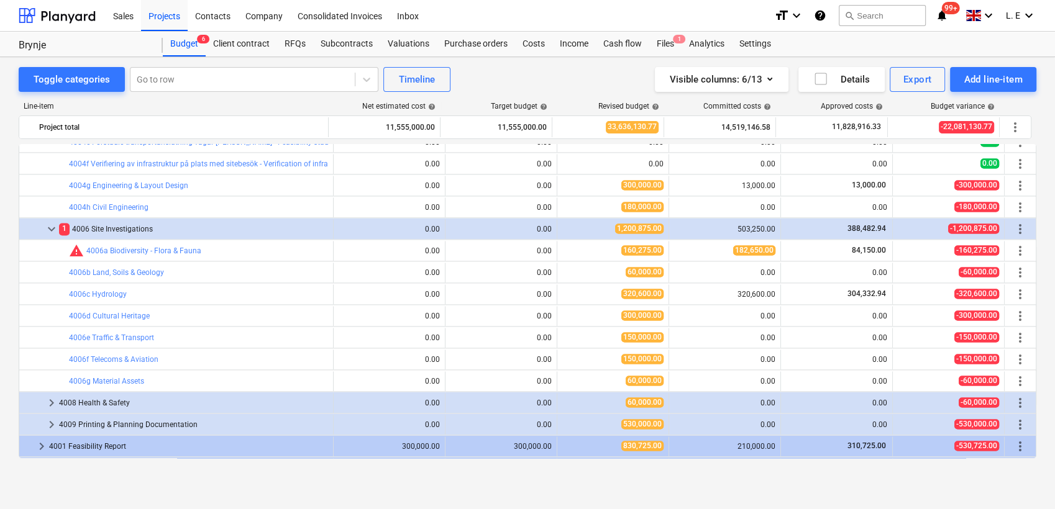
scroll to position [1893, 0]
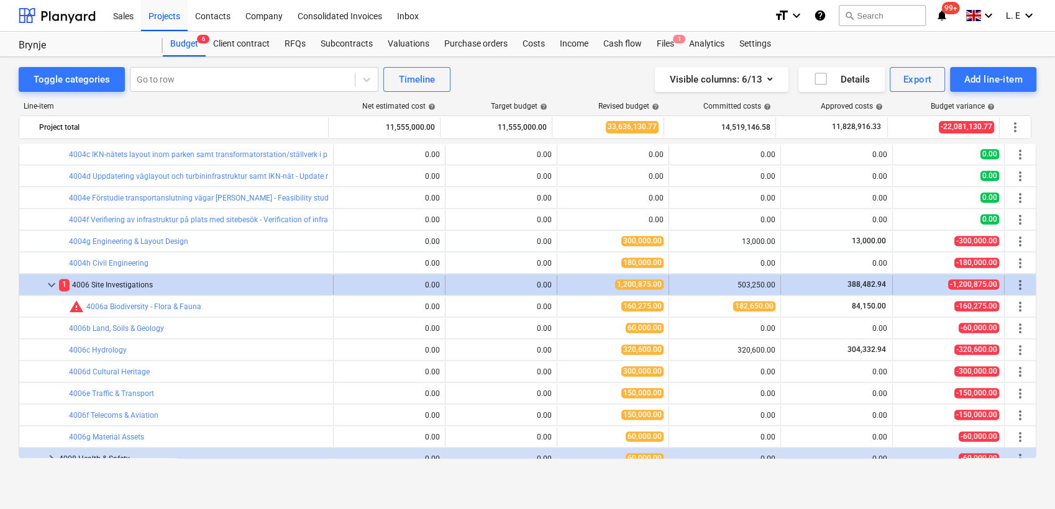
click at [50, 283] on span "keyboard_arrow_down" at bounding box center [51, 285] width 15 height 15
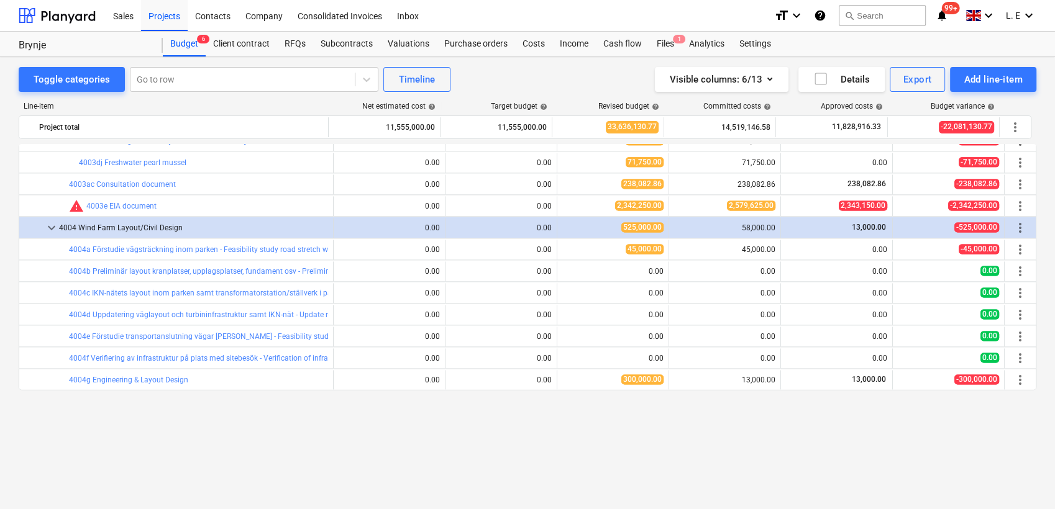
scroll to position [1617, 0]
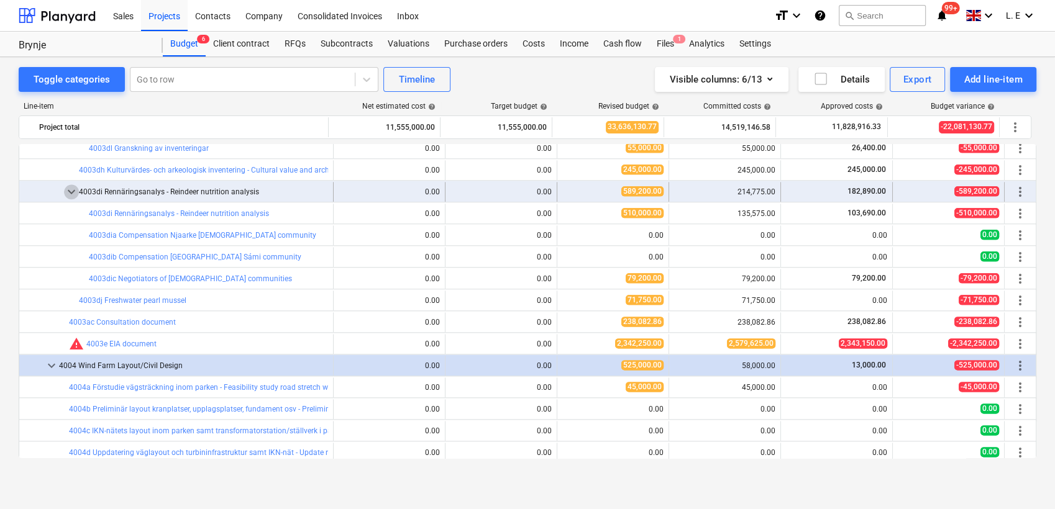
click at [71, 194] on span "keyboard_arrow_down" at bounding box center [71, 192] width 15 height 15
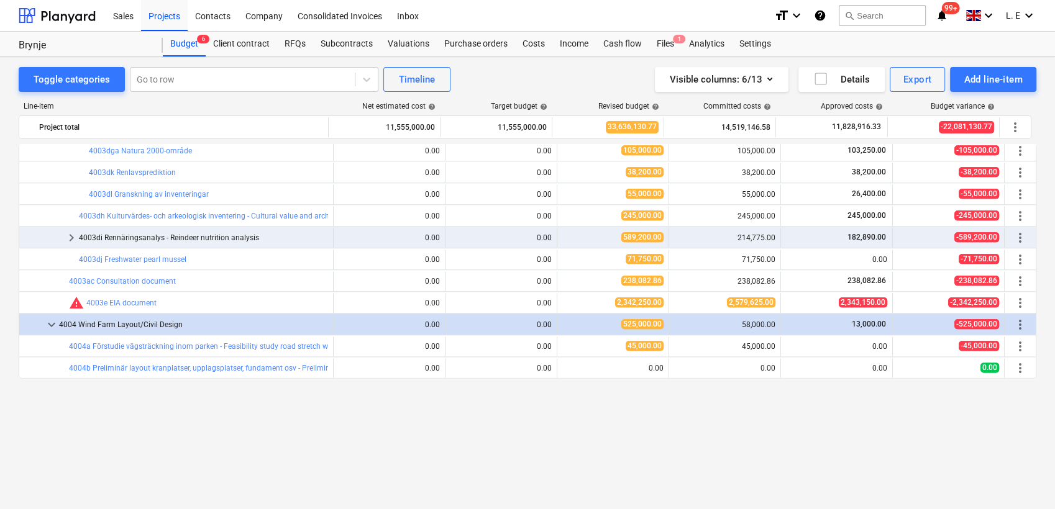
scroll to position [1410, 0]
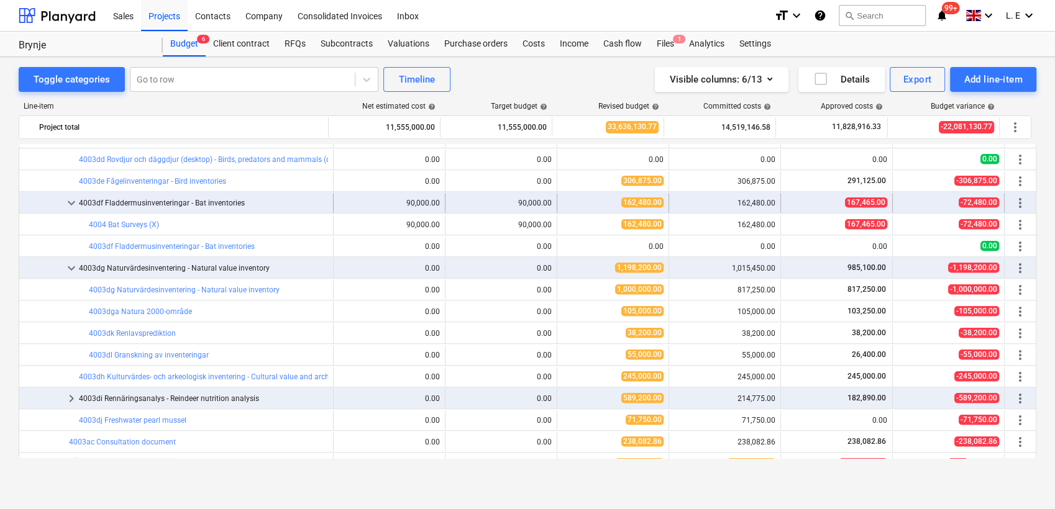
click at [70, 207] on span "keyboard_arrow_down" at bounding box center [71, 203] width 15 height 15
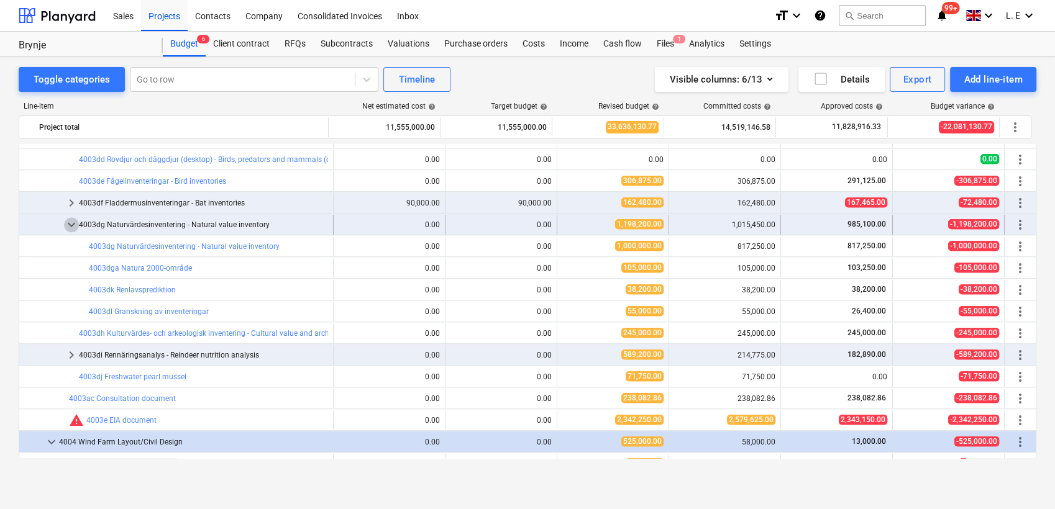
click at [71, 224] on span "keyboard_arrow_down" at bounding box center [71, 224] width 15 height 15
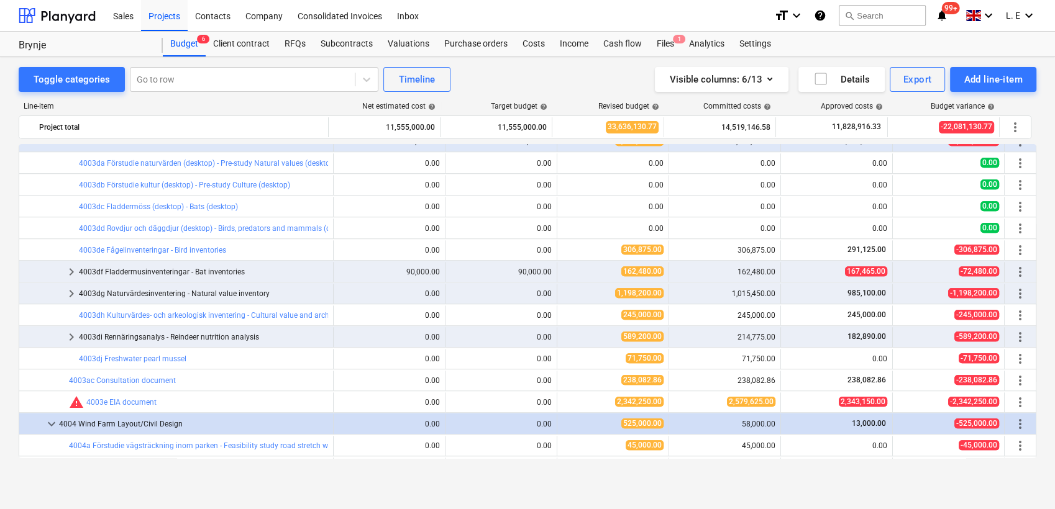
scroll to position [1272, 0]
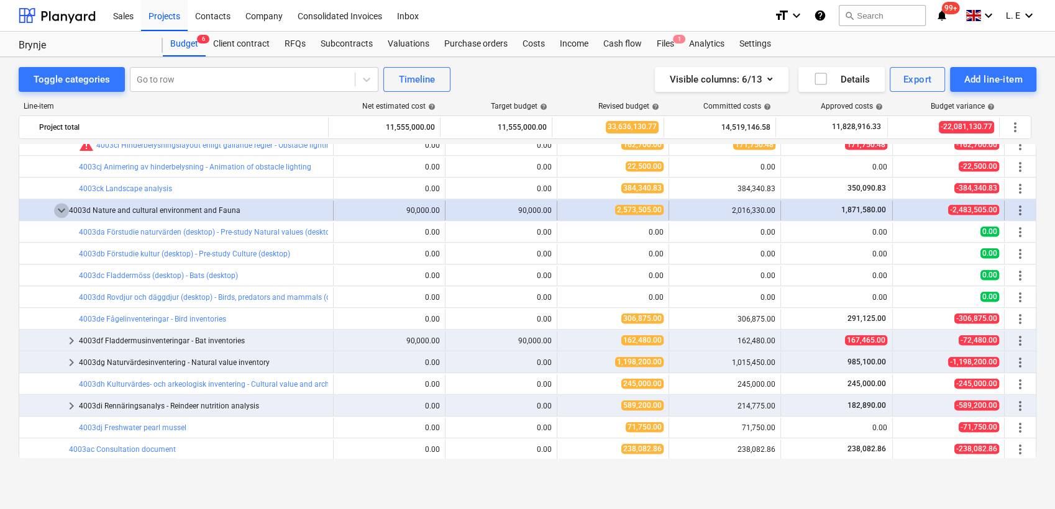
click at [61, 212] on span "keyboard_arrow_down" at bounding box center [61, 210] width 15 height 15
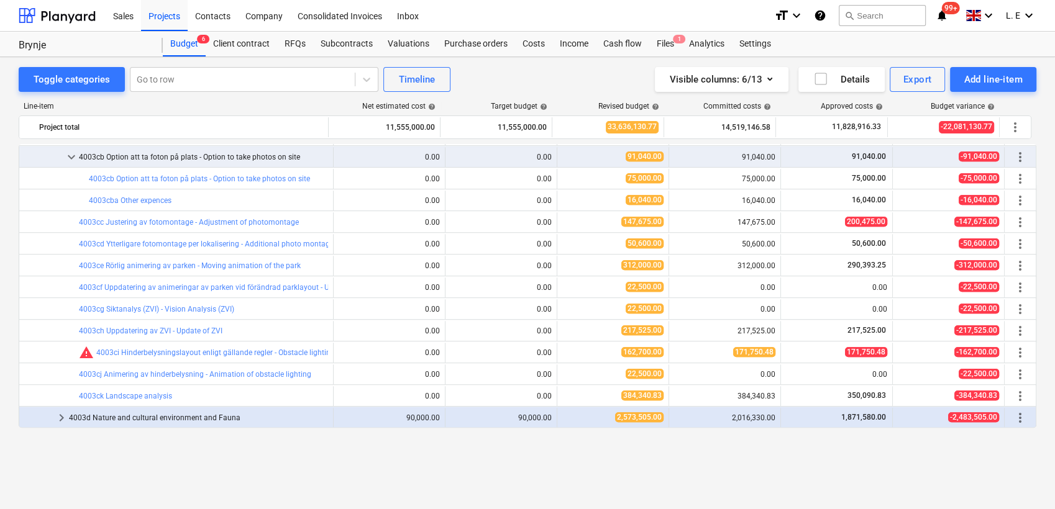
scroll to position [995, 0]
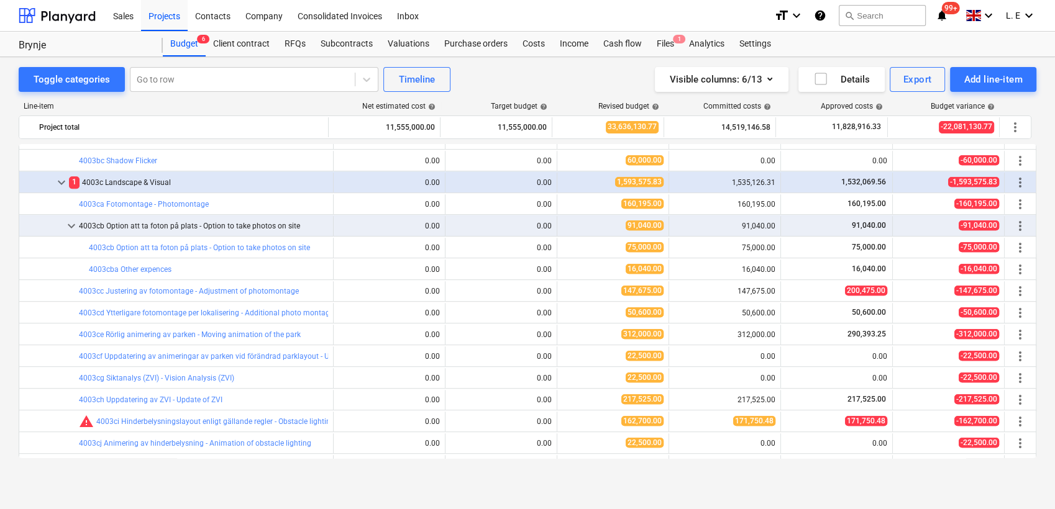
drag, startPoint x: 1019, startPoint y: 185, endPoint x: 1044, endPoint y: 182, distance: 25.6
click at [1044, 182] on div "Toggle categories Go to row Timeline Visible columns : 6/13 Details Export Add …" at bounding box center [527, 270] width 1055 height 426
click at [1019, 182] on span "more_vert" at bounding box center [1020, 182] width 15 height 15
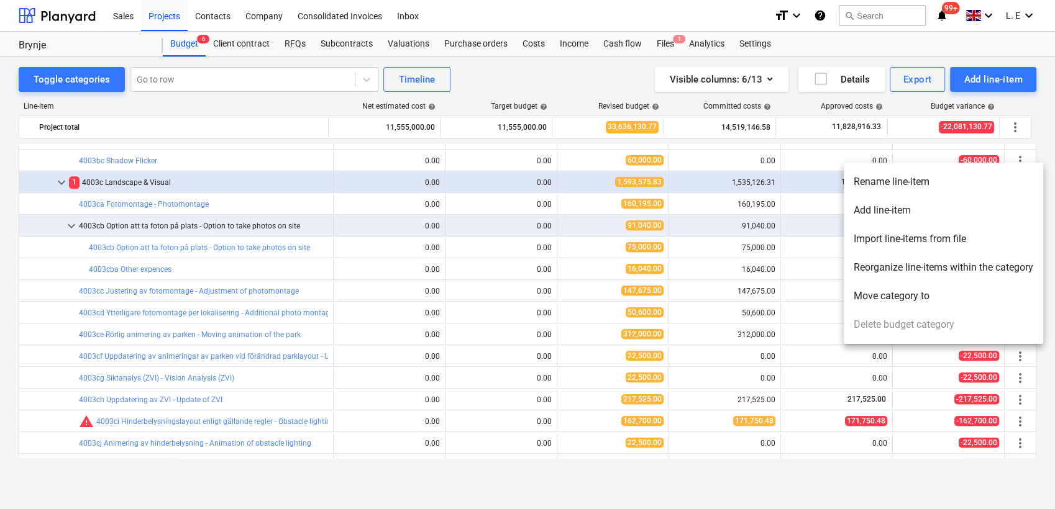
click at [923, 206] on li "Add line-item" at bounding box center [943, 210] width 199 height 29
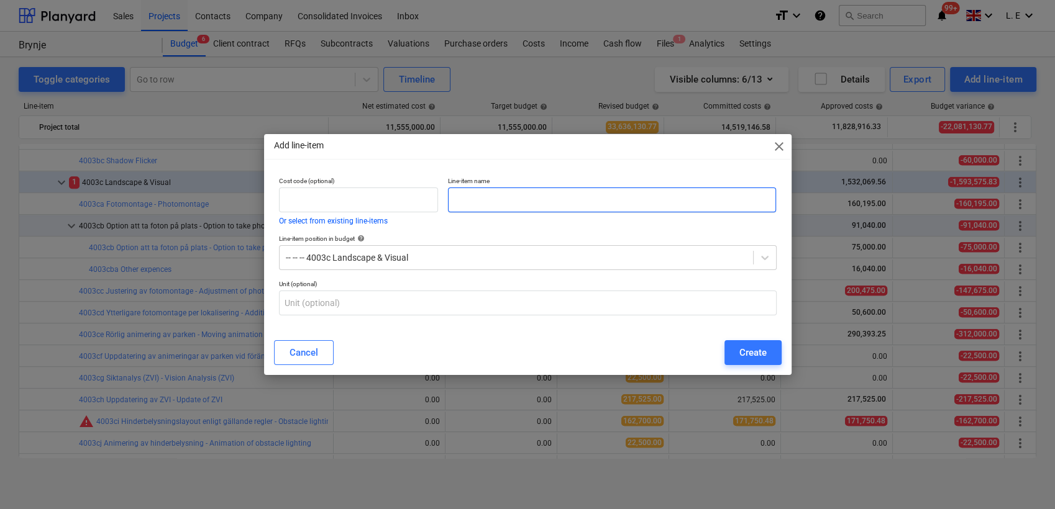
click at [691, 205] on input "text" at bounding box center [612, 200] width 329 height 25
type input "Photomontage black/red blades"
click at [770, 258] on div at bounding box center [765, 258] width 22 height 22
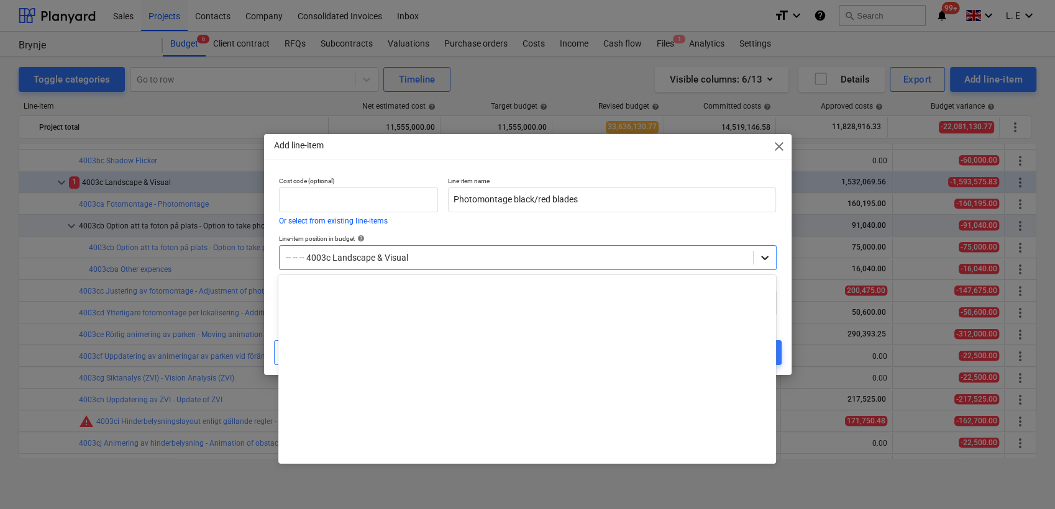
scroll to position [1044, 0]
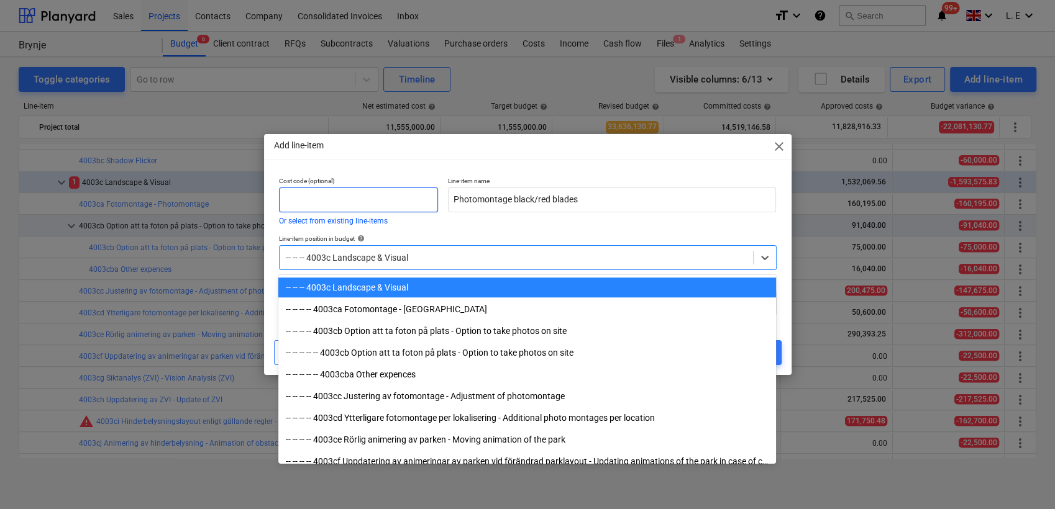
click at [337, 199] on input "text" at bounding box center [358, 200] width 159 height 25
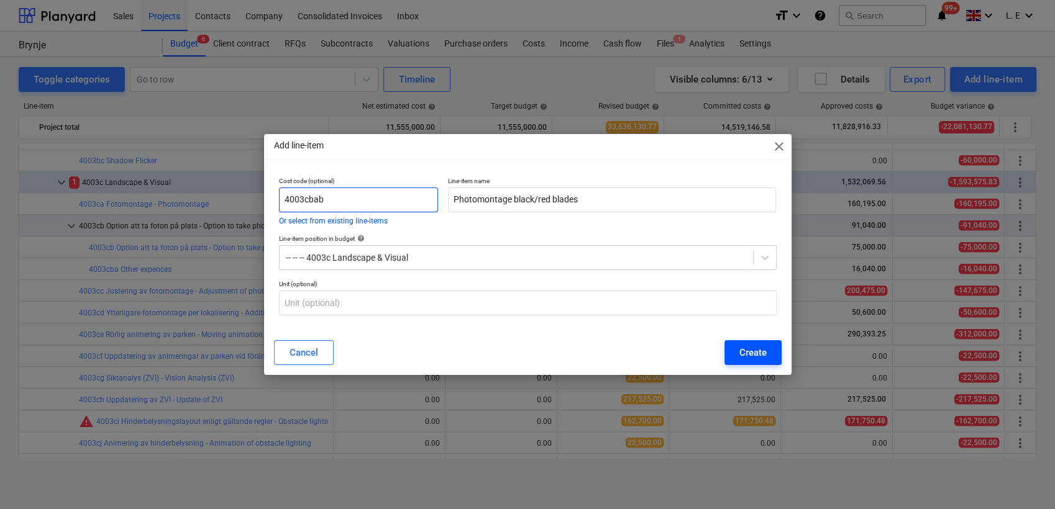
type input "4003cbab"
click at [755, 353] on div "Create" at bounding box center [752, 353] width 27 height 16
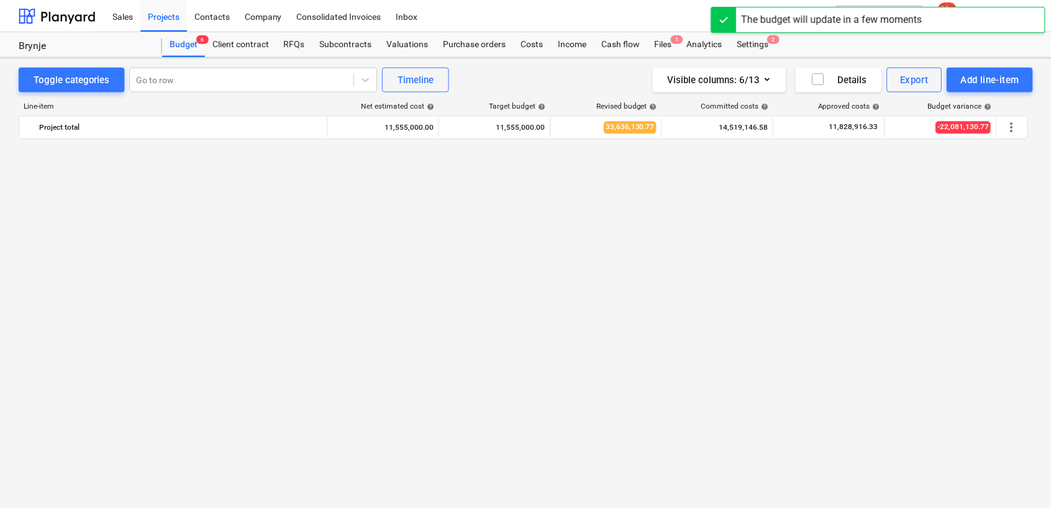
scroll to position [995, 0]
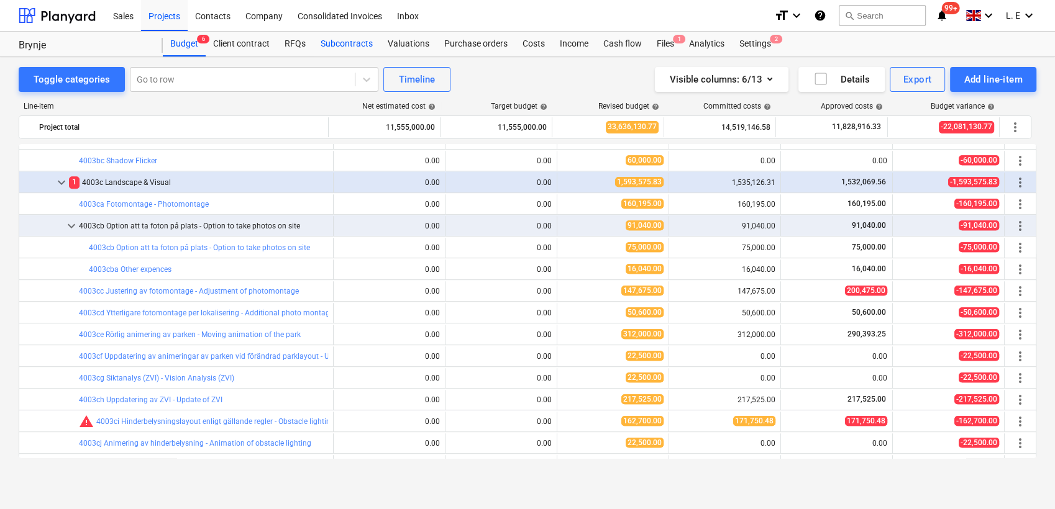
click at [349, 40] on div "Subcontracts" at bounding box center [346, 44] width 67 height 25
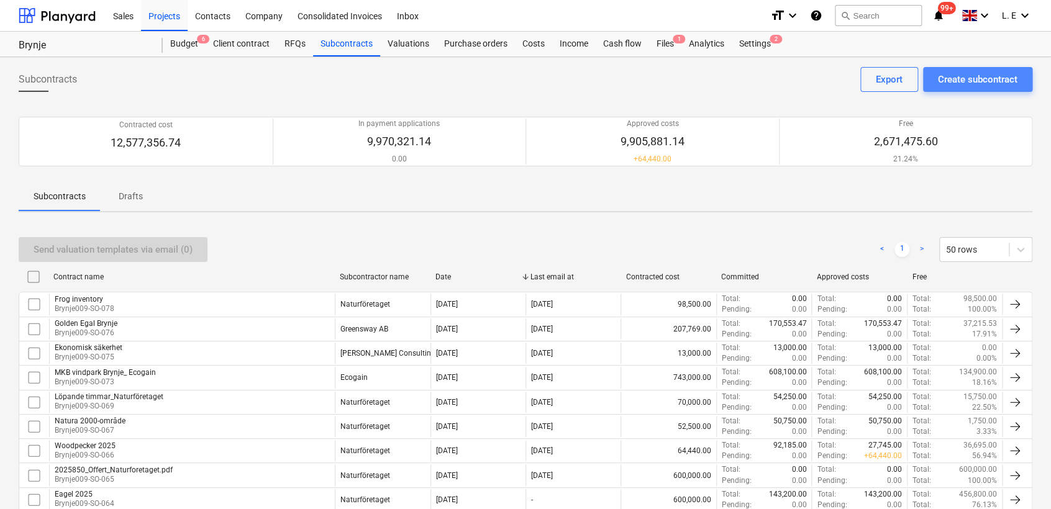
click at [992, 75] on div "Create subcontract" at bounding box center [978, 79] width 80 height 16
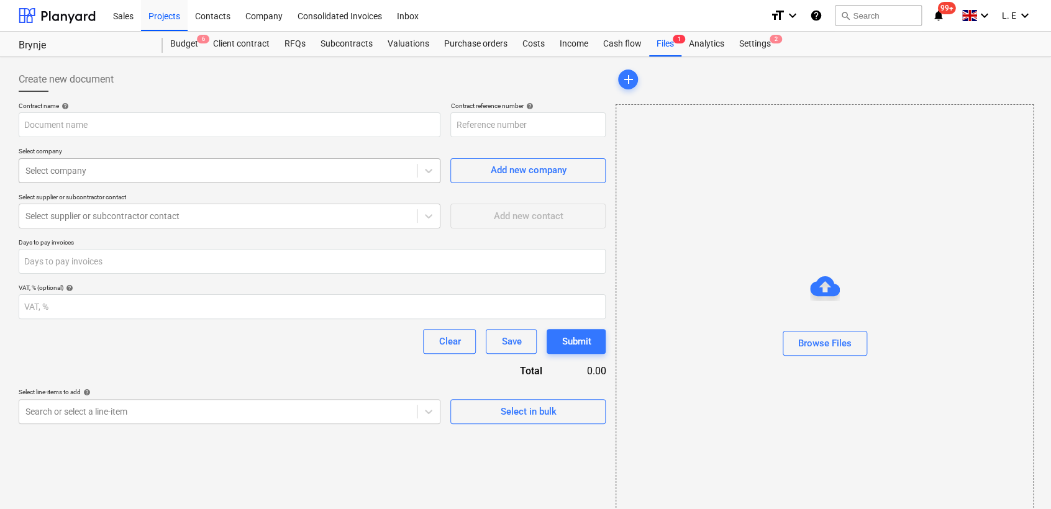
type input "Brynje009-SO-079"
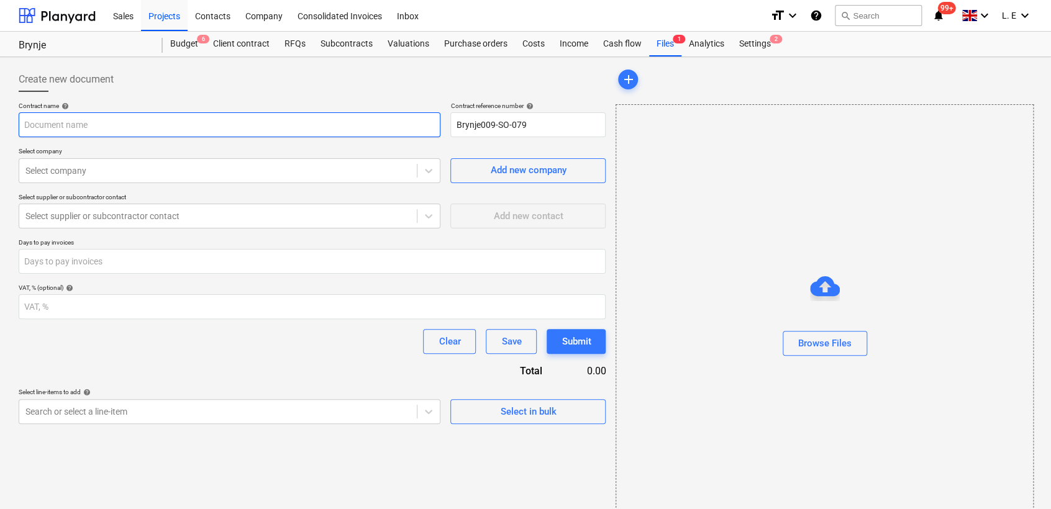
click at [171, 127] on input "text" at bounding box center [230, 124] width 422 height 25
type input "AFRY photomontage black/red blades"
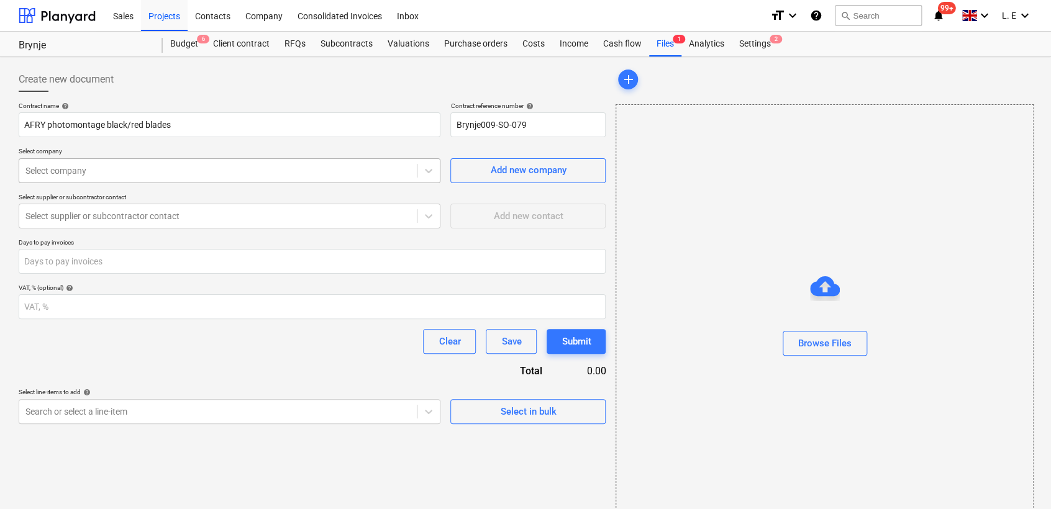
click at [290, 170] on div at bounding box center [217, 171] width 385 height 12
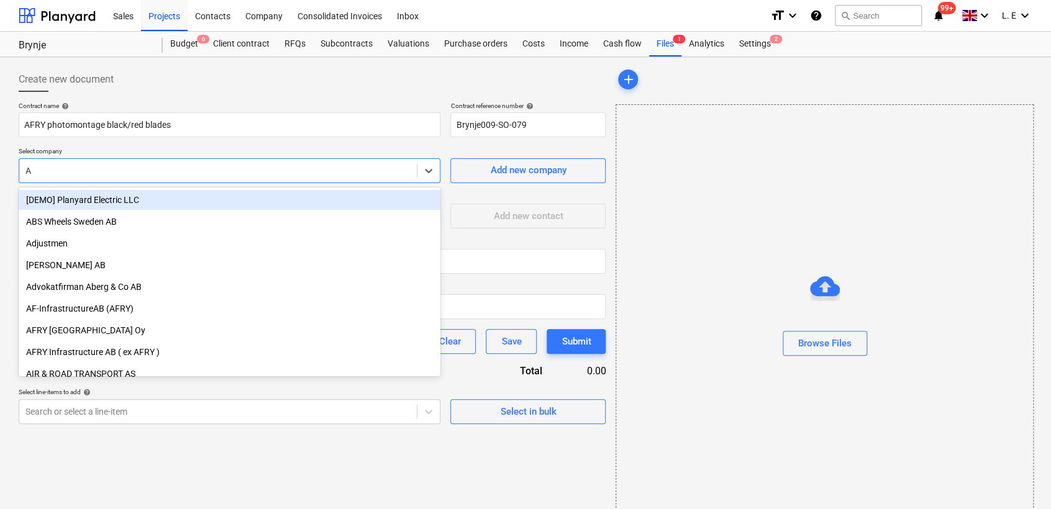
type input "Af"
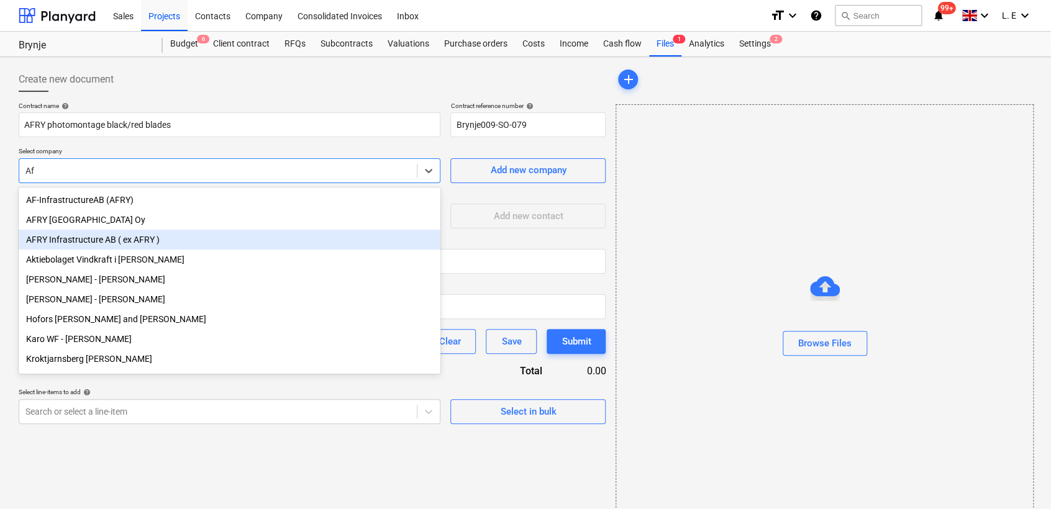
click at [196, 237] on div "AFRY Infrastructure AB ( ex AFRY )" at bounding box center [230, 240] width 422 height 20
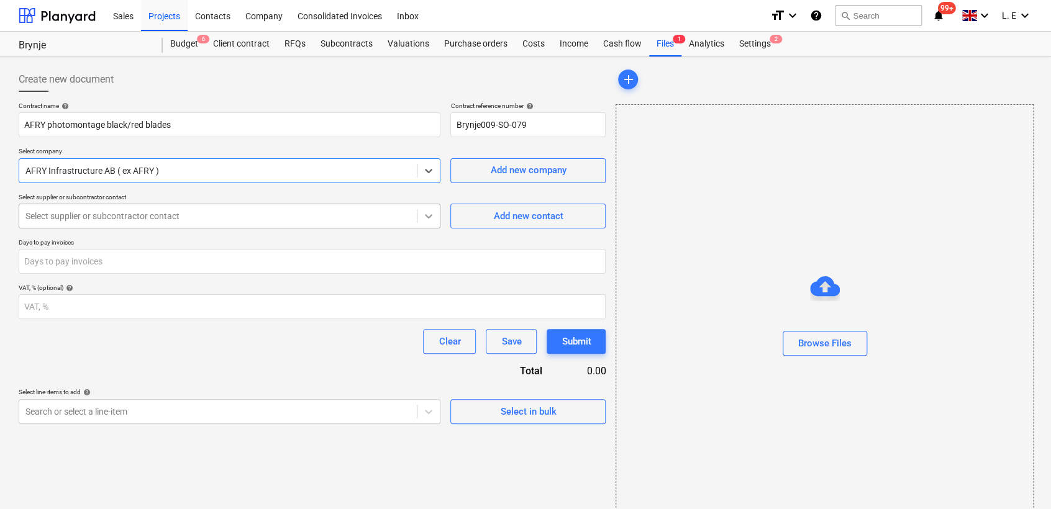
click at [431, 219] on icon at bounding box center [428, 216] width 12 height 12
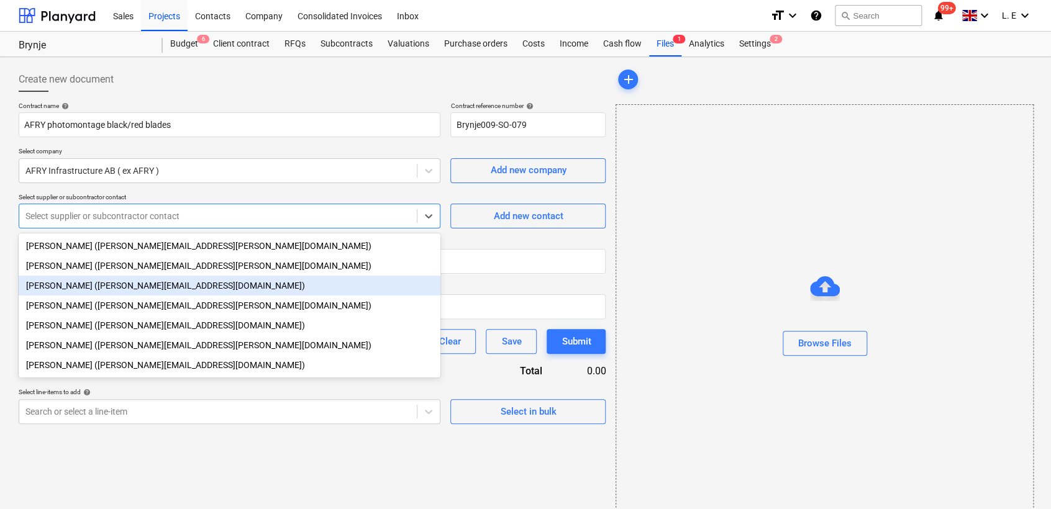
click at [373, 286] on div "Petter Björkman (petter.bjorkman@afry.com)" at bounding box center [230, 286] width 422 height 20
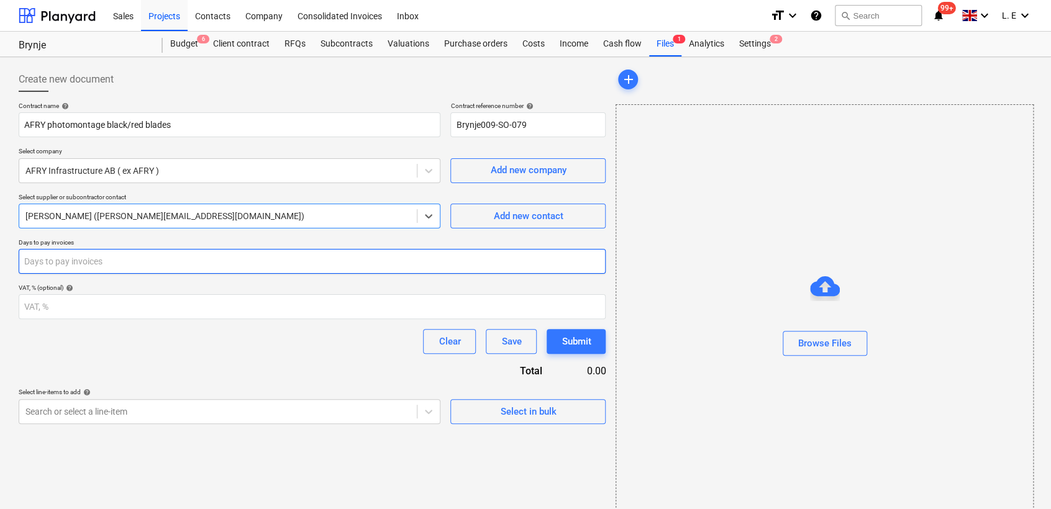
click at [383, 259] on input "number" at bounding box center [312, 261] width 587 height 25
type input "30"
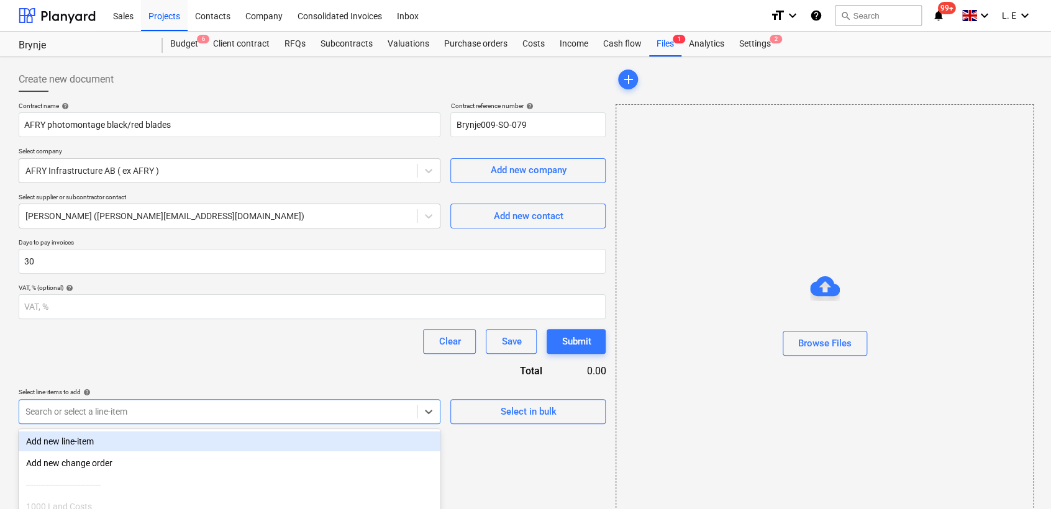
scroll to position [108, 0]
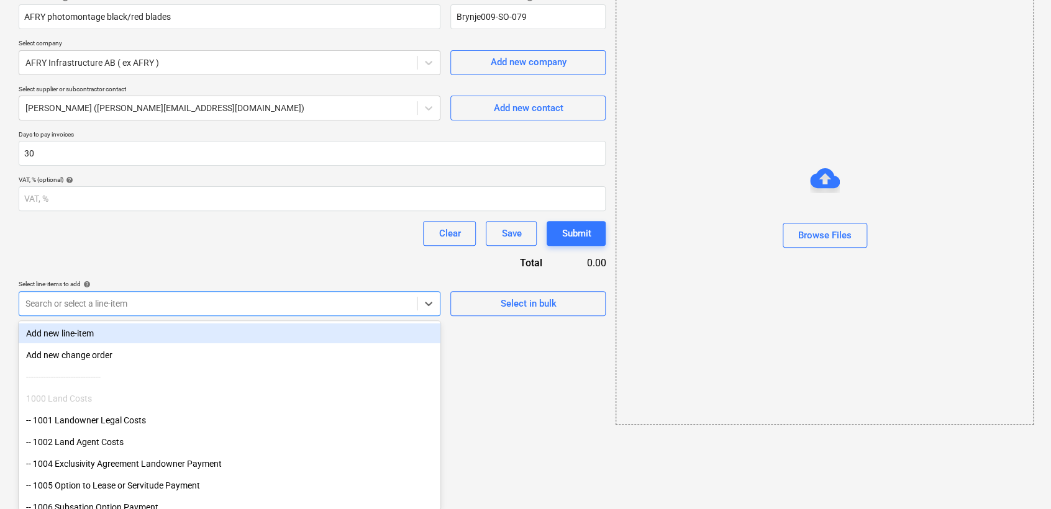
click at [427, 401] on body "Sales Projects Contacts Company Consolidated Invoices Inbox format_size keyboar…" at bounding box center [525, 146] width 1051 height 509
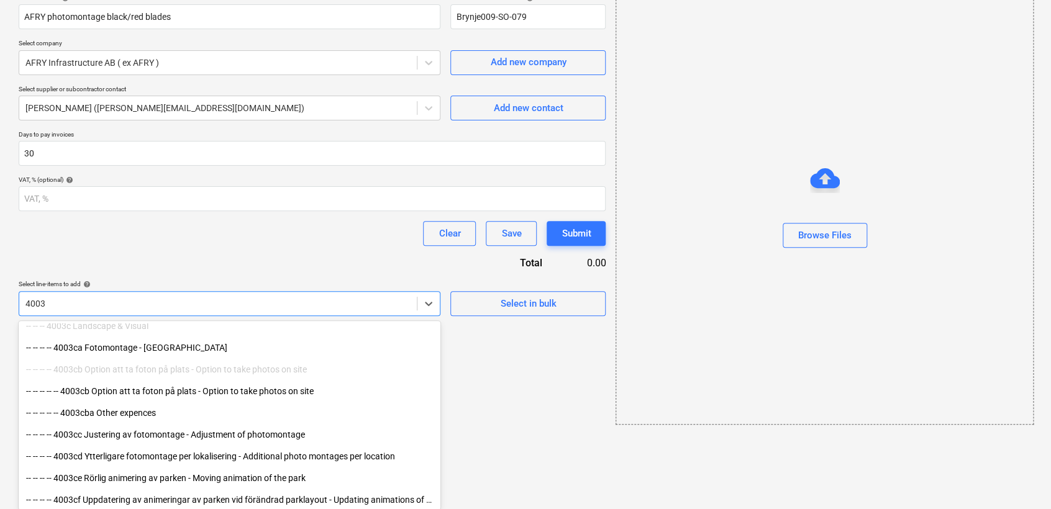
scroll to position [276, 0]
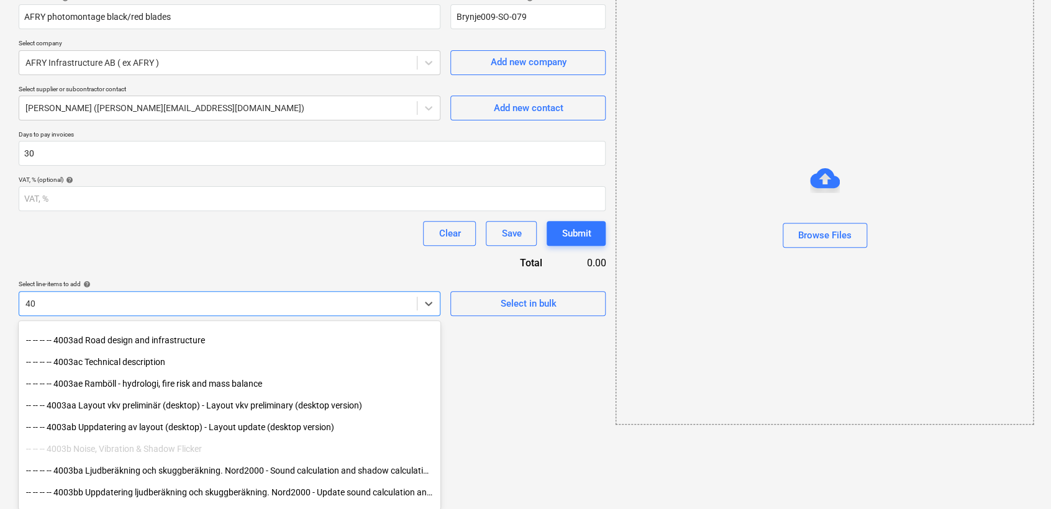
type input "4"
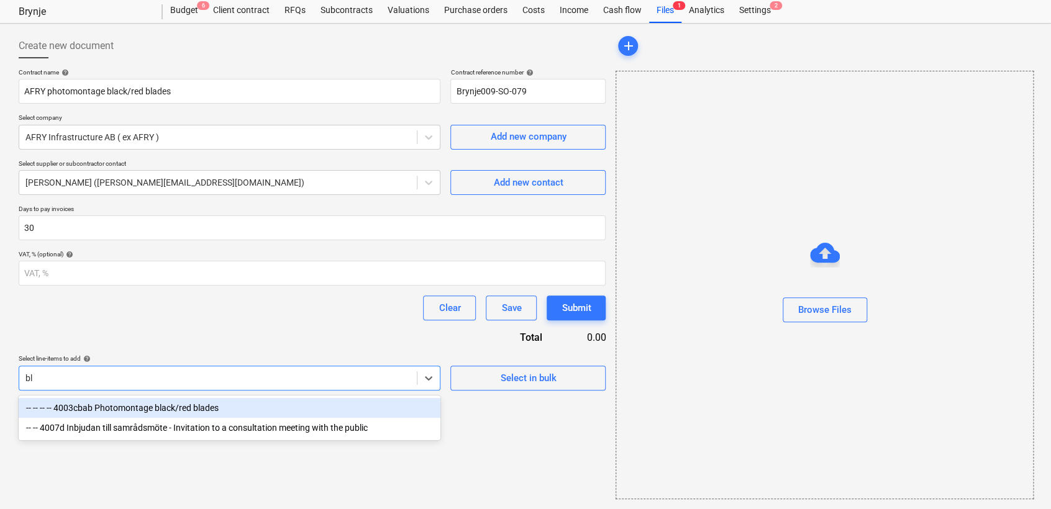
scroll to position [33, 0]
type input "black"
click at [328, 415] on div "-- -- -- -- 4003cbab Photomontage black/red blades" at bounding box center [230, 409] width 422 height 20
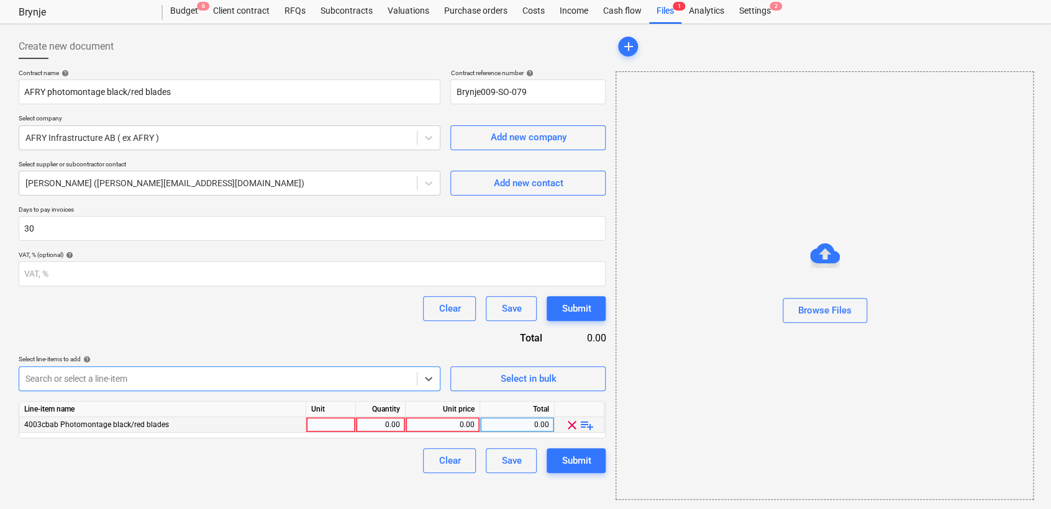
click at [393, 428] on div "0.00" at bounding box center [380, 426] width 39 height 16
type input "1"
click at [502, 431] on div "0.00" at bounding box center [517, 426] width 64 height 16
type input "220000"
click at [378, 475] on div "Create new document Contract name help AFRY photomontage black/red blades Contr…" at bounding box center [312, 267] width 597 height 476
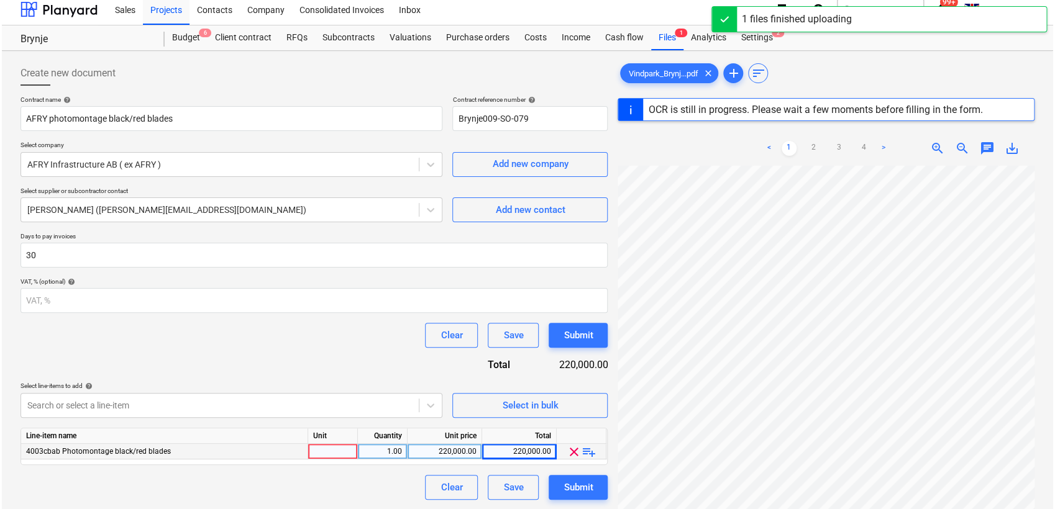
scroll to position [33, 0]
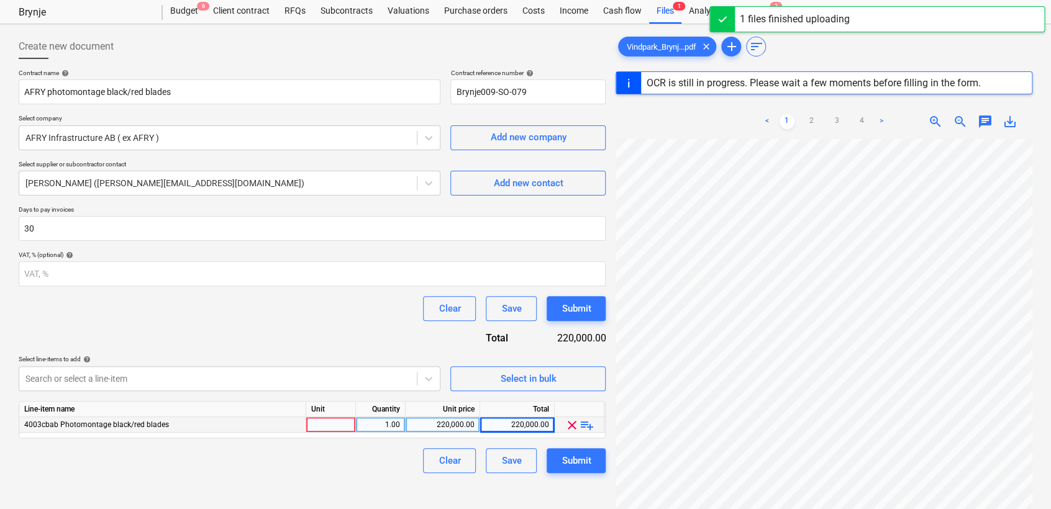
click at [526, 426] on div "220,000.00" at bounding box center [517, 426] width 64 height 16
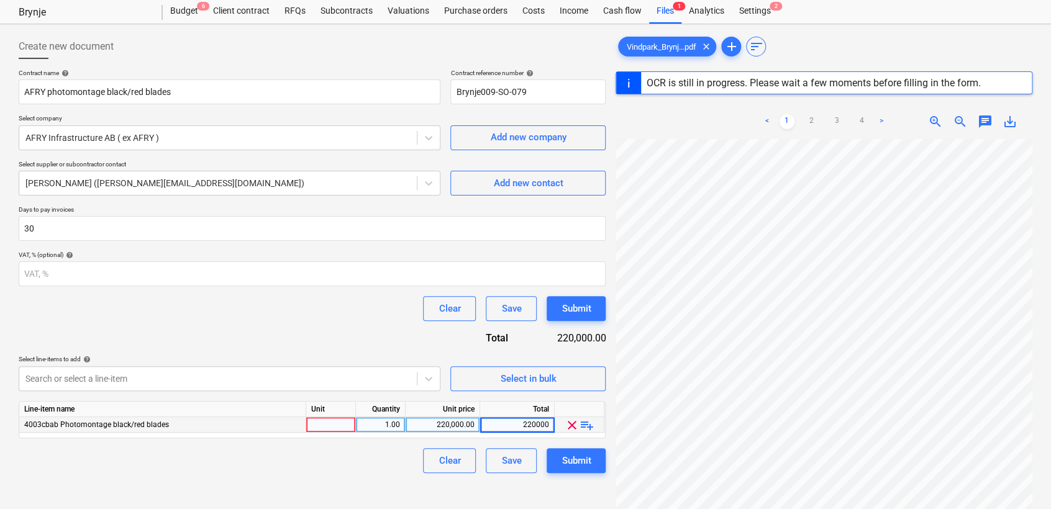
click at [462, 425] on div "220,000.00" at bounding box center [443, 426] width 64 height 16
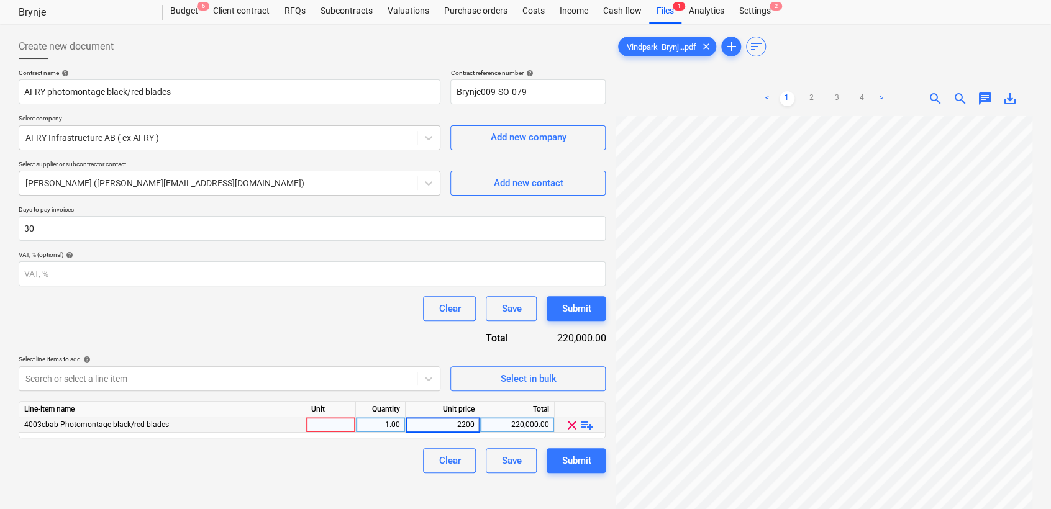
type input "22000"
click at [404, 468] on div "Clear Save Submit" at bounding box center [312, 461] width 587 height 25
click at [577, 460] on div "Submit" at bounding box center [576, 461] width 29 height 16
click at [335, 426] on div at bounding box center [331, 426] width 50 height 16
type input "1"
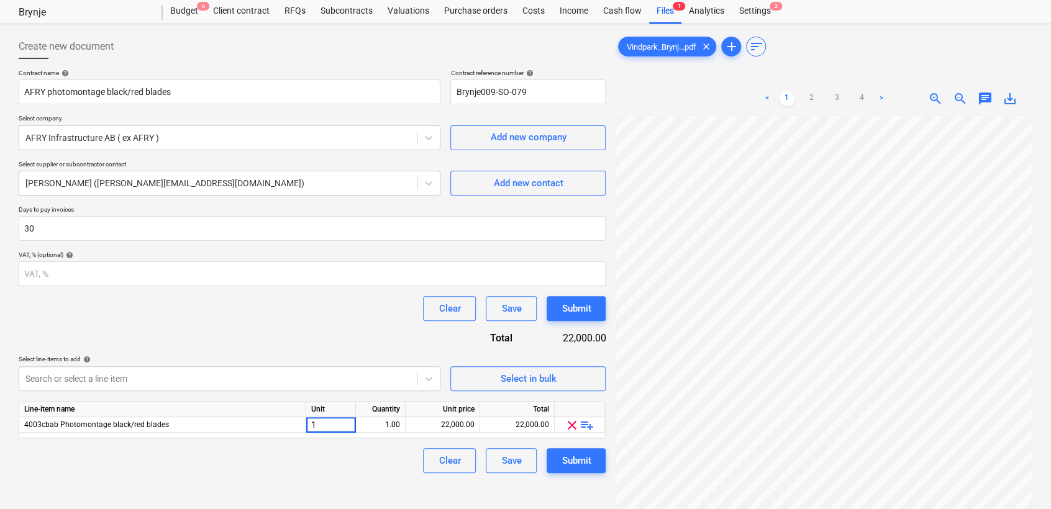
click at [306, 470] on div "Clear Save Submit" at bounding box center [312, 461] width 587 height 25
click at [583, 450] on button "Submit" at bounding box center [576, 461] width 59 height 25
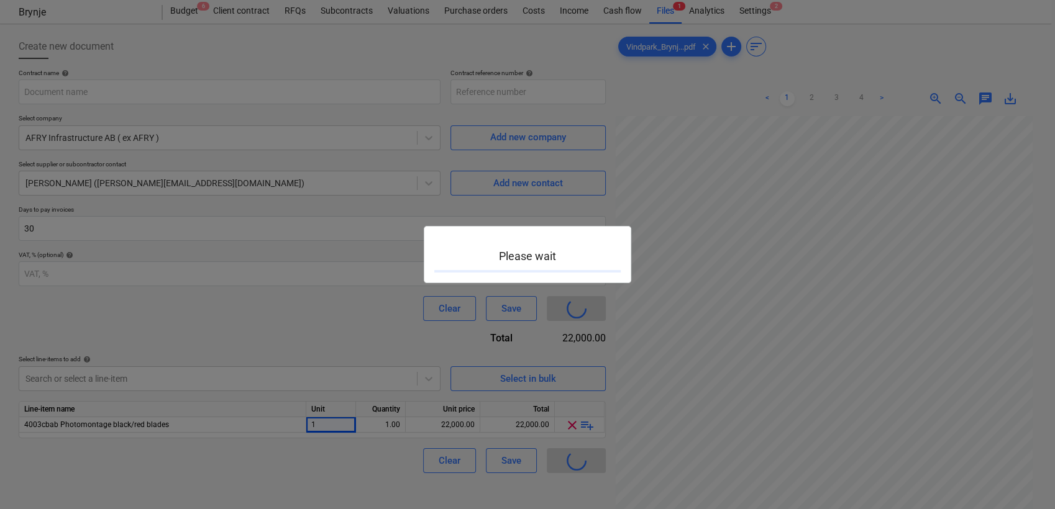
type input "Brynje009-SO-079"
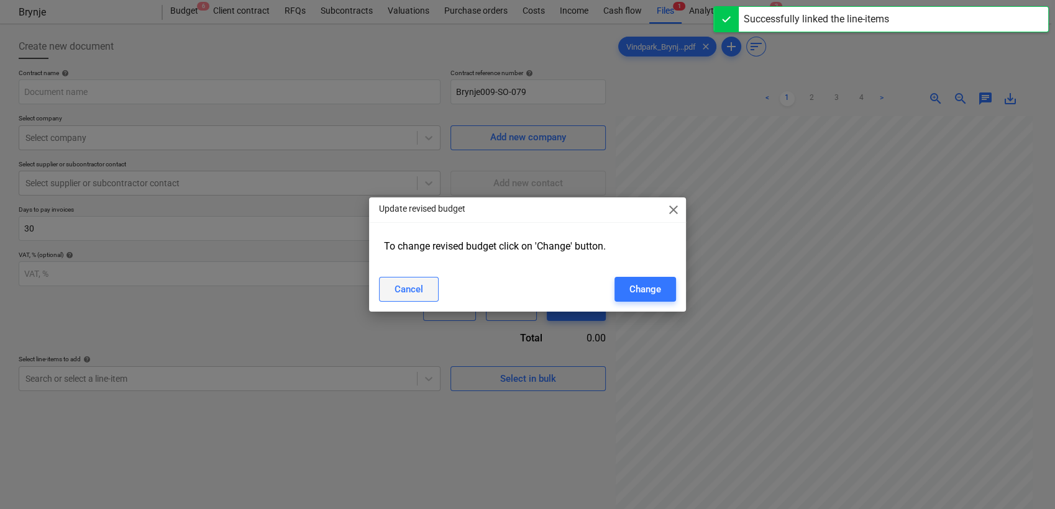
click at [426, 299] on button "Cancel" at bounding box center [409, 289] width 60 height 25
